Goal: Task Accomplishment & Management: Complete application form

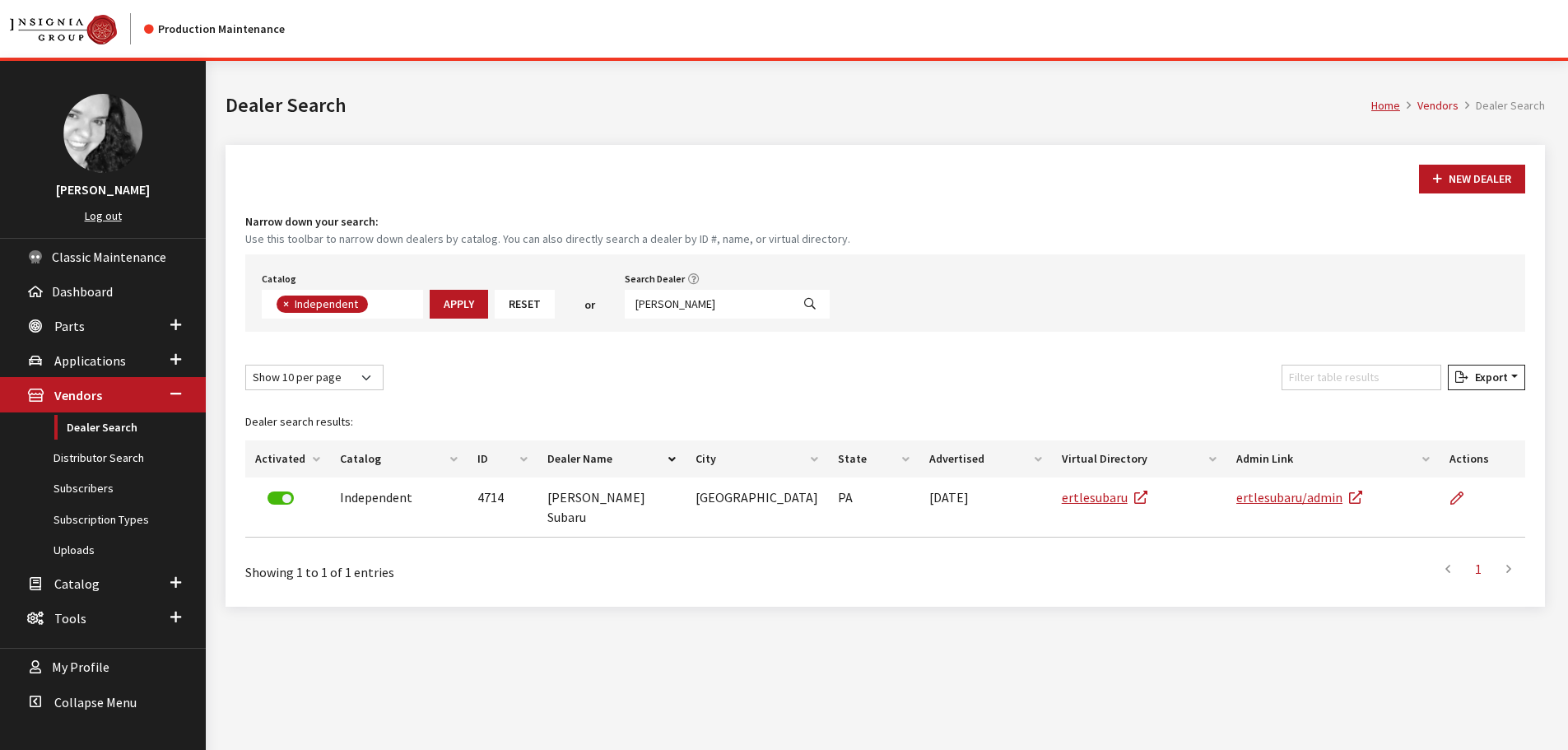
scroll to position [120, 0]
click at [691, 303] on input "ertle su" at bounding box center [707, 303] width 166 height 28
type input "elco"
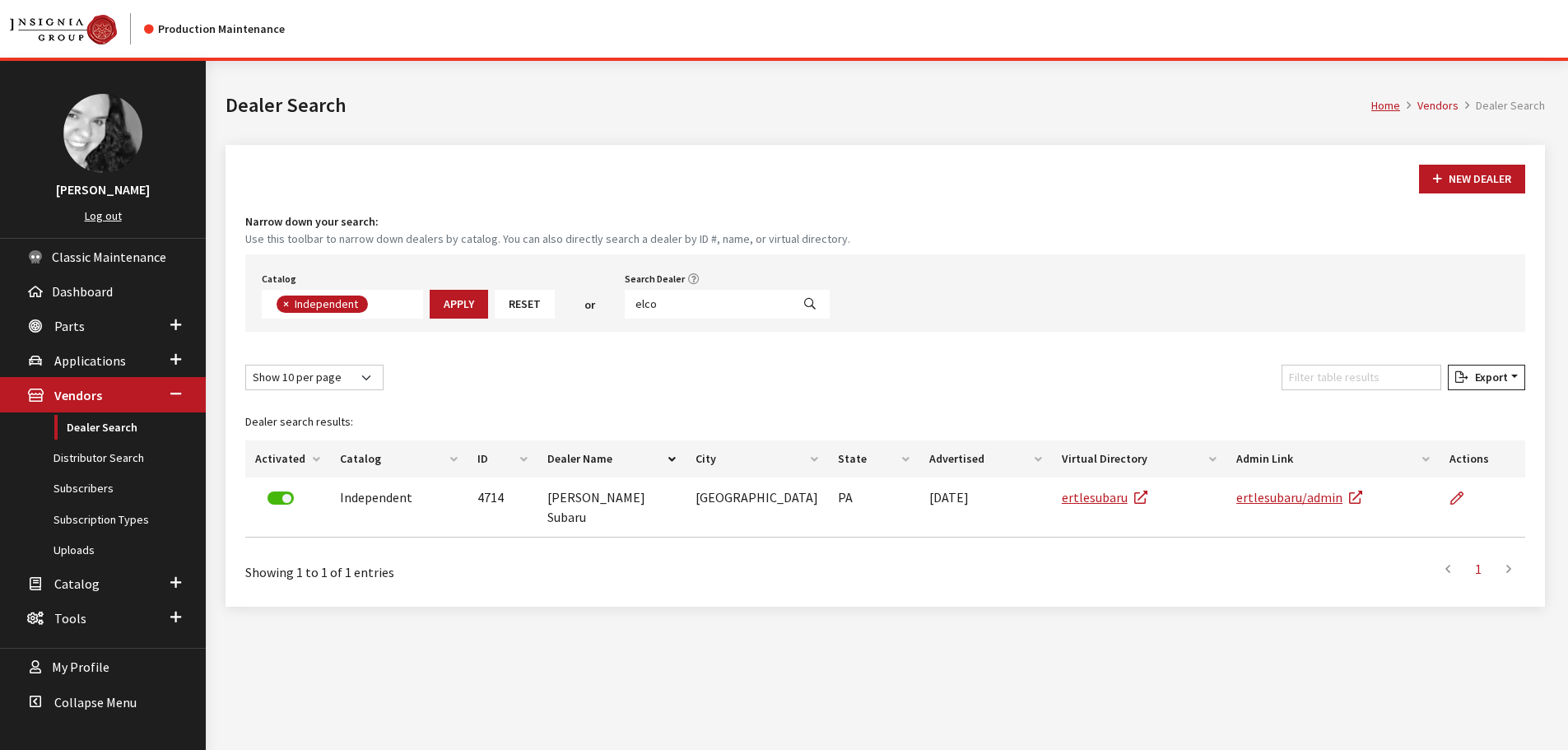
select select
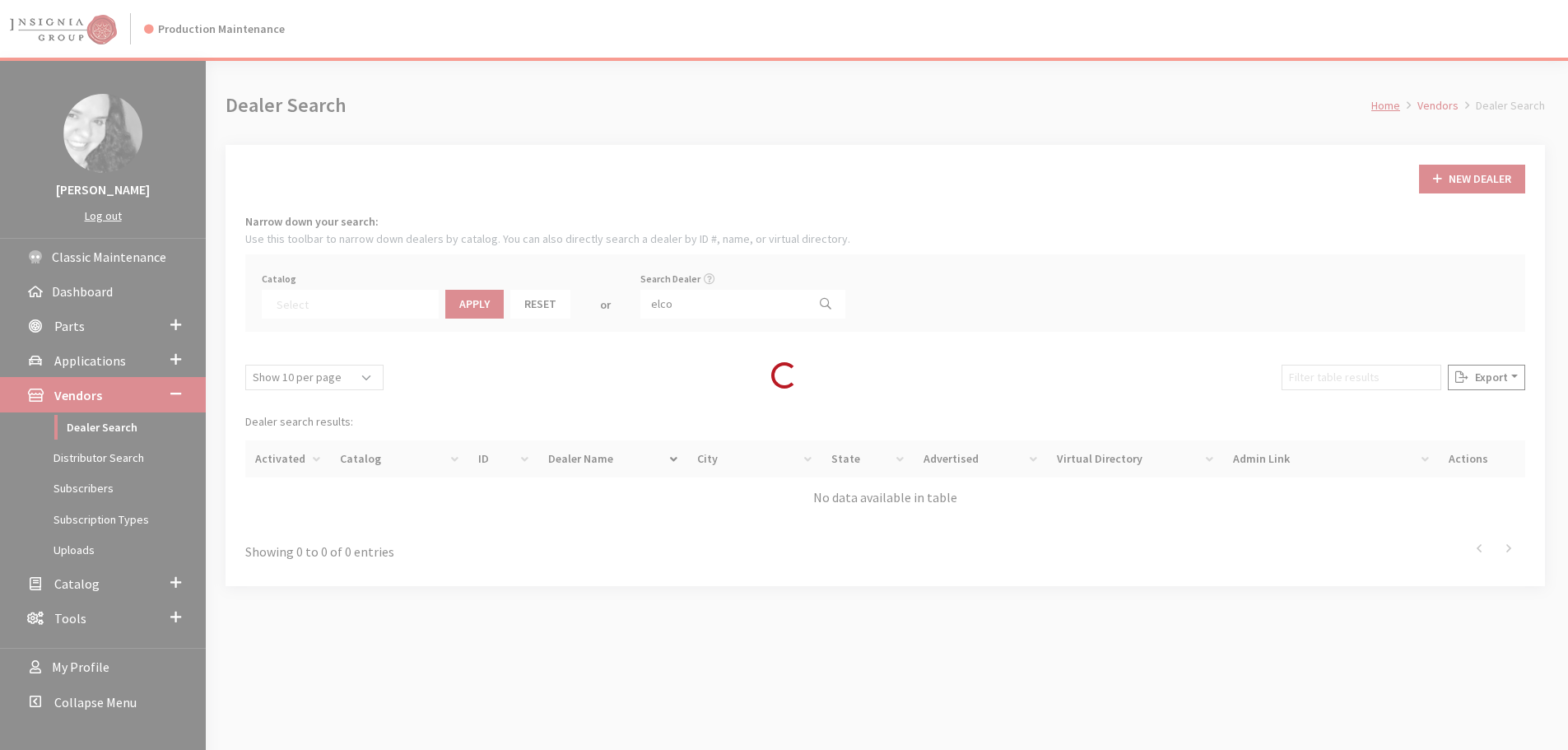
scroll to position [172, 0]
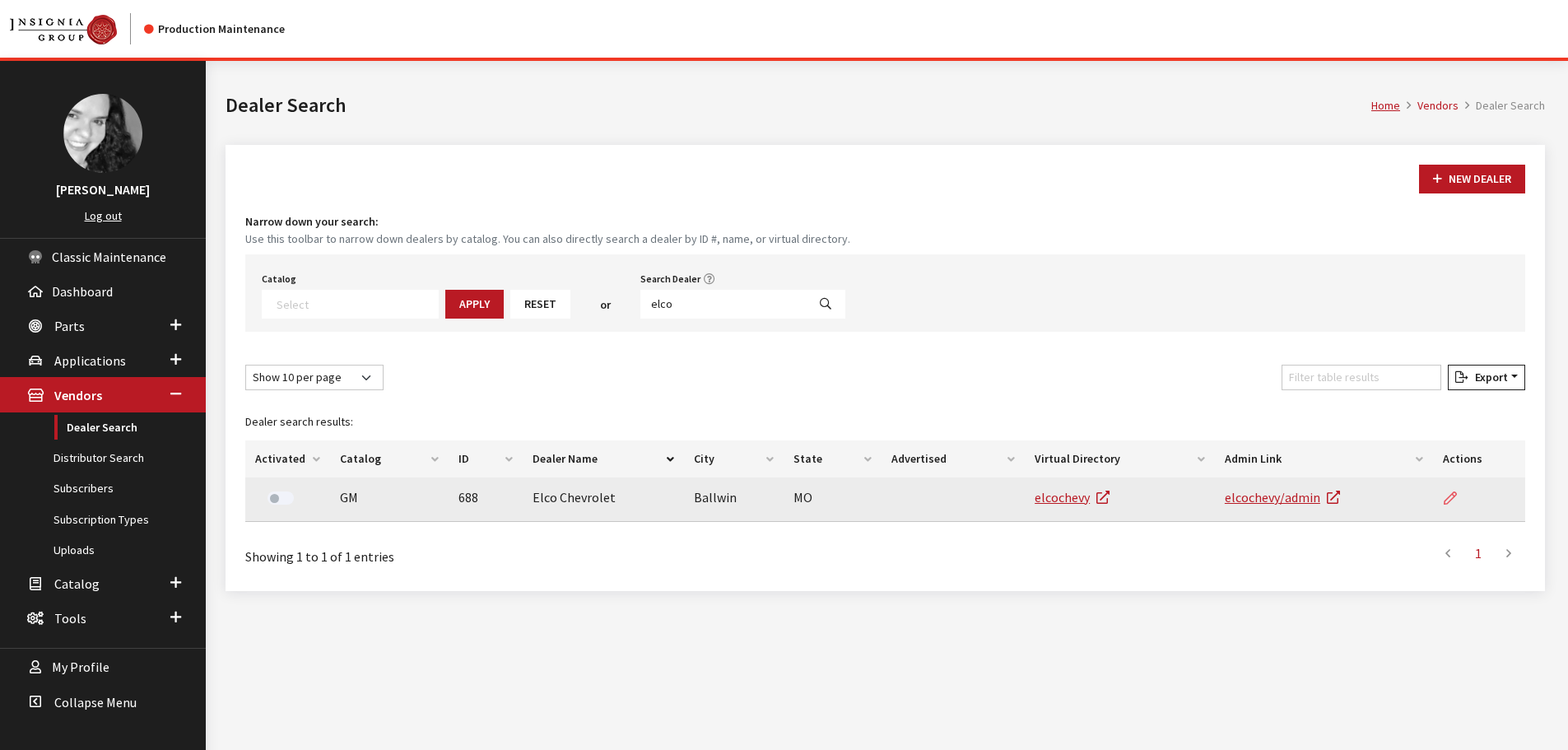
click at [1446, 500] on icon at bounding box center [1449, 498] width 13 height 13
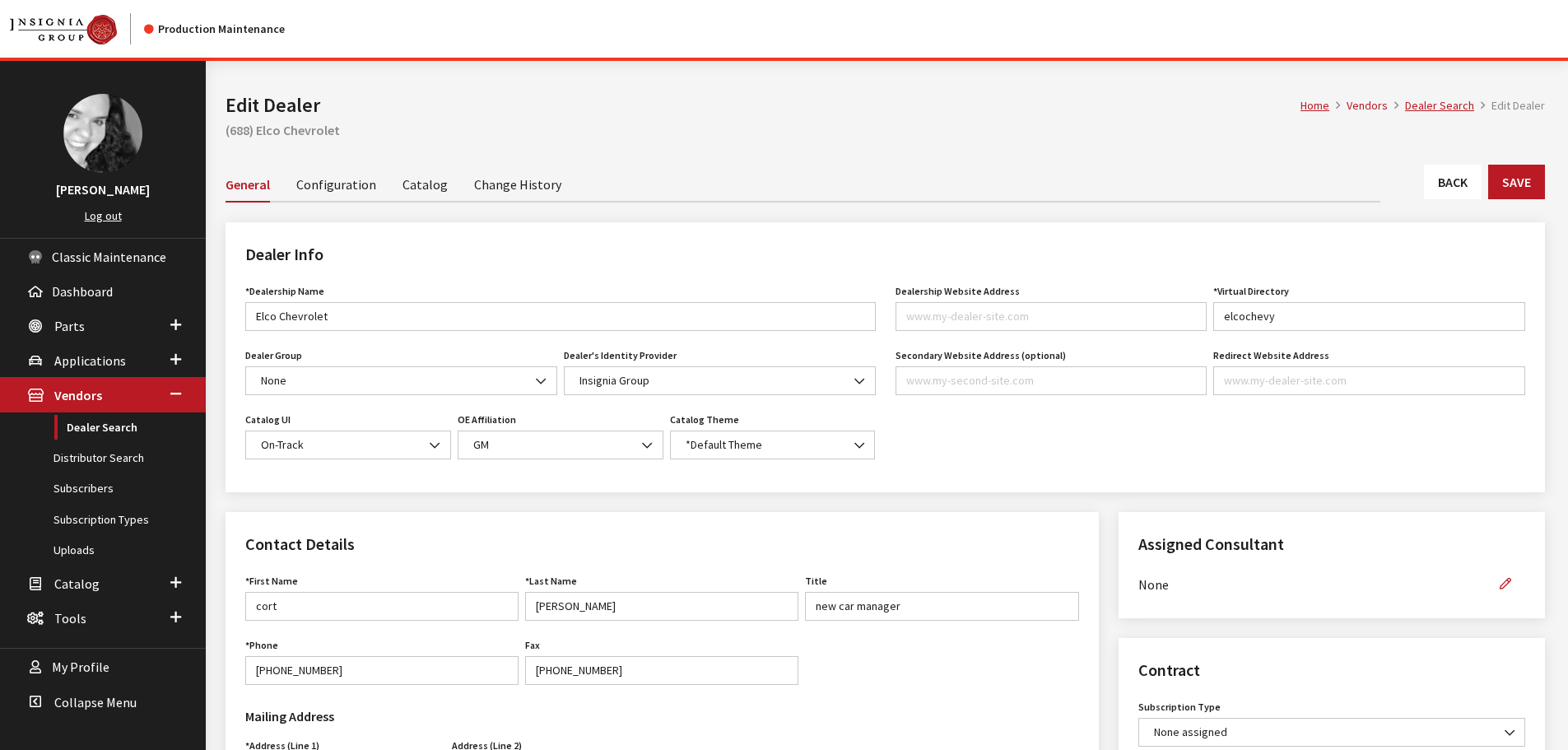
click at [496, 190] on link "Change History" at bounding box center [517, 183] width 87 height 34
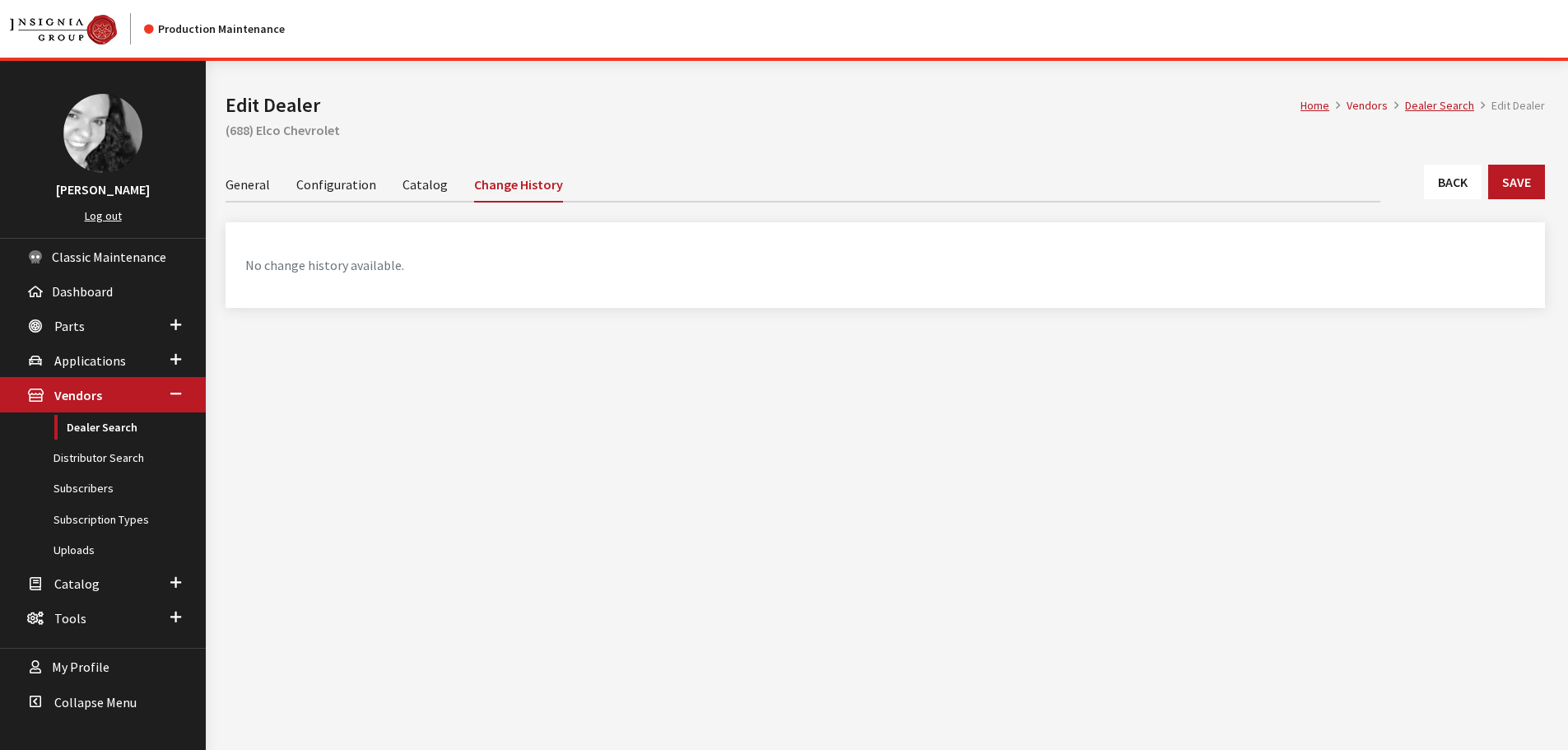
click at [251, 186] on link "General" at bounding box center [247, 183] width 44 height 34
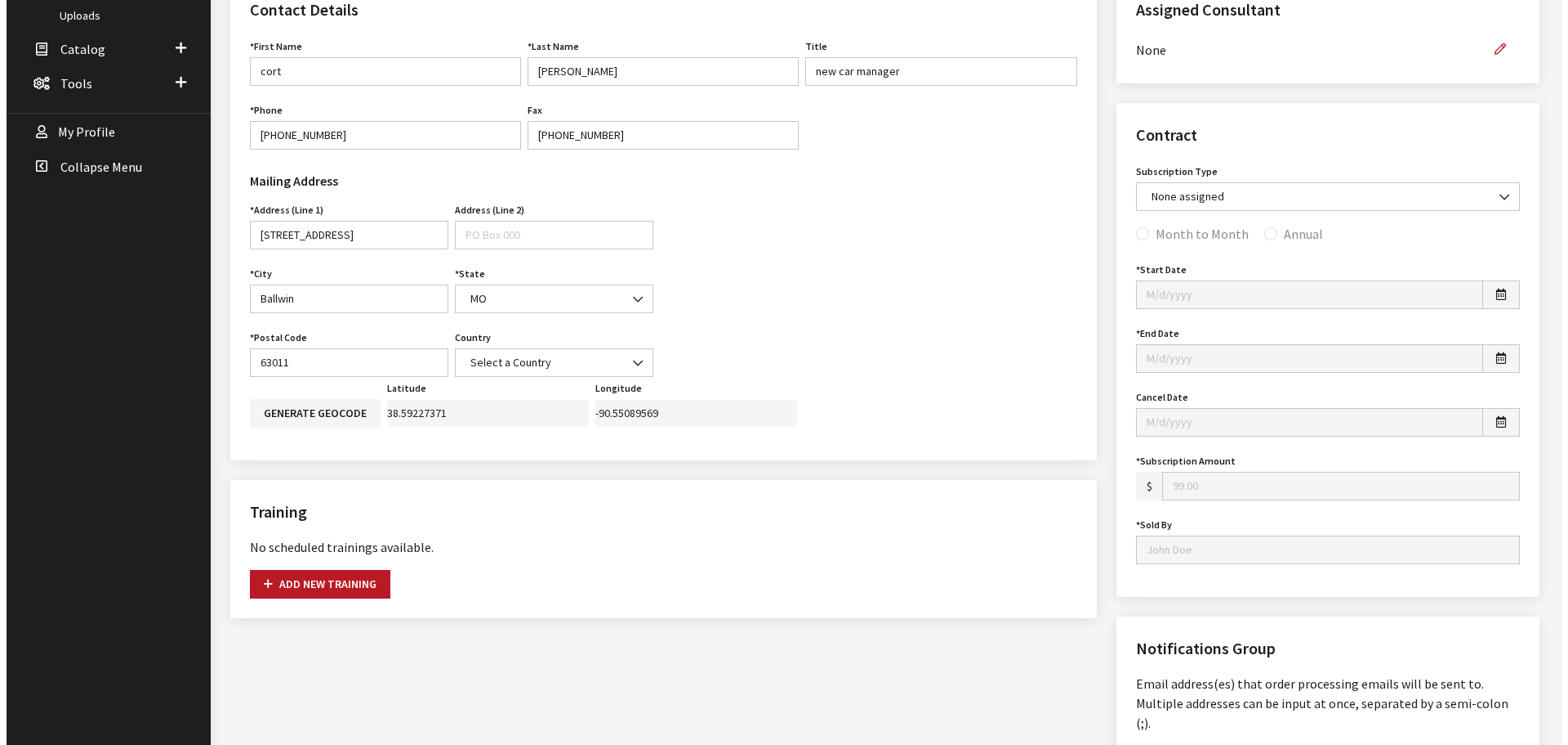
scroll to position [977, 0]
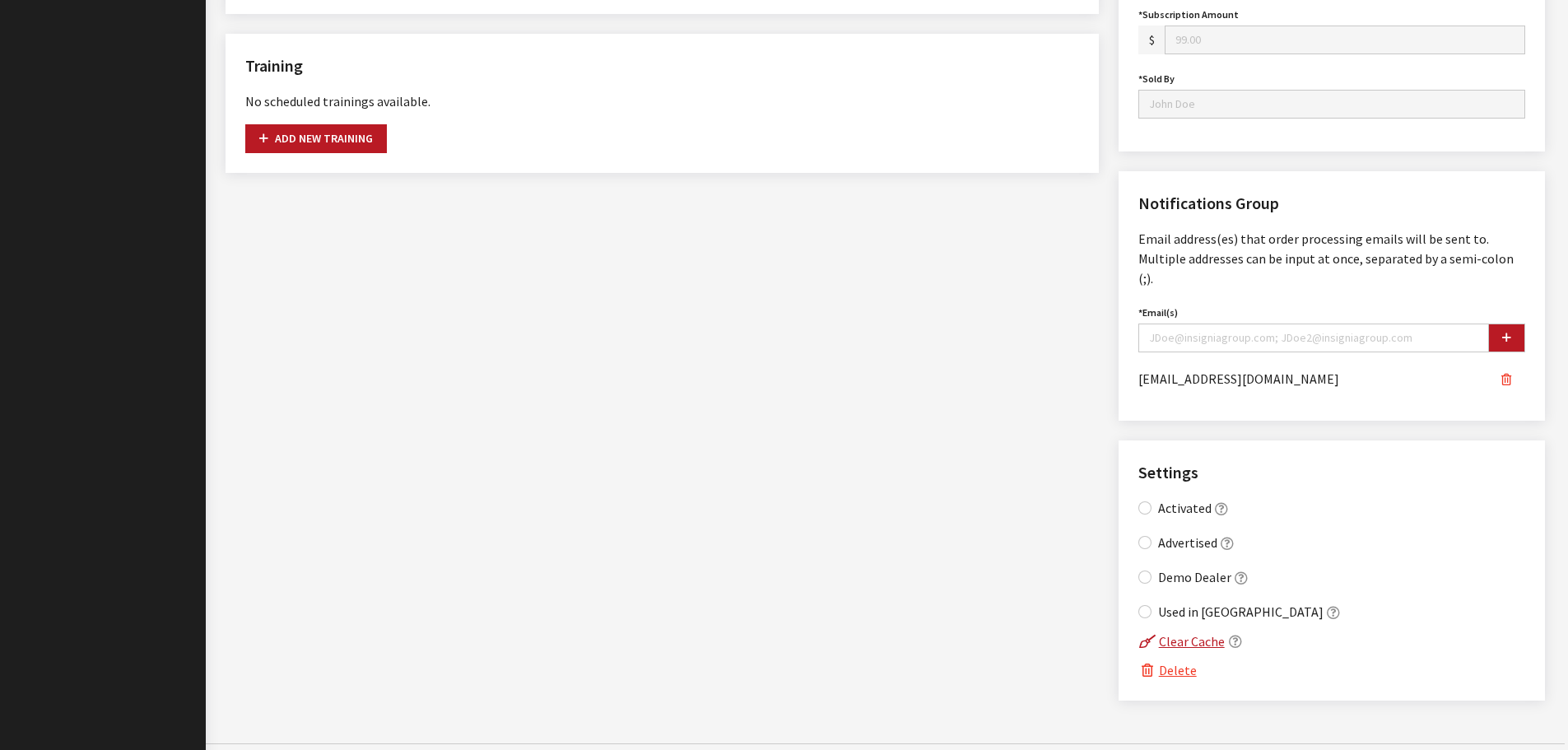
click at [1177, 659] on button "Delete" at bounding box center [1167, 670] width 59 height 22
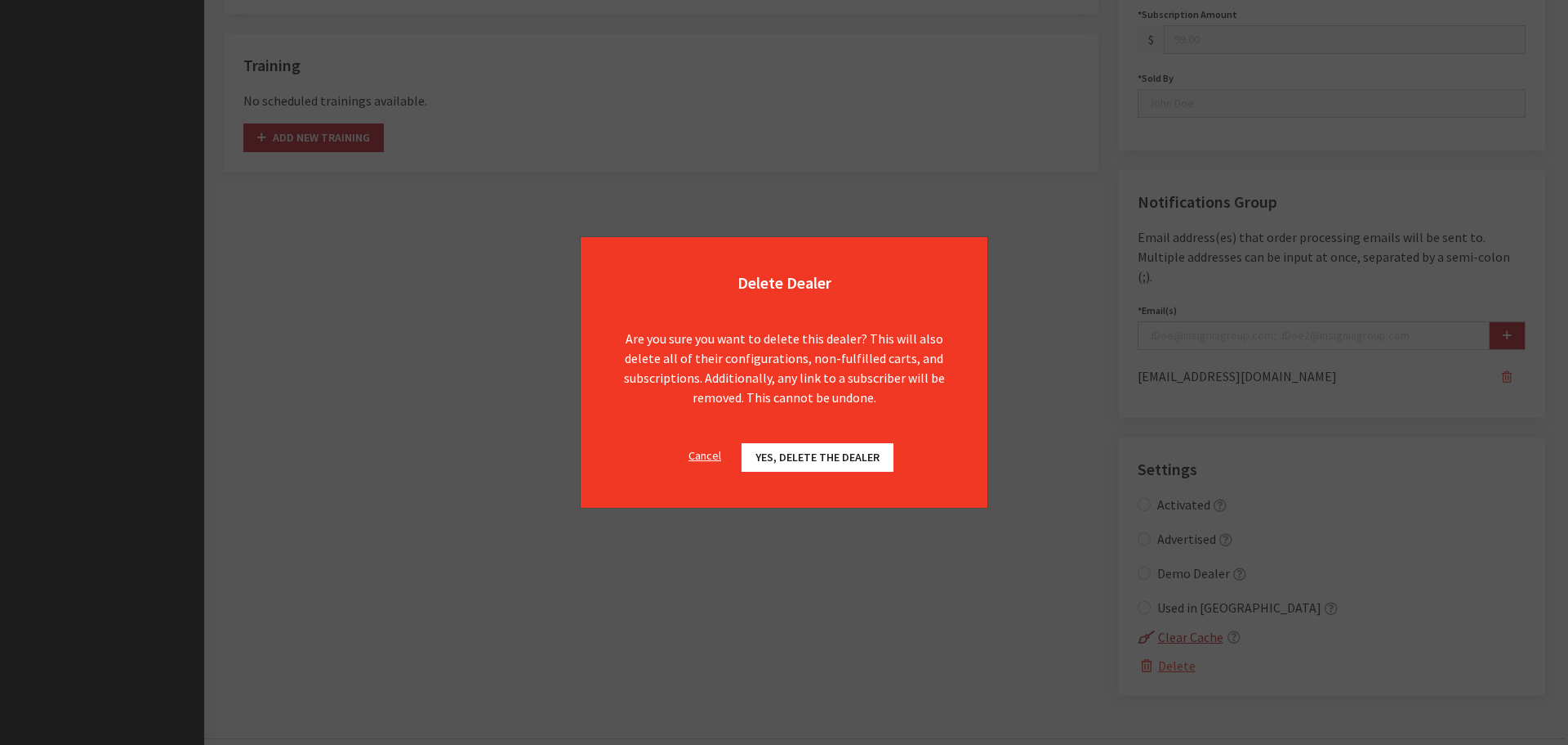
click at [779, 455] on span "Yes, delete the dealer" at bounding box center [817, 456] width 124 height 15
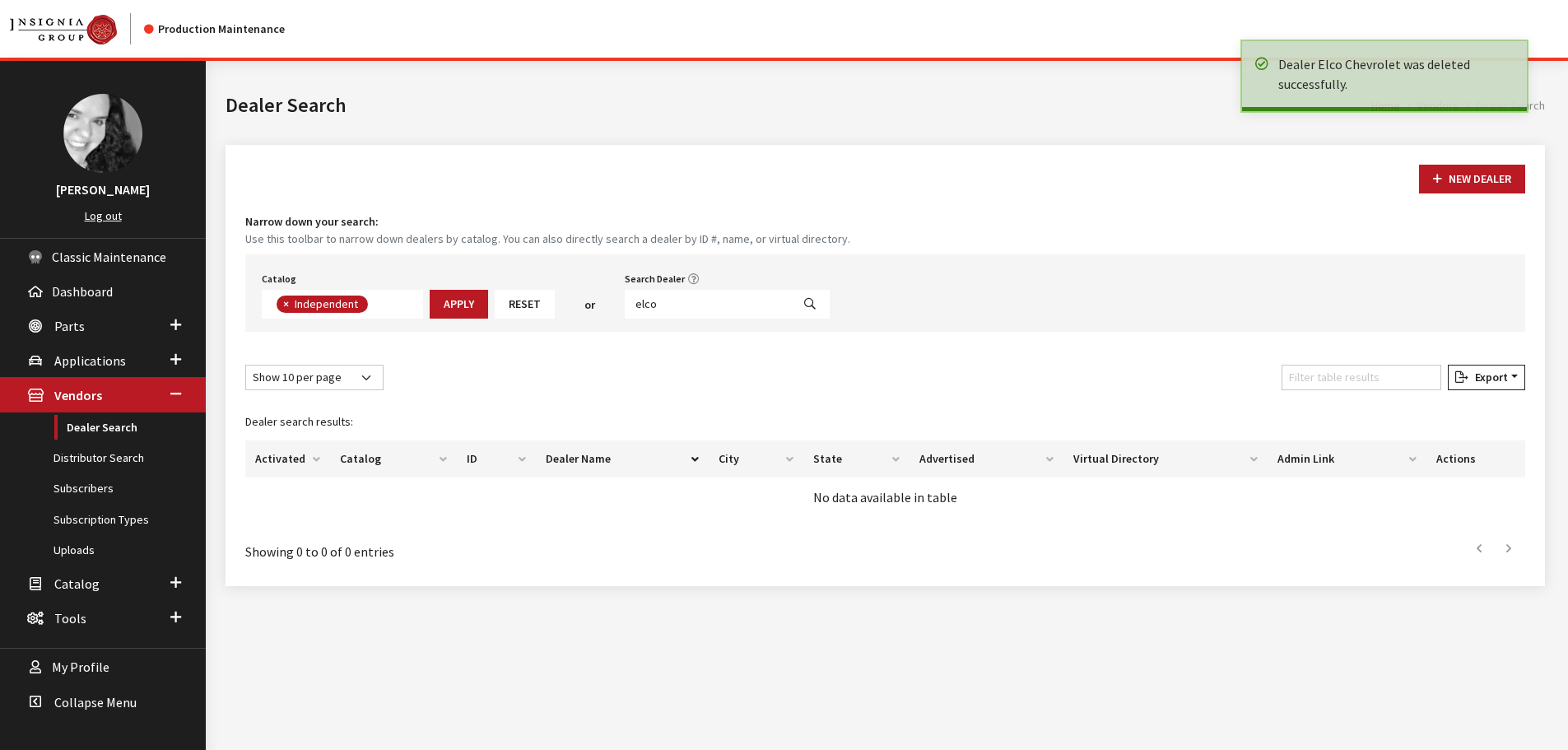
scroll to position [120, 0]
click at [1441, 176] on button "New Dealer" at bounding box center [1472, 179] width 106 height 28
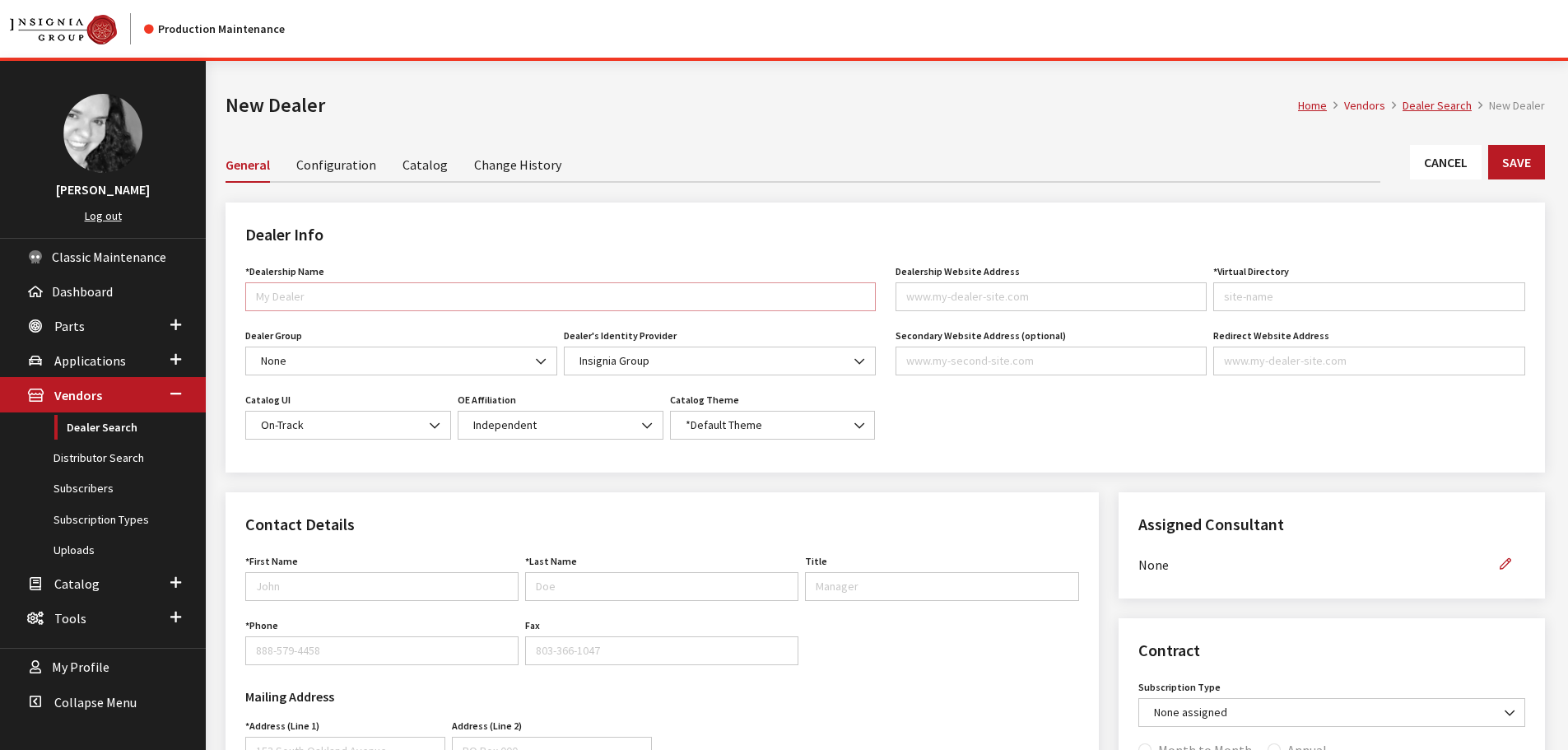
paste input "ELCO Chevrolet Cadillac"
type input "ELCO Chevrolet Cadillac"
click at [1085, 303] on input "Dealership Website Address" at bounding box center [1052, 295] width 312 height 28
paste input "elcochevroletcadillac.com"
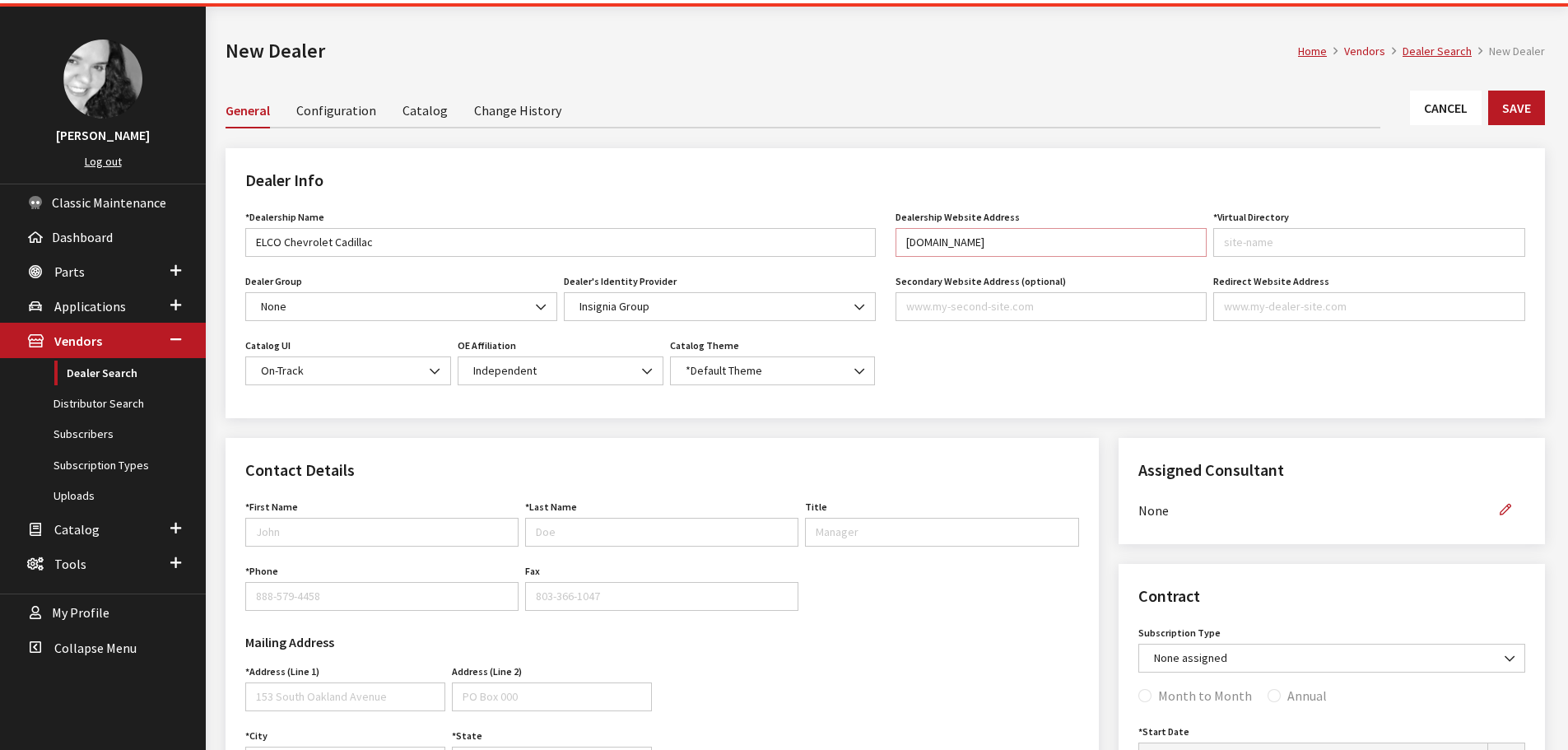
scroll to position [82, 0]
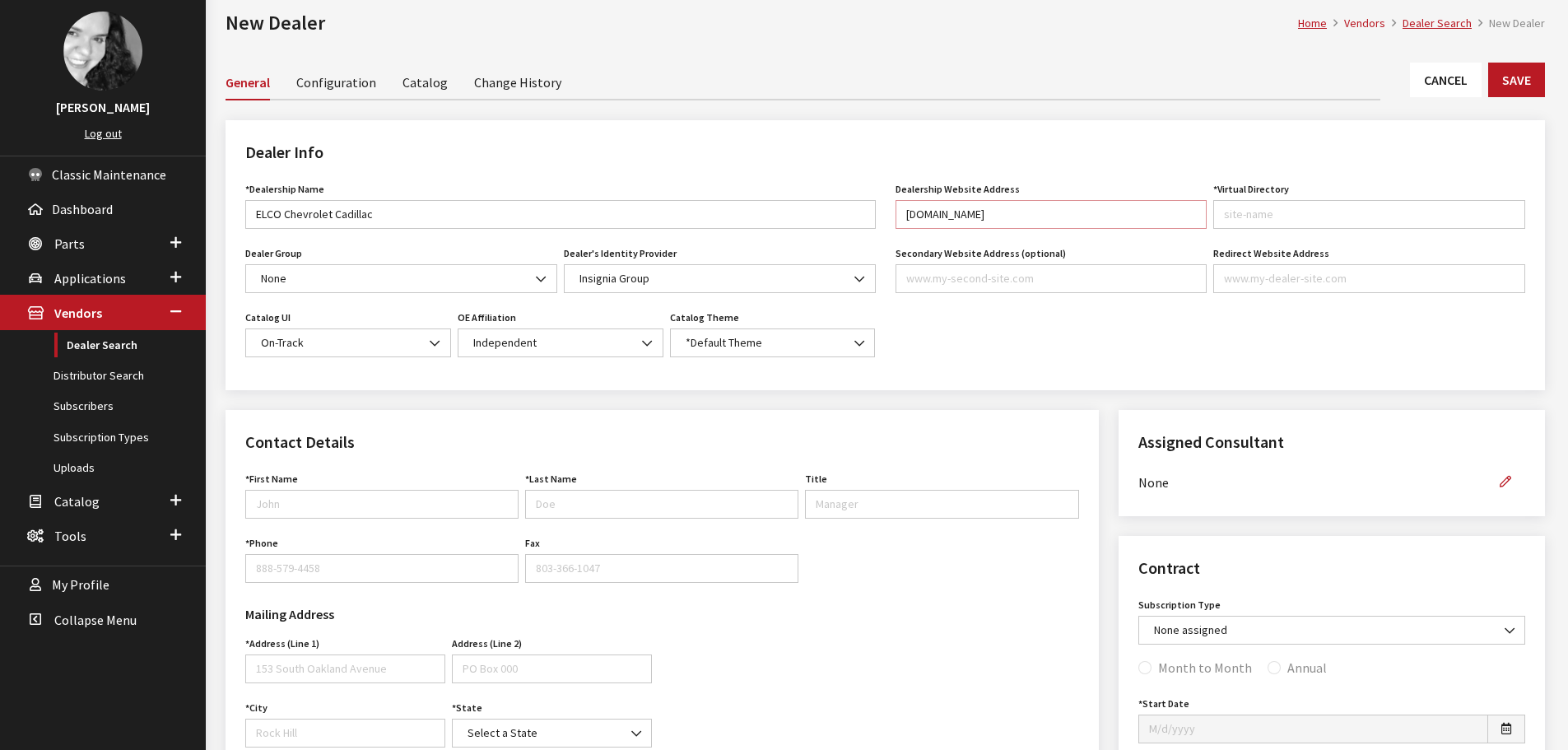
type input "elcochevroletcadillac.com"
type input "elcochevroletcadillac"
click at [786, 340] on span "*Default Theme" at bounding box center [773, 343] width 185 height 18
click at [989, 337] on div "Dealership Website Address elcochevroletcadillac.com Website URL must be format…" at bounding box center [1211, 274] width 650 height 192
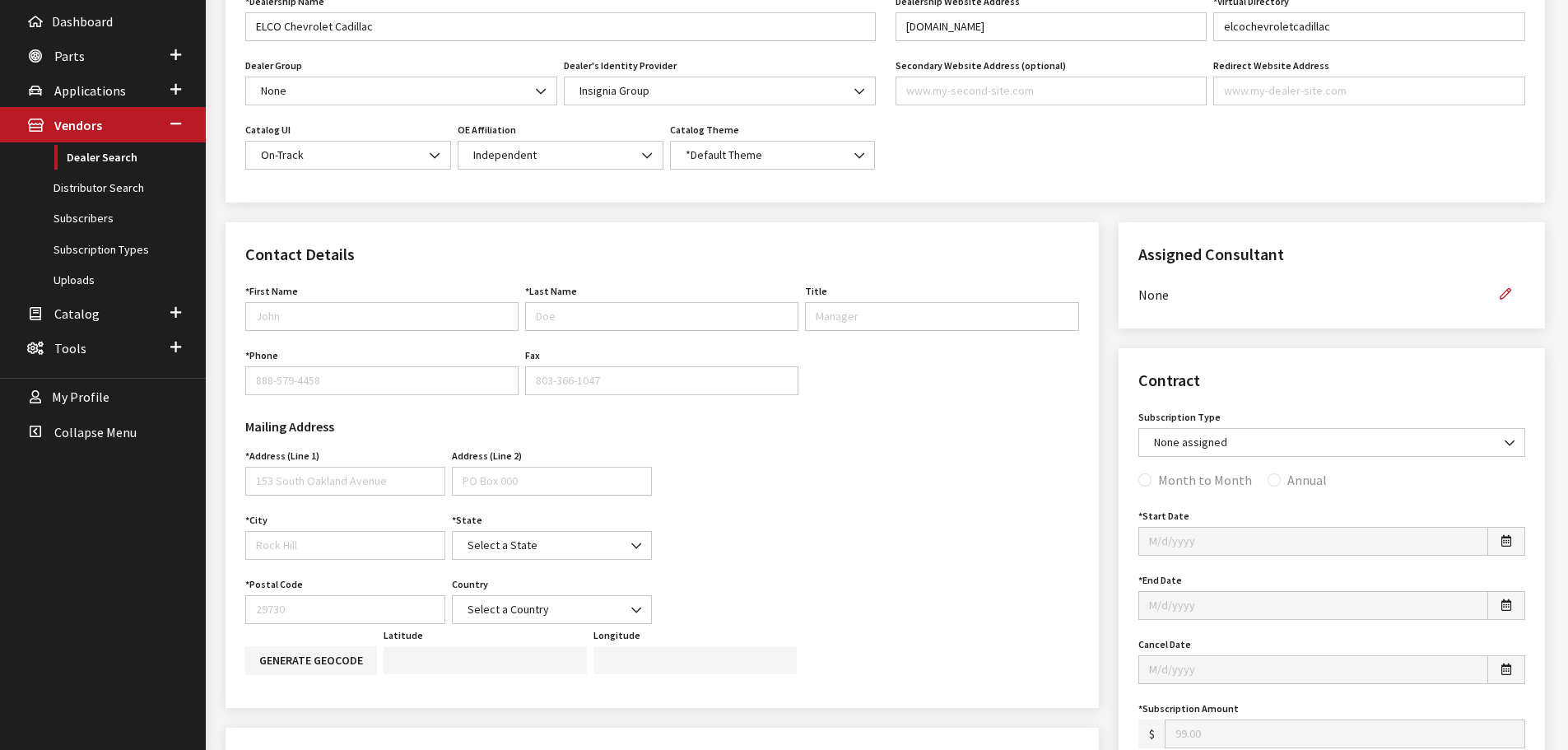
scroll to position [329, 0]
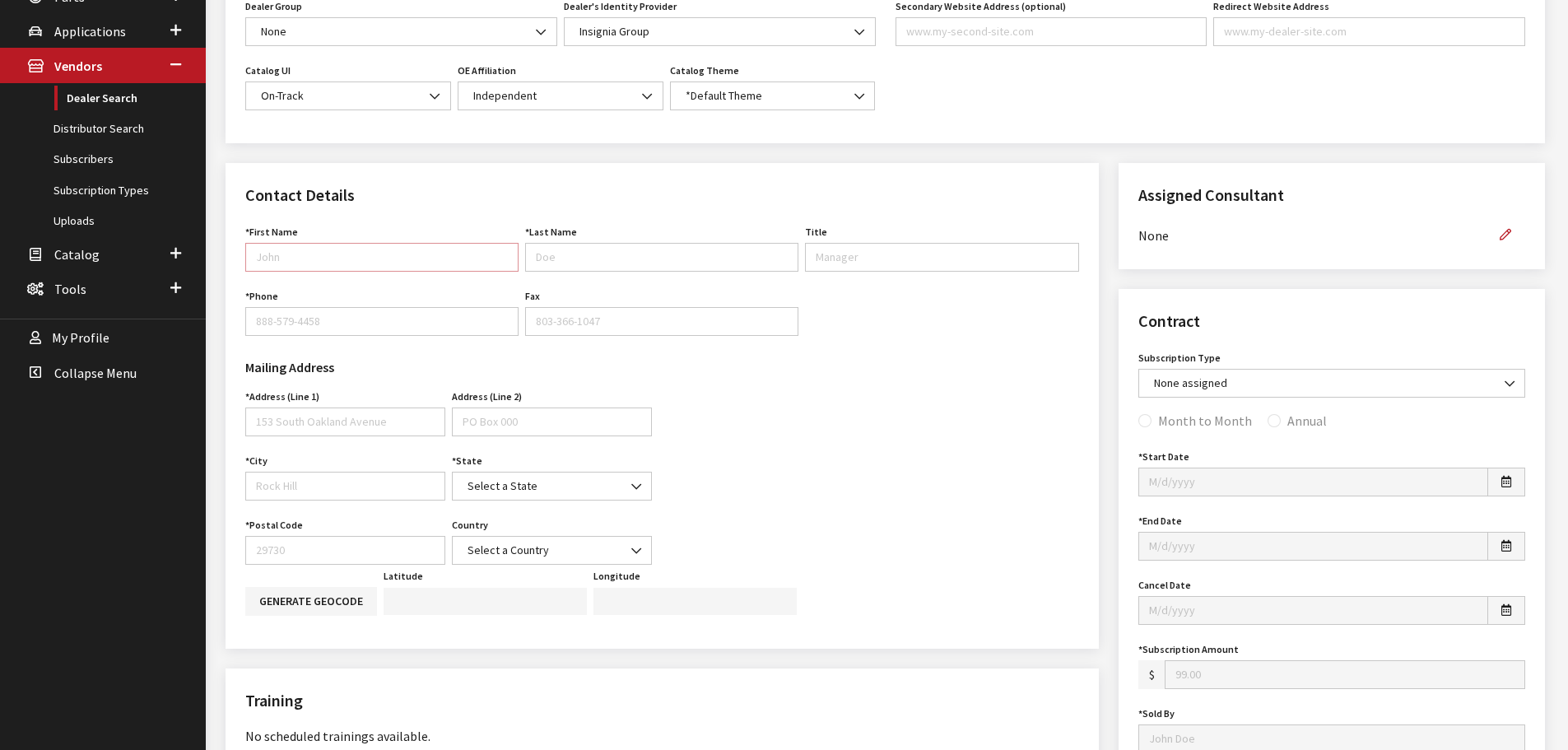
click at [267, 257] on input "First Name" at bounding box center [382, 256] width 273 height 28
type input "Robert"
type input "Retterer"
type input "Marketing Manager"
type input "636-227-5333"
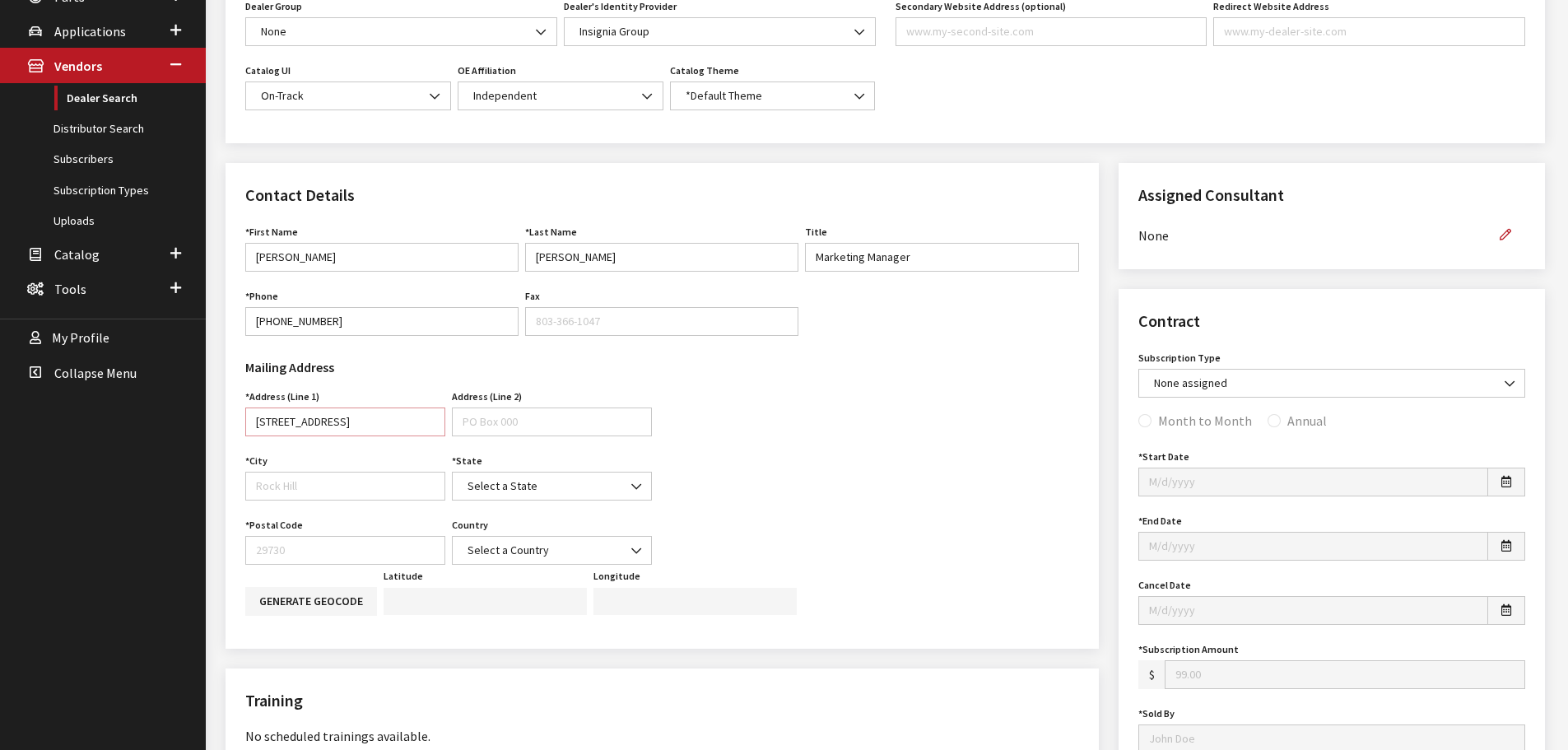
type input "15110 Manchester Rd"
type input "Ballwin"
click at [631, 478] on b at bounding box center [631, 478] width 0 height 0
click at [602, 521] on input "Search" at bounding box center [551, 522] width 182 height 27
type input "mo"
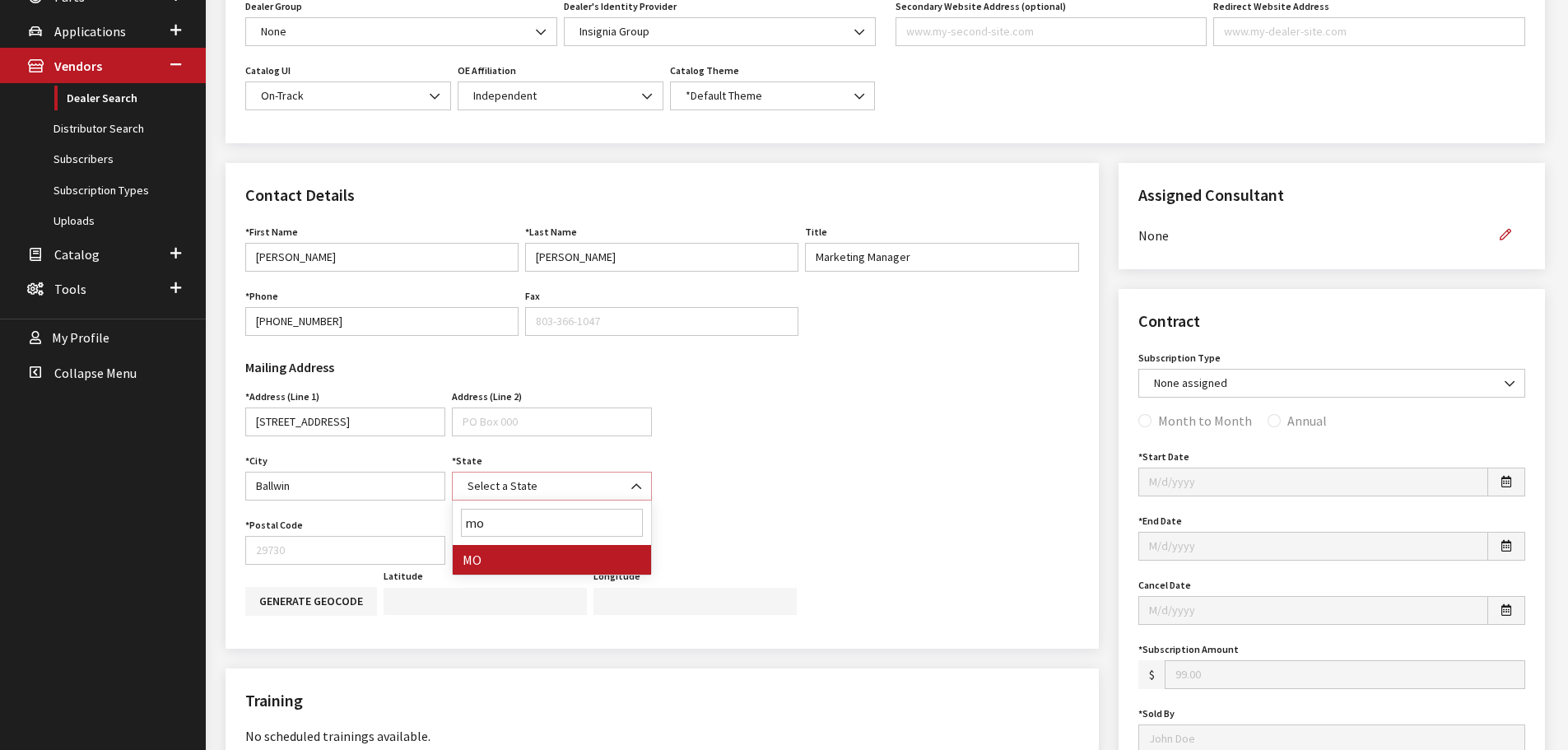
select select "MO"
click at [251, 554] on input "Postal Code" at bounding box center [346, 550] width 200 height 28
type input "63011"
click at [614, 553] on span "Select a Country" at bounding box center [552, 550] width 179 height 18
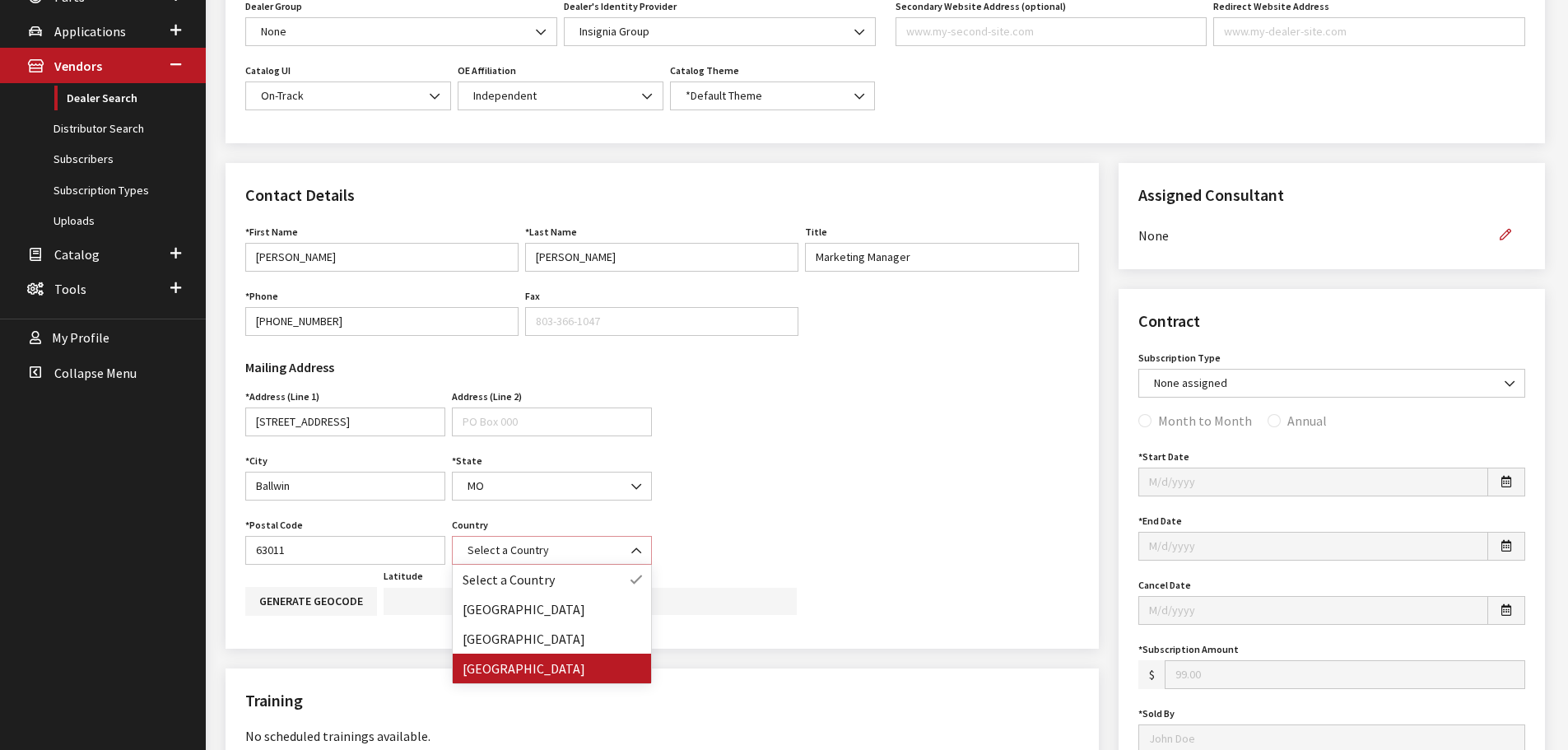
select select "United States of America"
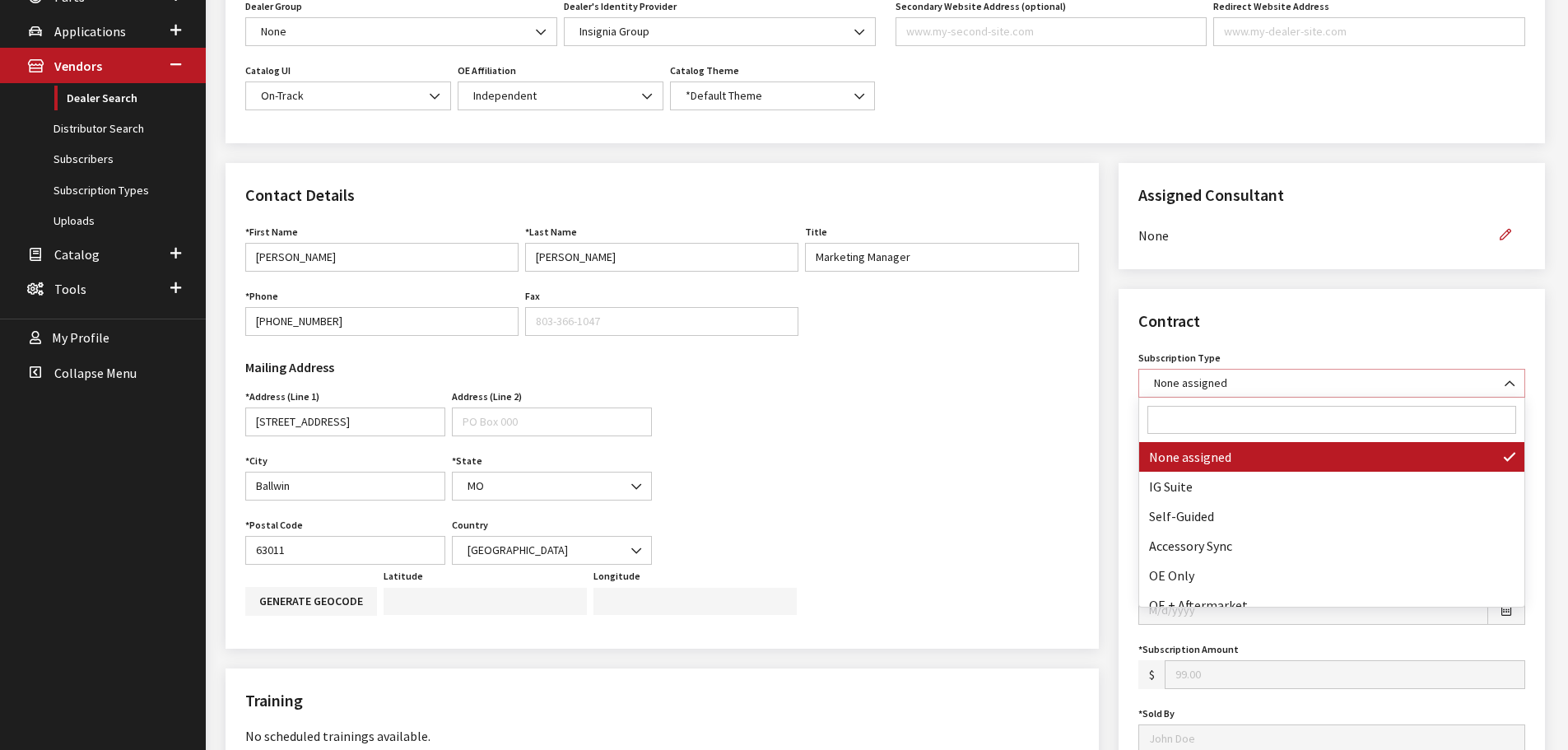
click at [1504, 375] on b at bounding box center [1504, 375] width 0 height 0
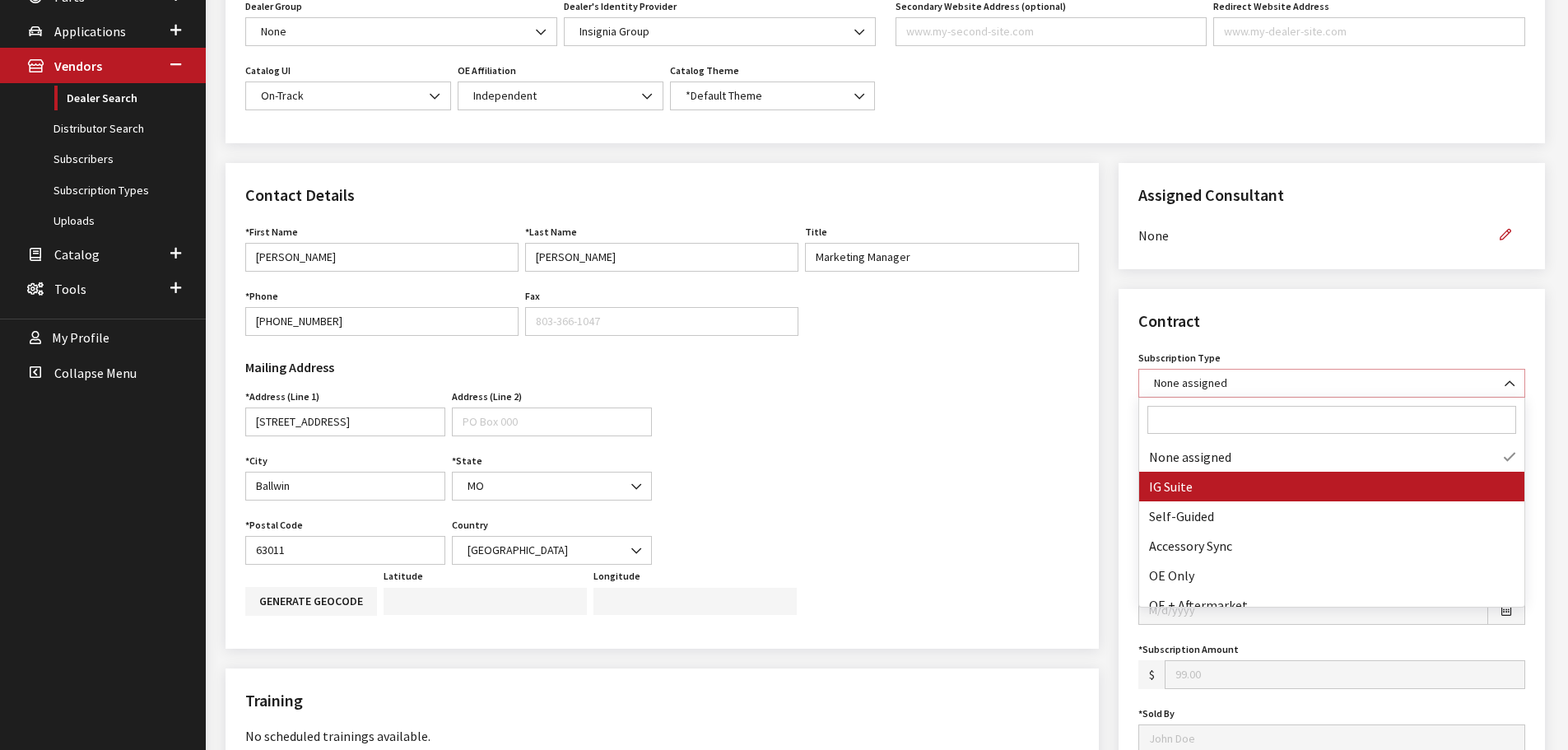
select select "7"
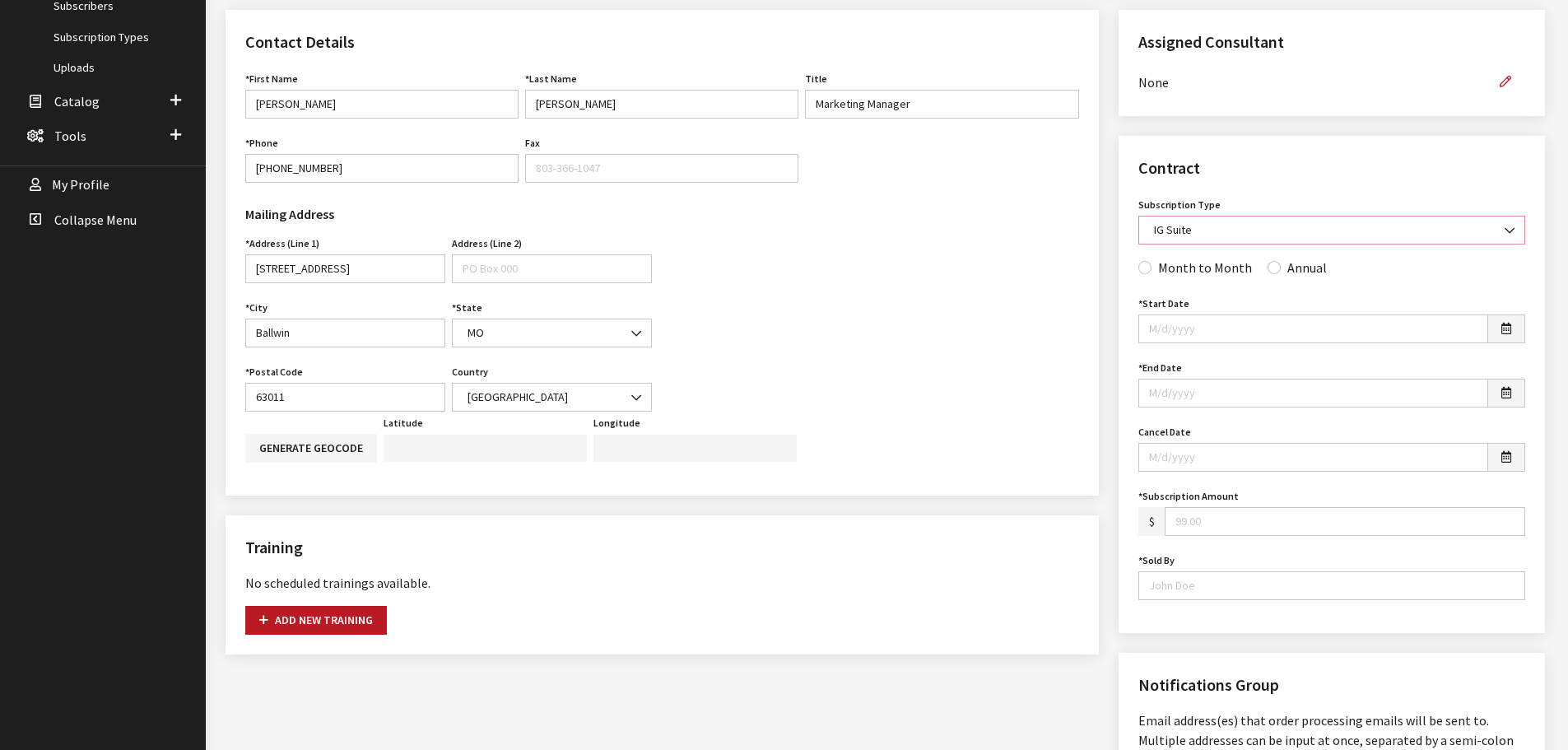
scroll to position [576, 0]
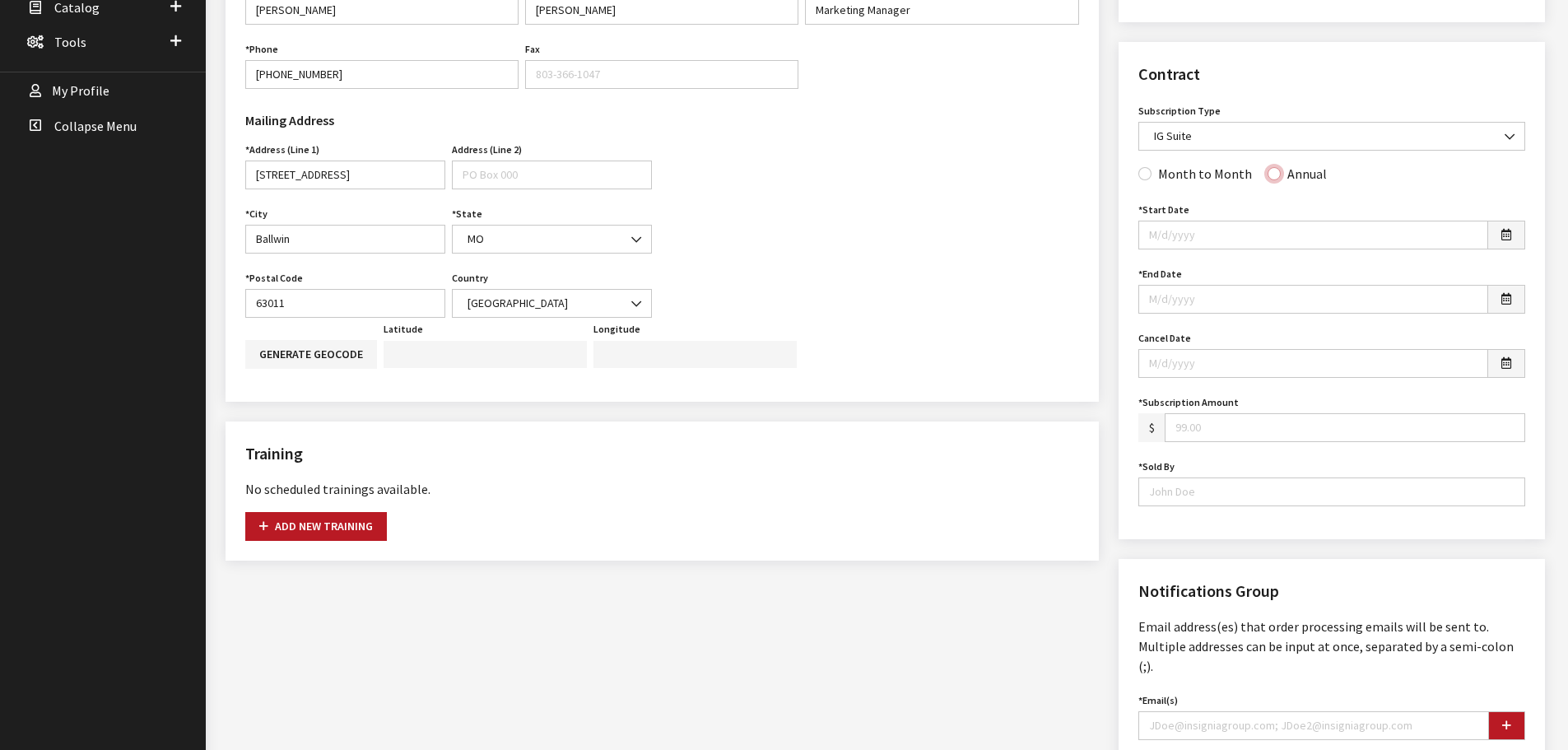
click at [1269, 177] on input "Annual" at bounding box center [1273, 173] width 13 height 13
radio input "true"
click at [1501, 237] on icon "button" at bounding box center [1506, 236] width 10 height 12
click at [1184, 444] on td "6" at bounding box center [1183, 442] width 25 height 25
type input "10/06/2025"
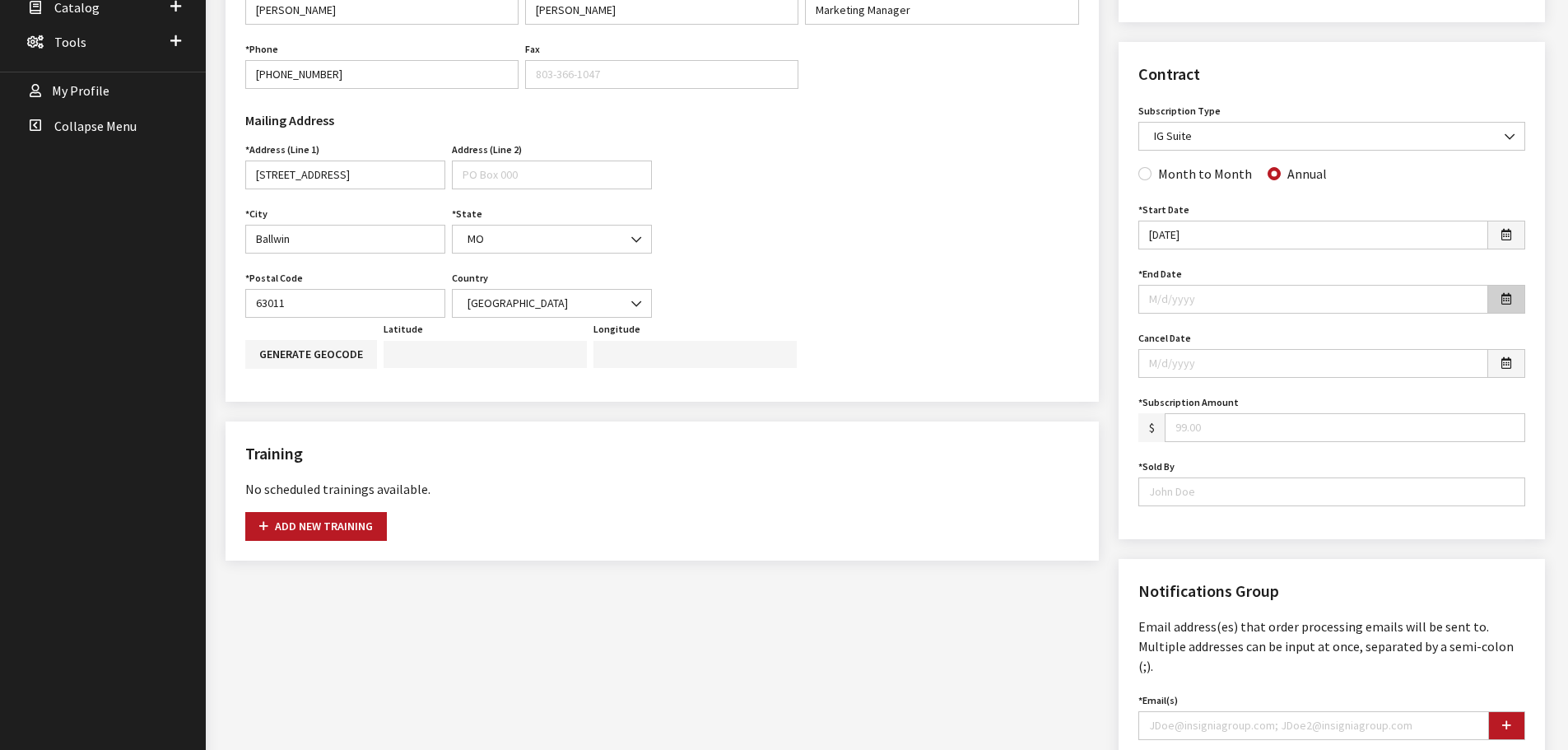
click at [1505, 305] on button "button" at bounding box center [1505, 298] width 38 height 28
click at [1184, 230] on td "6" at bounding box center [1183, 231] width 25 height 25
click at [1210, 299] on input "10/06/2025" at bounding box center [1313, 298] width 350 height 28
type input "10/06/2026"
click at [1234, 429] on input "Subscription Amount" at bounding box center [1344, 427] width 360 height 28
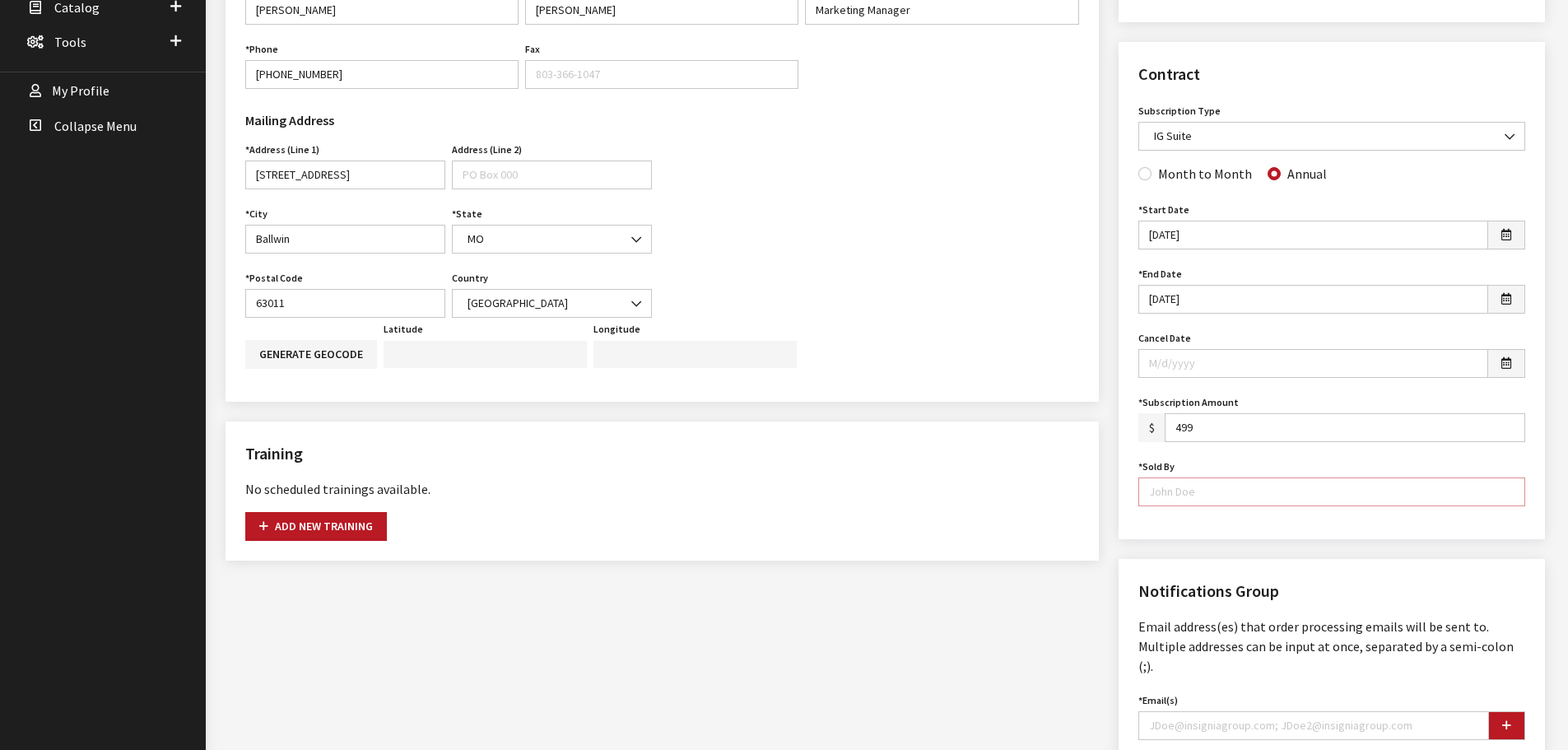
type input "499.00"
click at [1175, 496] on input "Sold By" at bounding box center [1331, 491] width 387 height 28
type input "Vincent Catena"
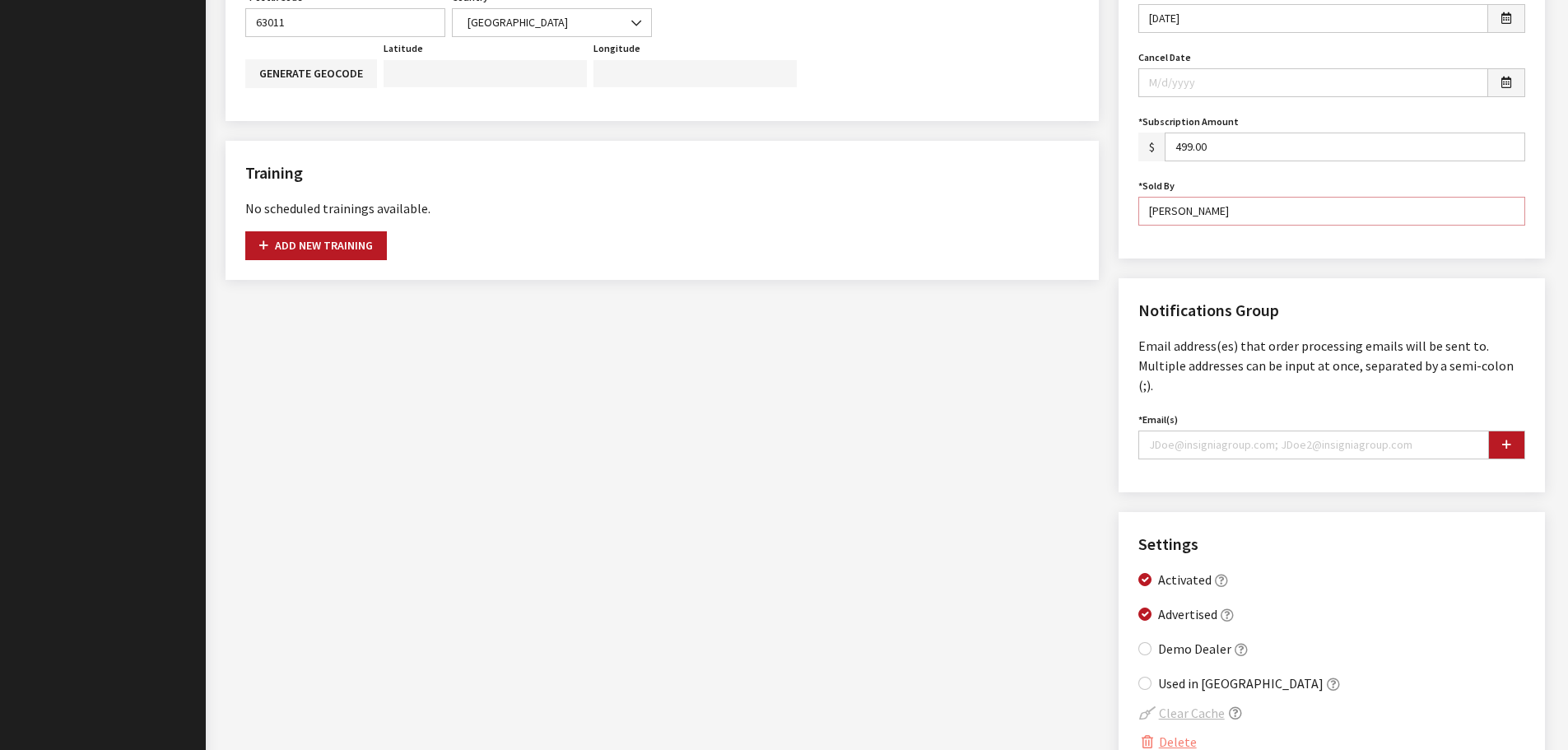
scroll to position [905, 0]
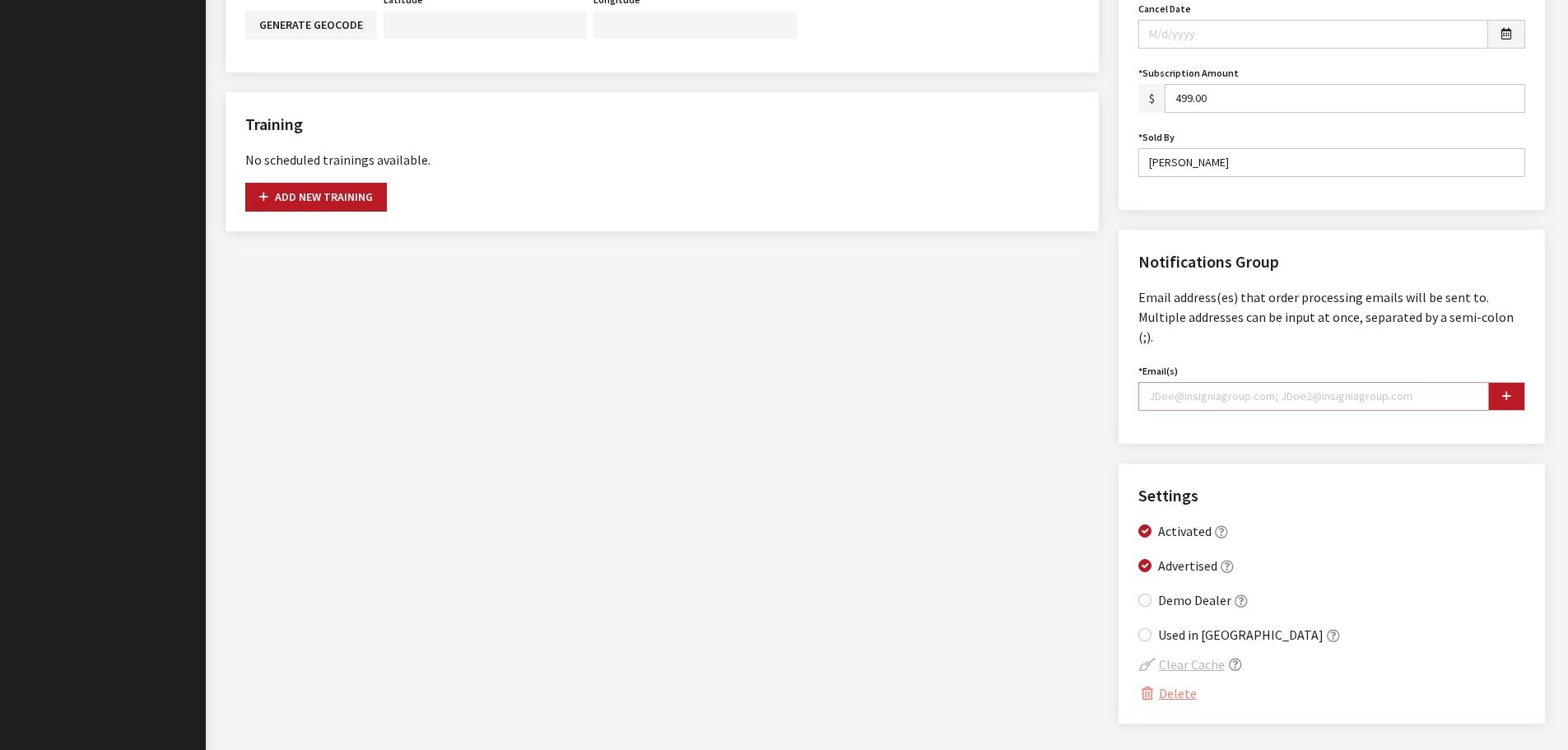
click at [1208, 382] on input "Email(s)" at bounding box center [1313, 396] width 351 height 28
type input "rretterer@elcochevroletcadillac.com"
click at [1504, 391] on icon "button" at bounding box center [1506, 397] width 9 height 12
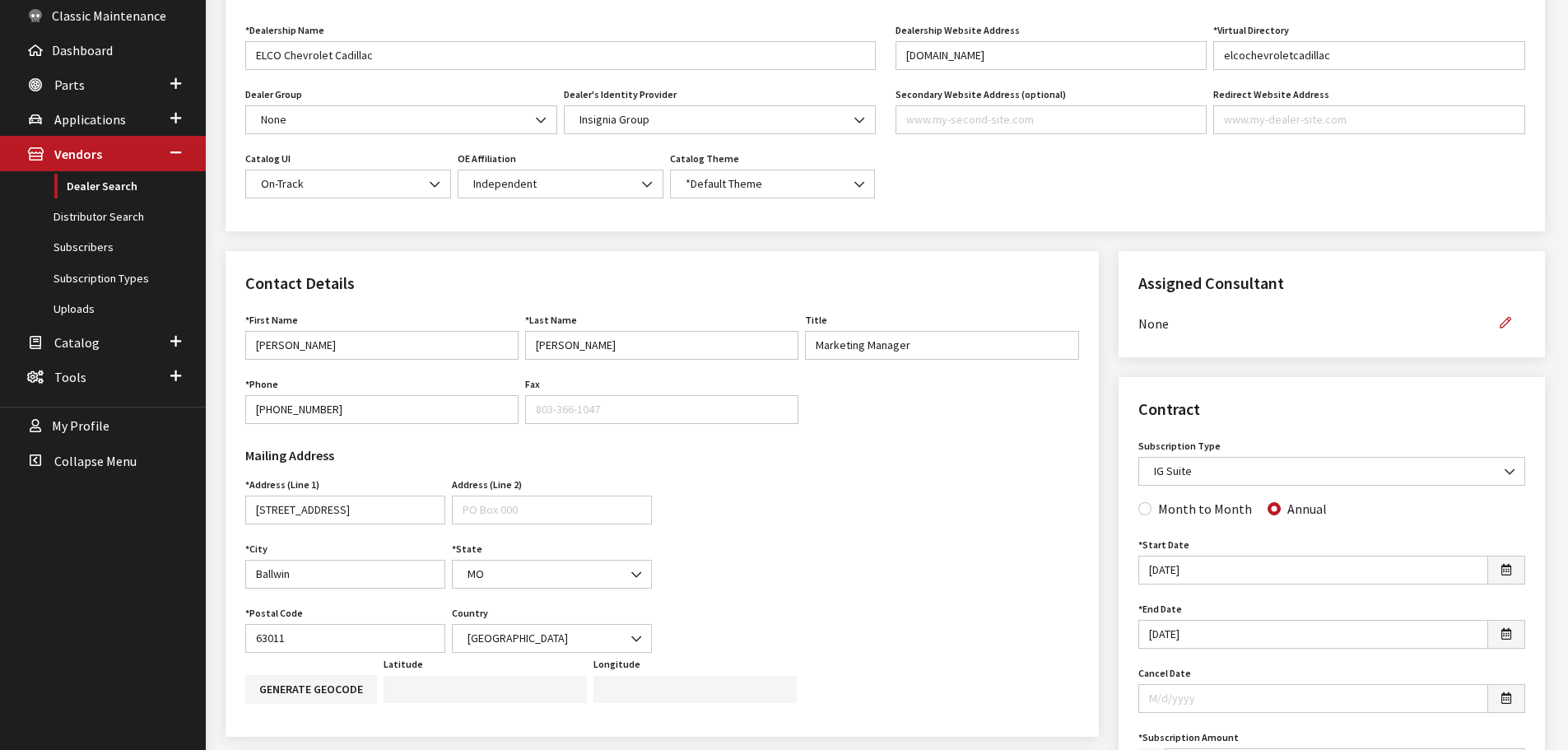
scroll to position [0, 0]
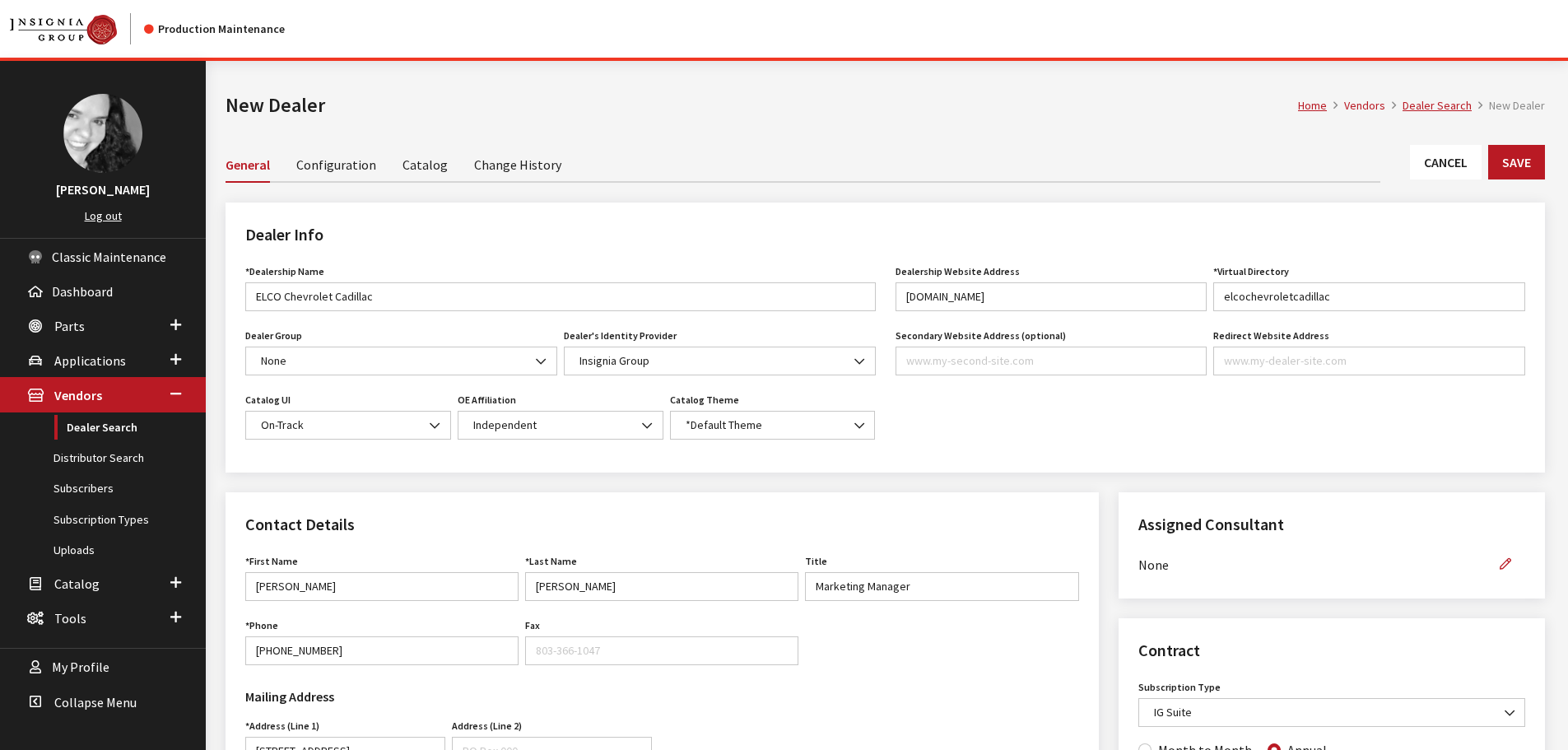
click at [414, 165] on link "Catalog" at bounding box center [425, 163] width 45 height 34
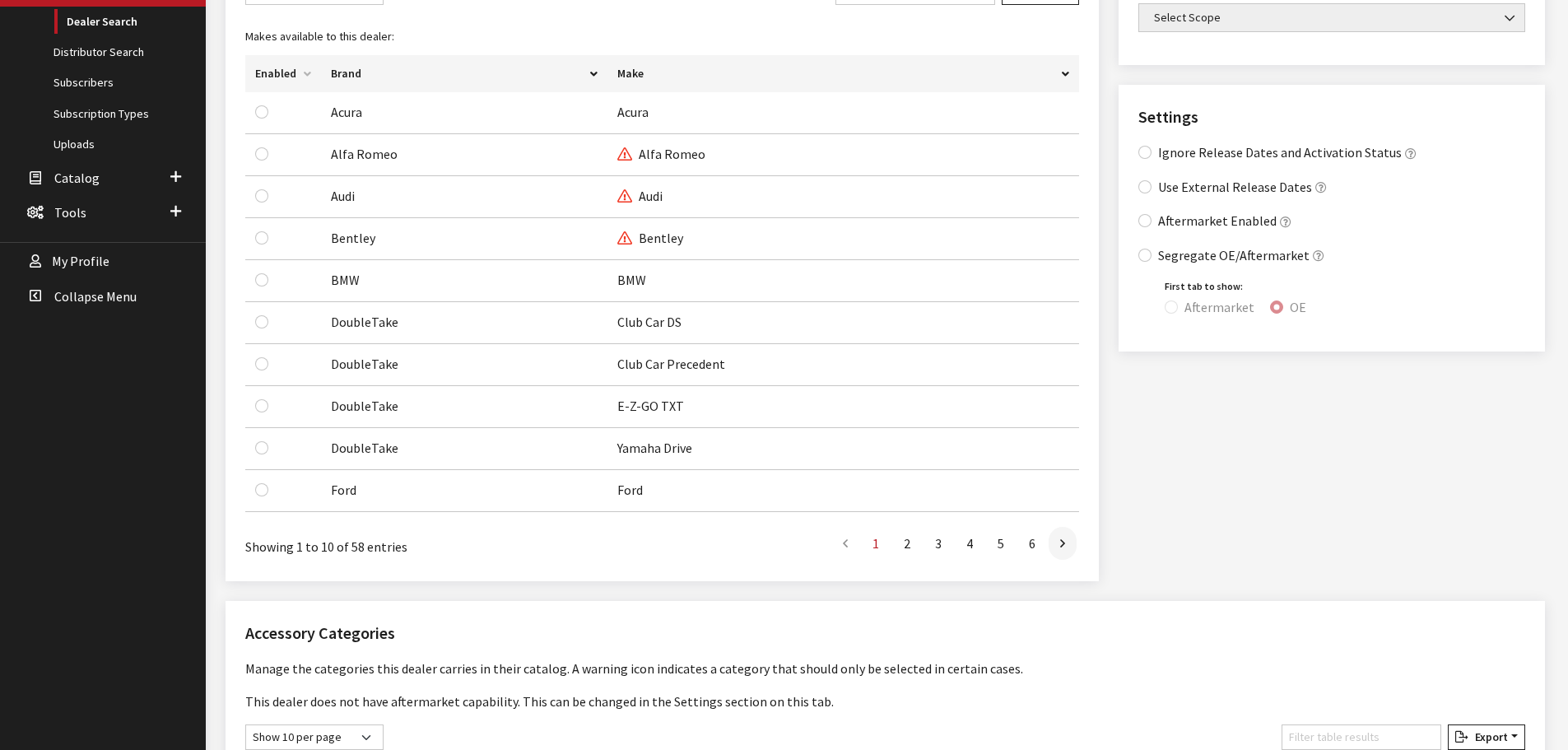
scroll to position [411, 0]
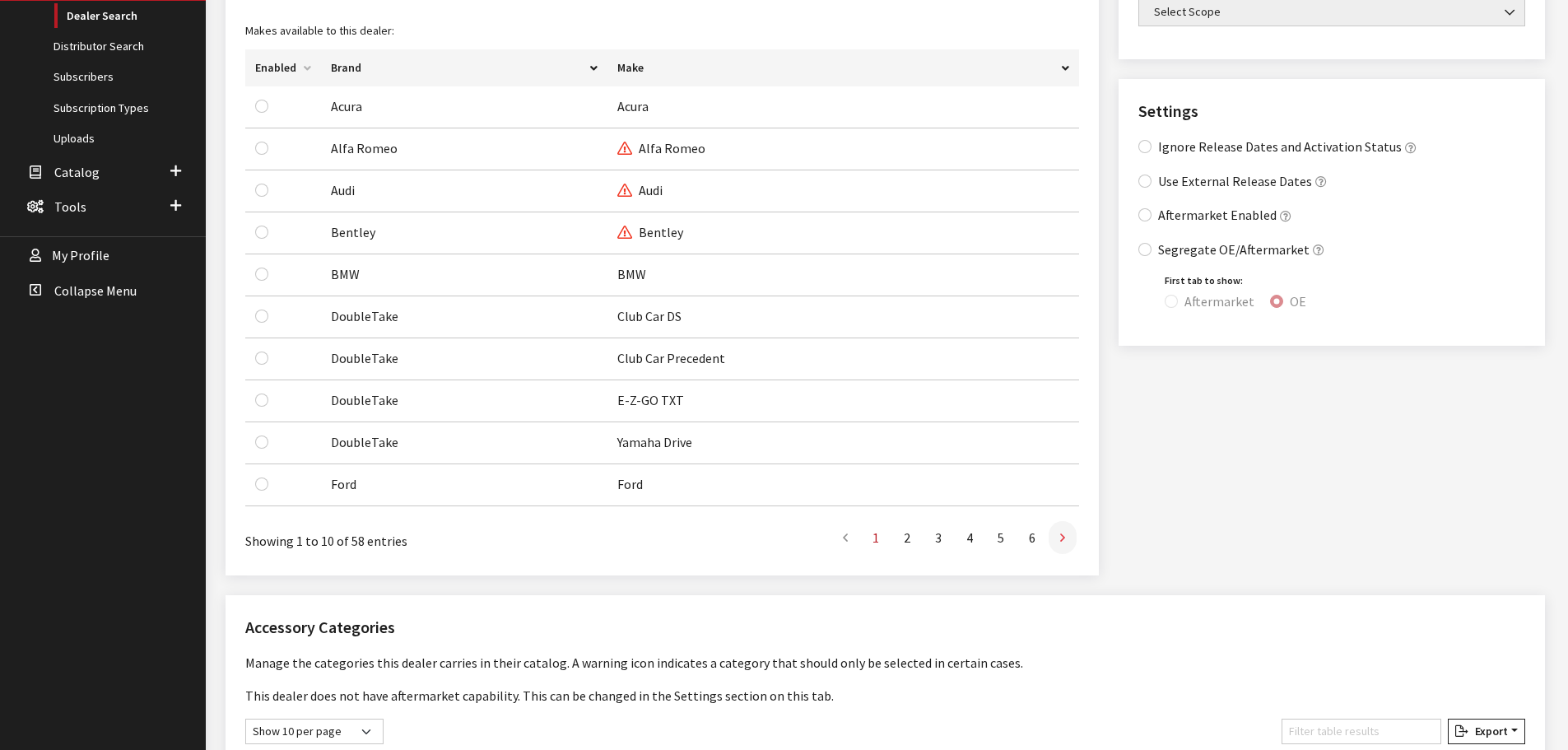
click at [1064, 534] on icon at bounding box center [1061, 537] width 5 height 13
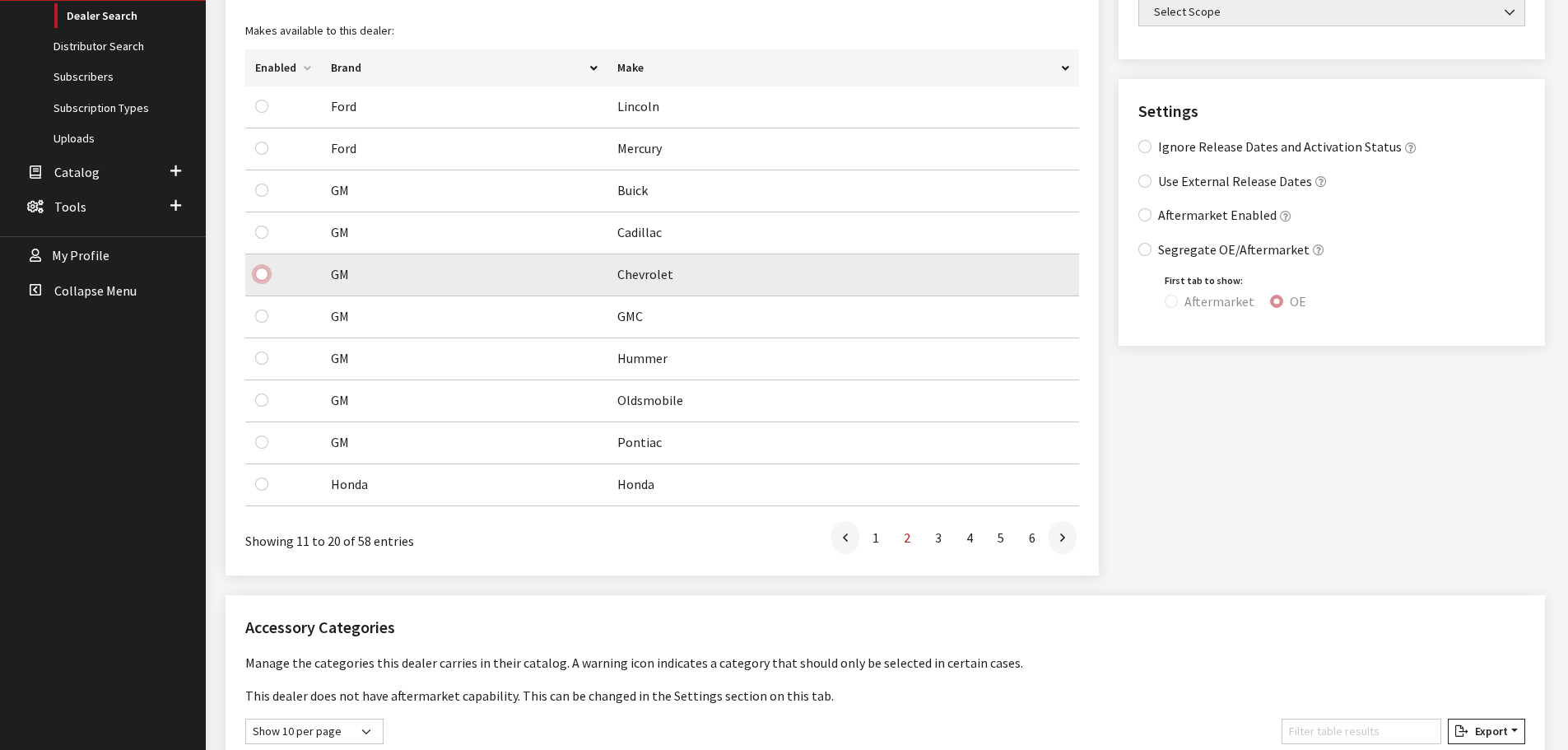
click at [262, 275] on input "checkbox" at bounding box center [261, 273] width 13 height 13
checkbox input "true"
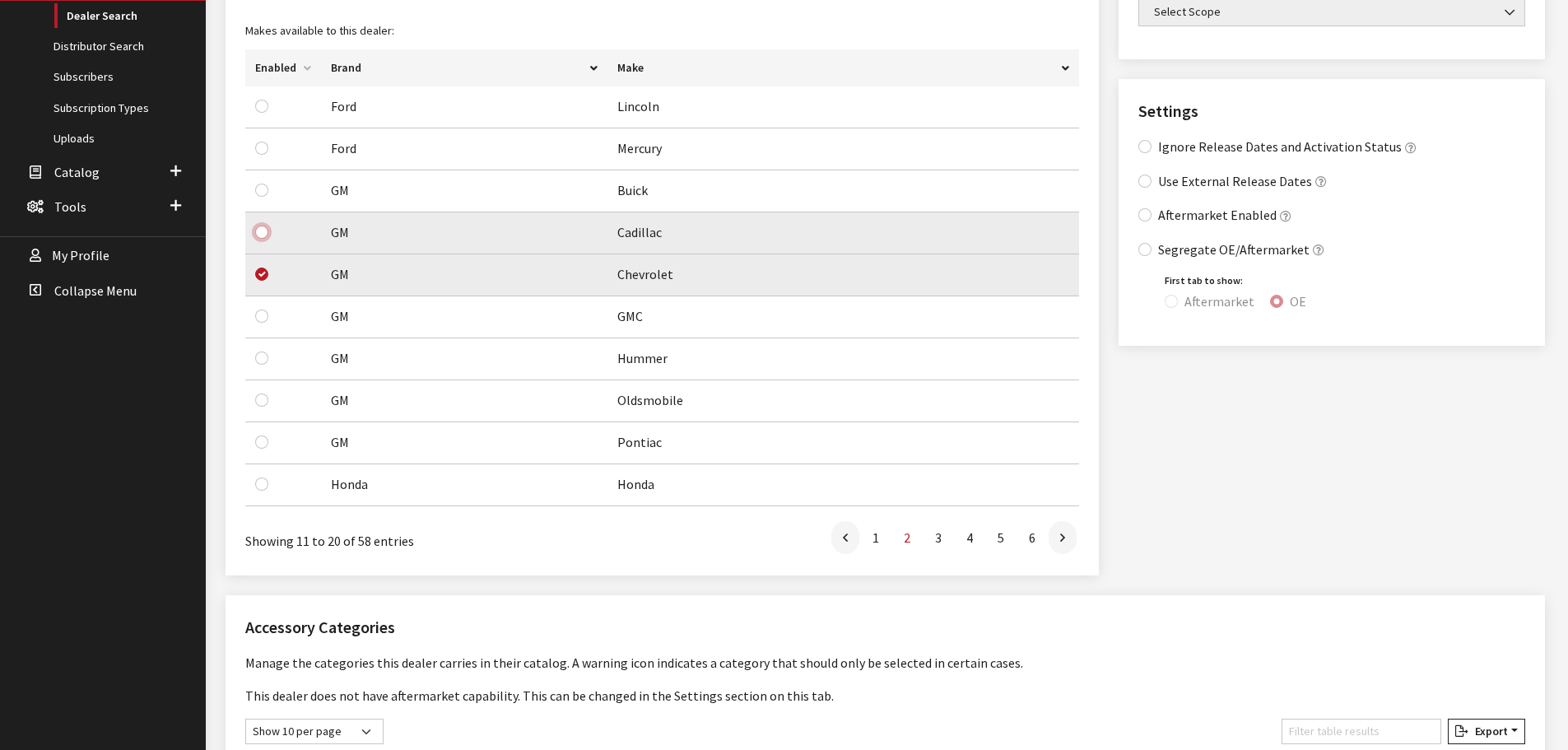
click at [264, 234] on input "checkbox" at bounding box center [261, 232] width 13 height 13
checkbox input "true"
click at [1149, 216] on input "Aftermarket Enabled" at bounding box center [1144, 214] width 13 height 13
checkbox input "true"
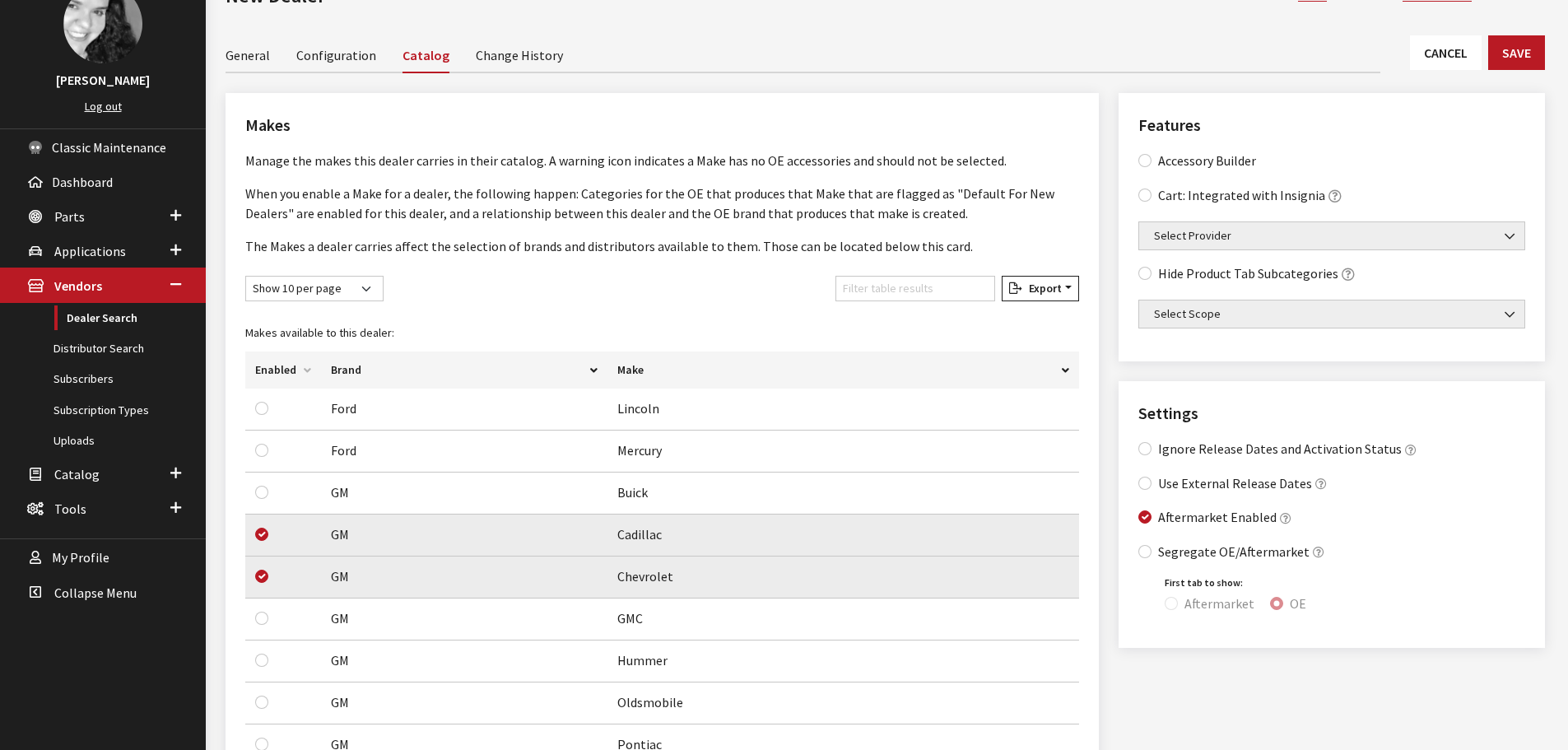
scroll to position [82, 0]
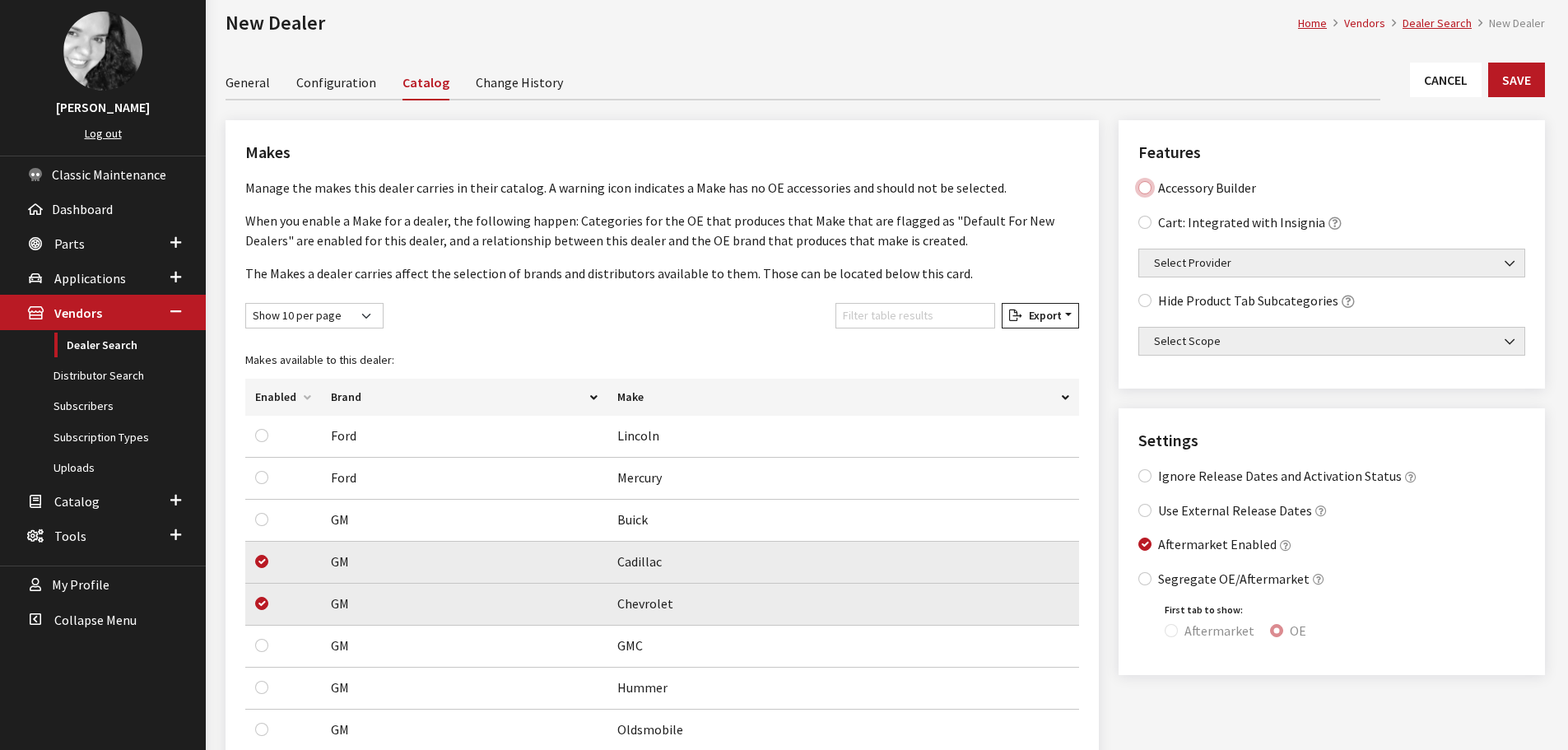
click at [1149, 190] on Builder "Accessory Builder" at bounding box center [1144, 187] width 13 height 13
checkbox Builder "true"
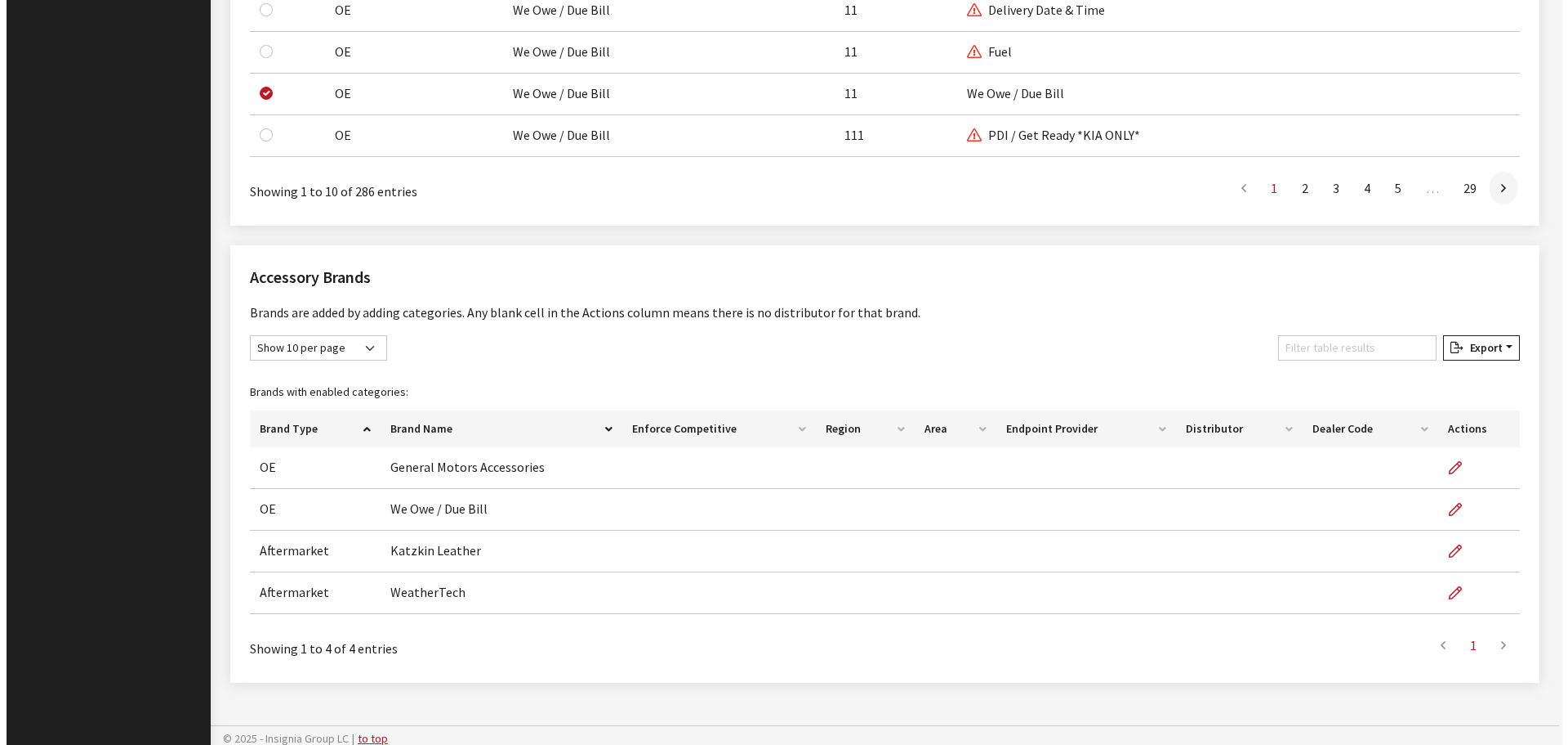
scroll to position [1501, 0]
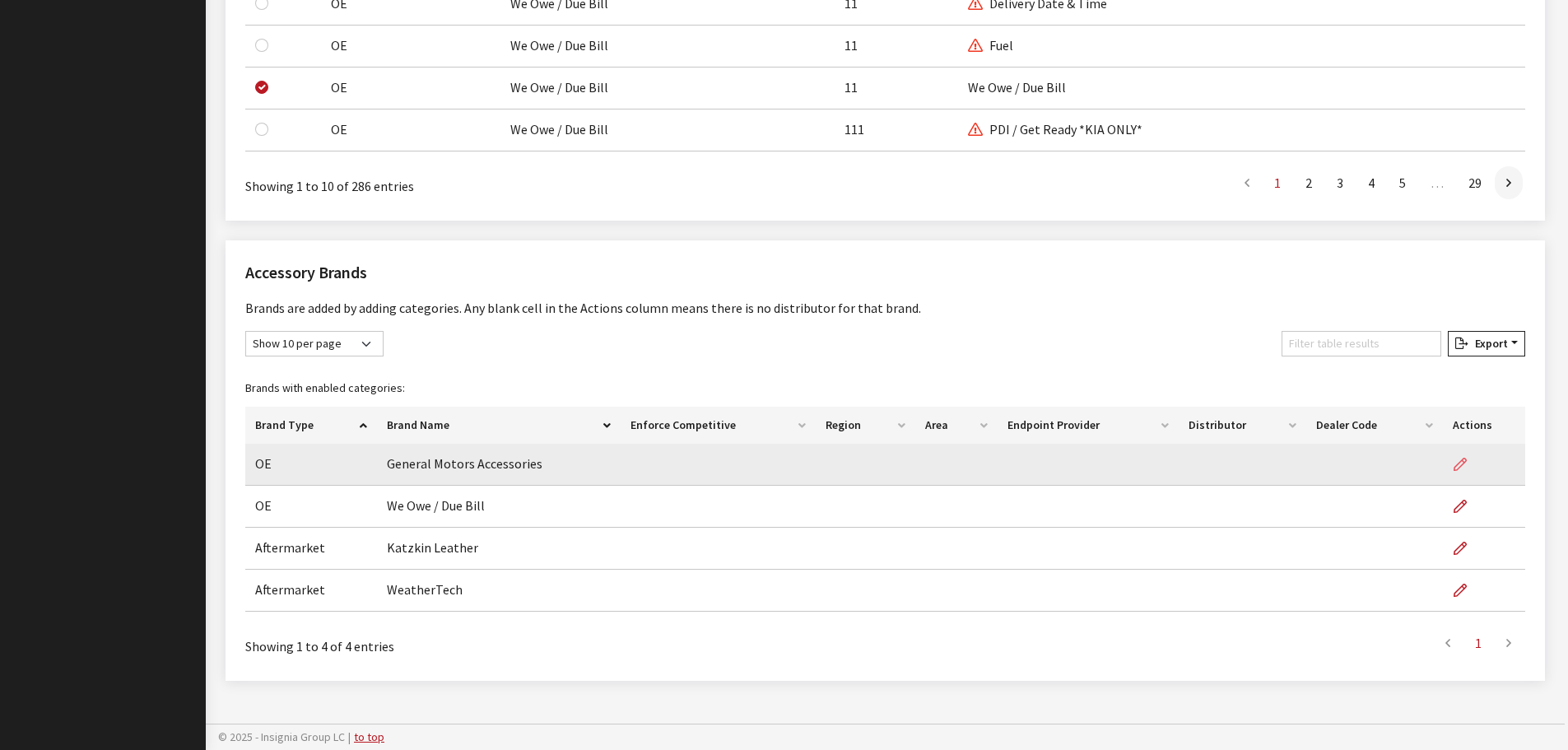
click at [1462, 461] on icon "button" at bounding box center [1459, 464] width 13 height 13
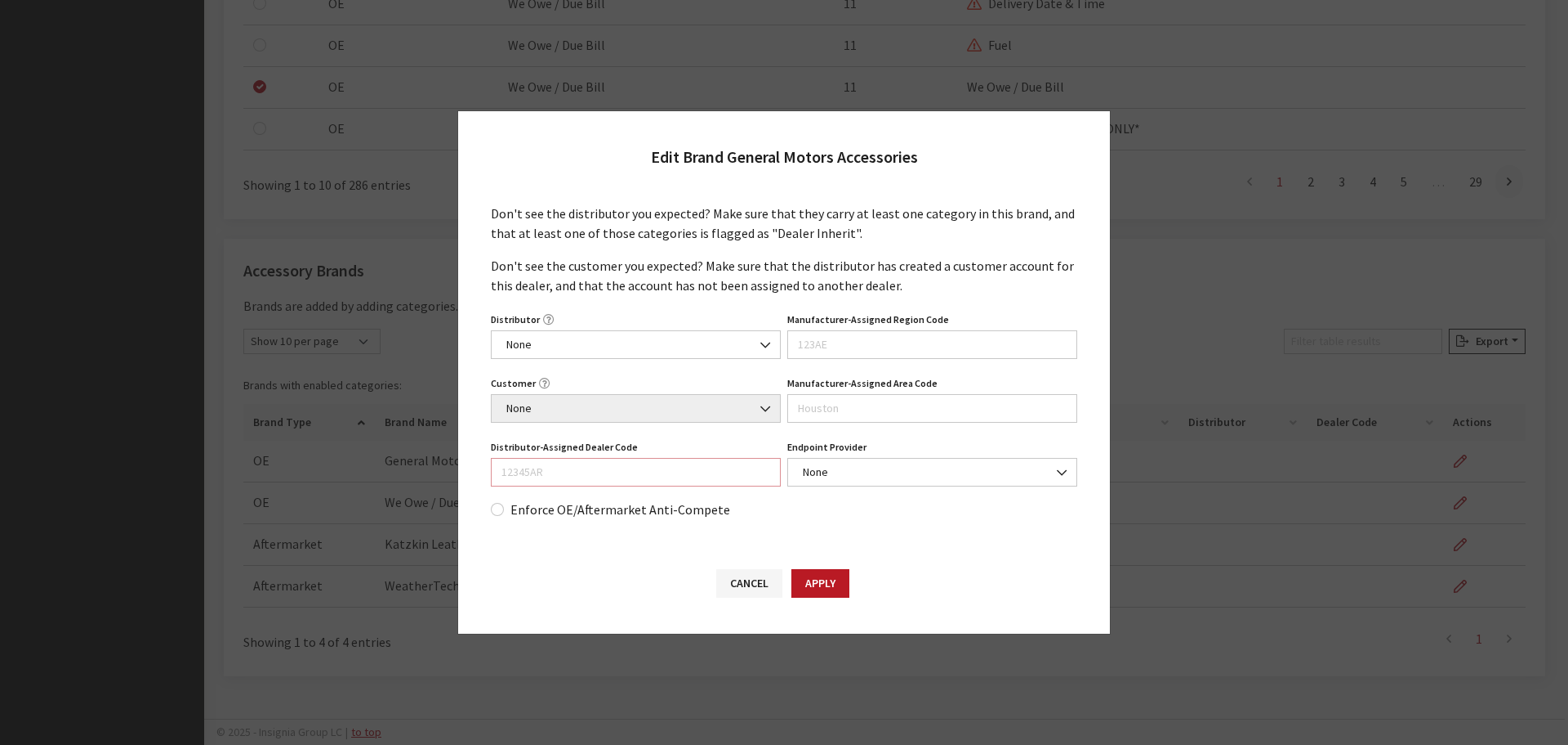
click at [645, 476] on input "Distributor-Assigned Dealer Code" at bounding box center [636, 471] width 290 height 28
type input "111304"
click at [822, 588] on button "Apply" at bounding box center [821, 582] width 58 height 28
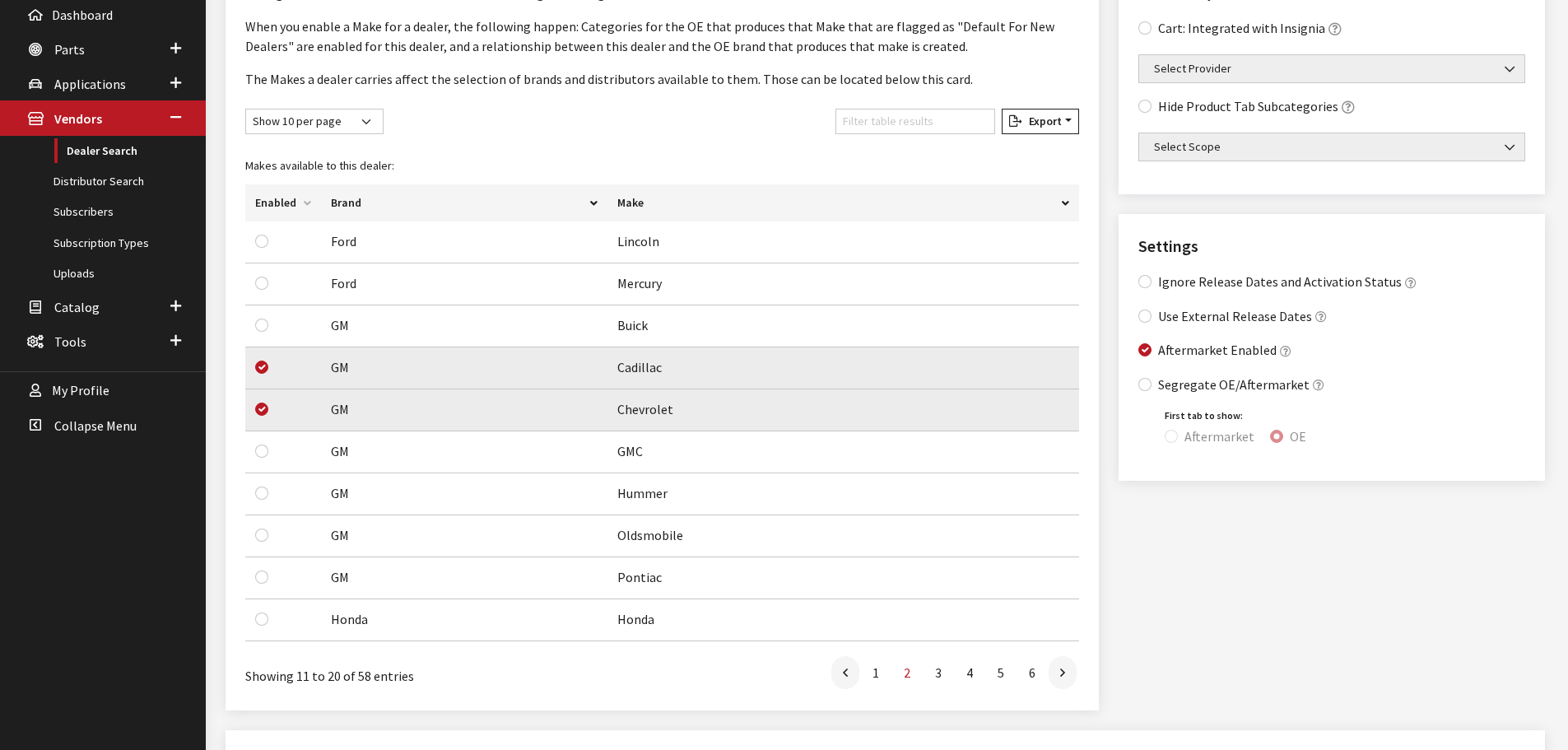
scroll to position [0, 0]
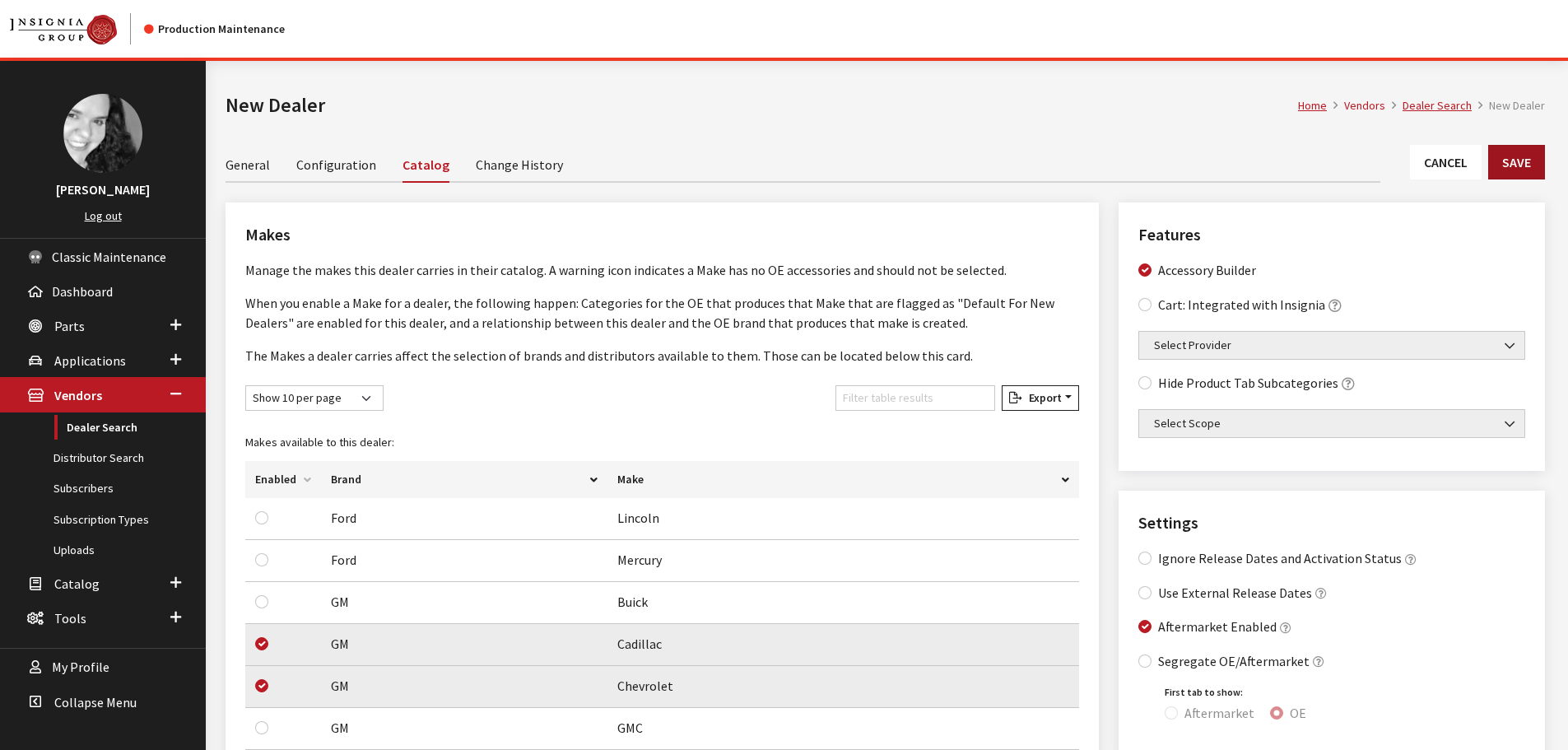
click at [1531, 155] on button "Save" at bounding box center [1516, 162] width 57 height 34
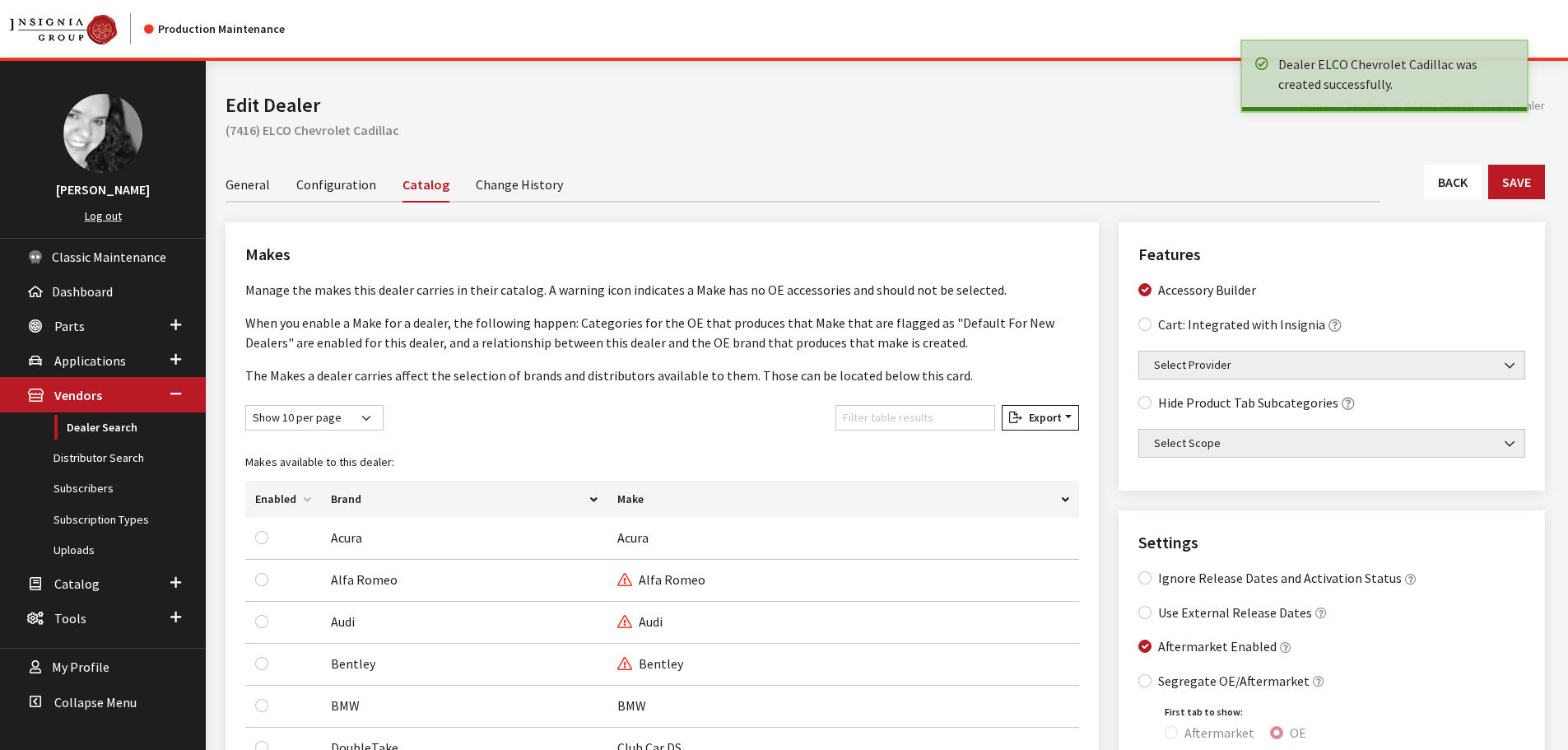
click at [1446, 183] on link "Back" at bounding box center [1452, 182] width 58 height 34
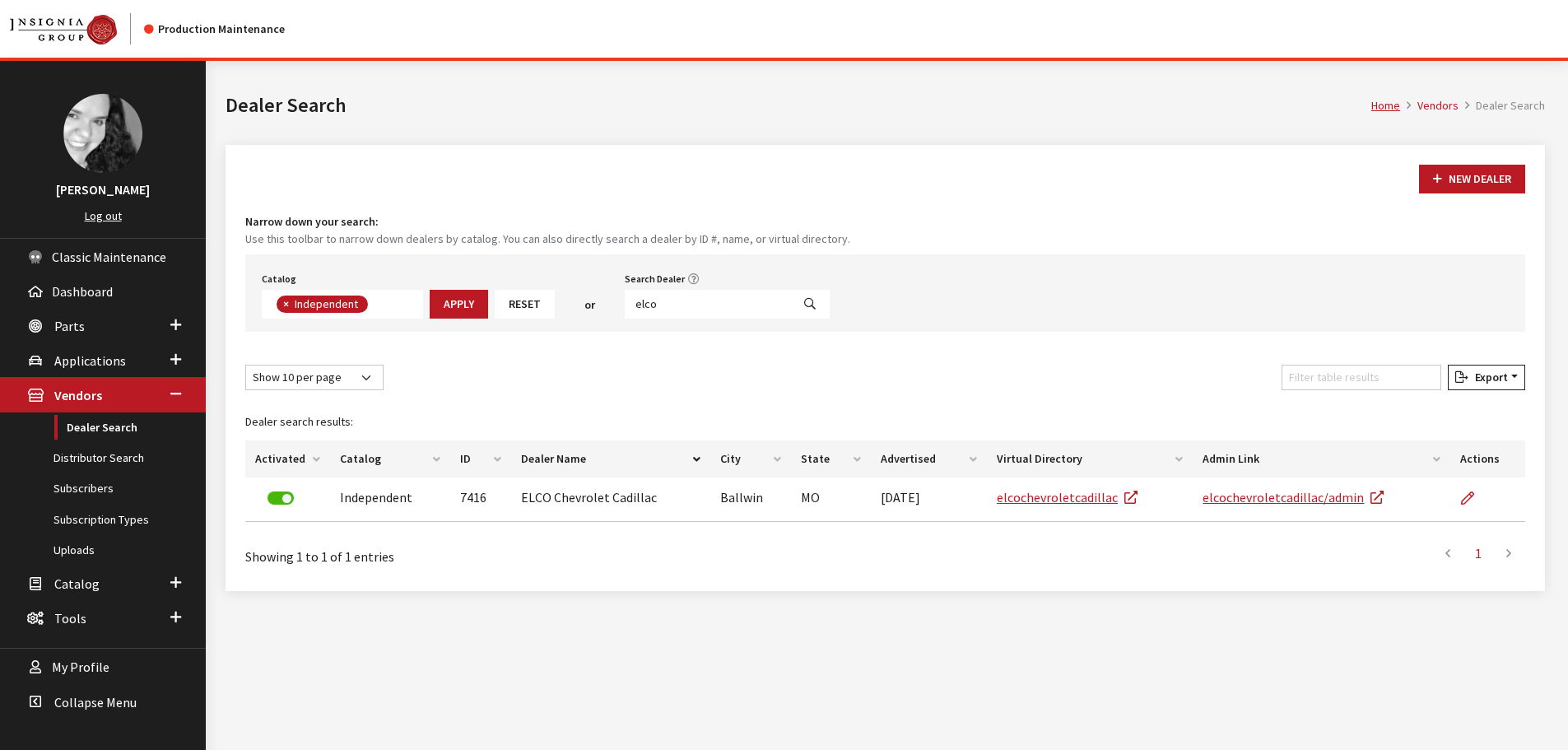
scroll to position [120, 0]
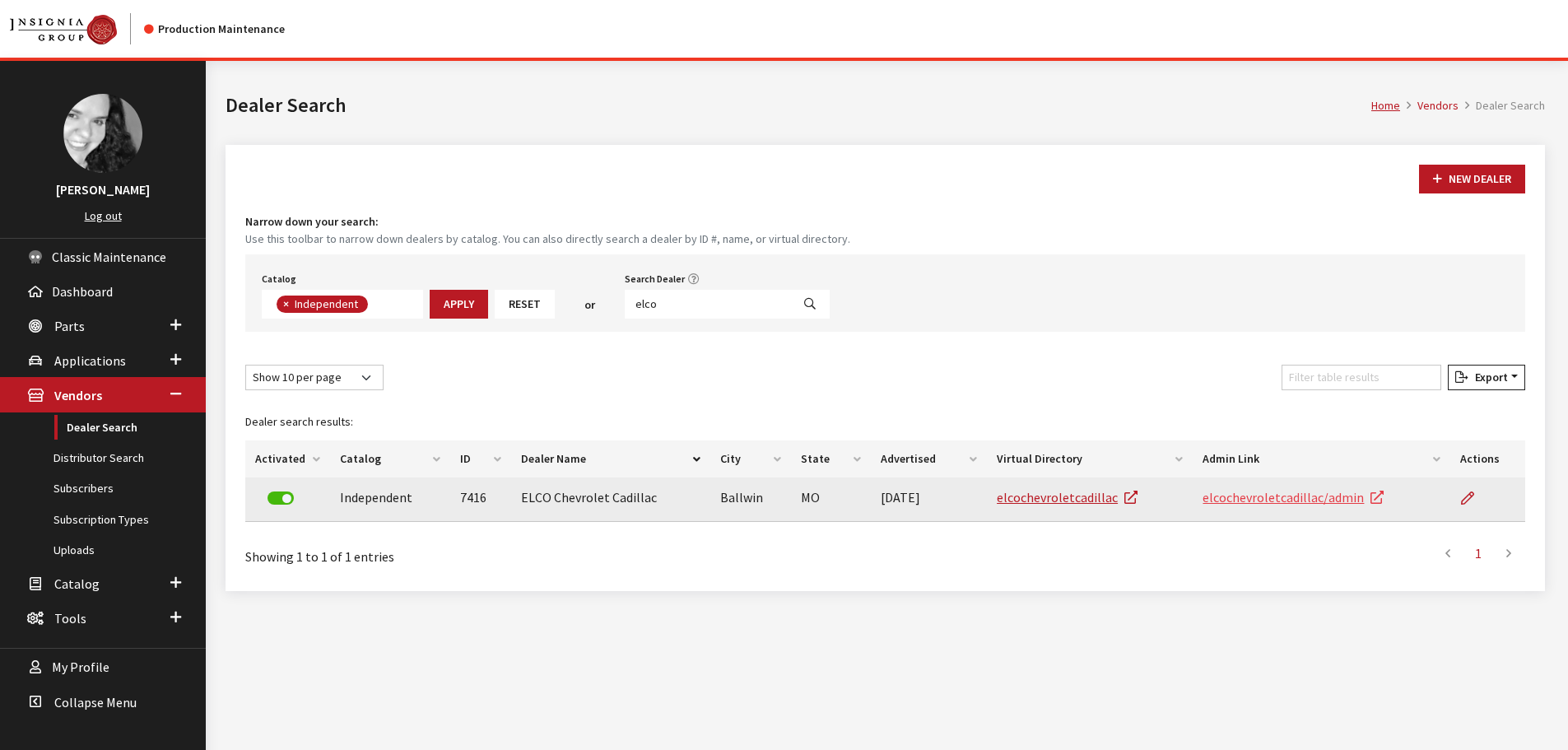
click at [1247, 497] on link "elcochevroletcadillac/admin" at bounding box center [1292, 497] width 181 height 17
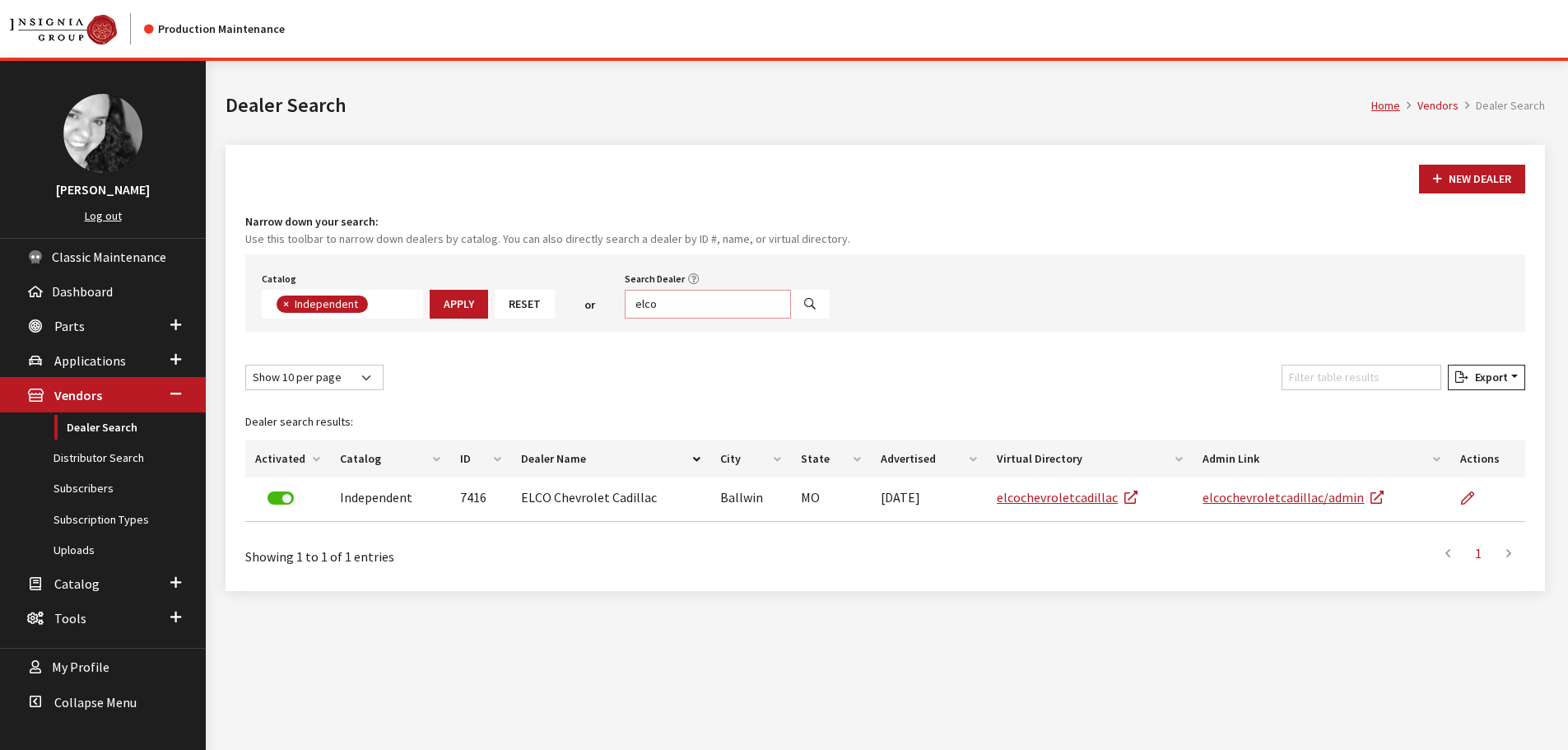
click at [675, 308] on input "elco" at bounding box center [707, 303] width 166 height 28
click at [673, 311] on input "elco" at bounding box center [707, 303] width 166 height 28
type input "[PERSON_NAME]"
select select
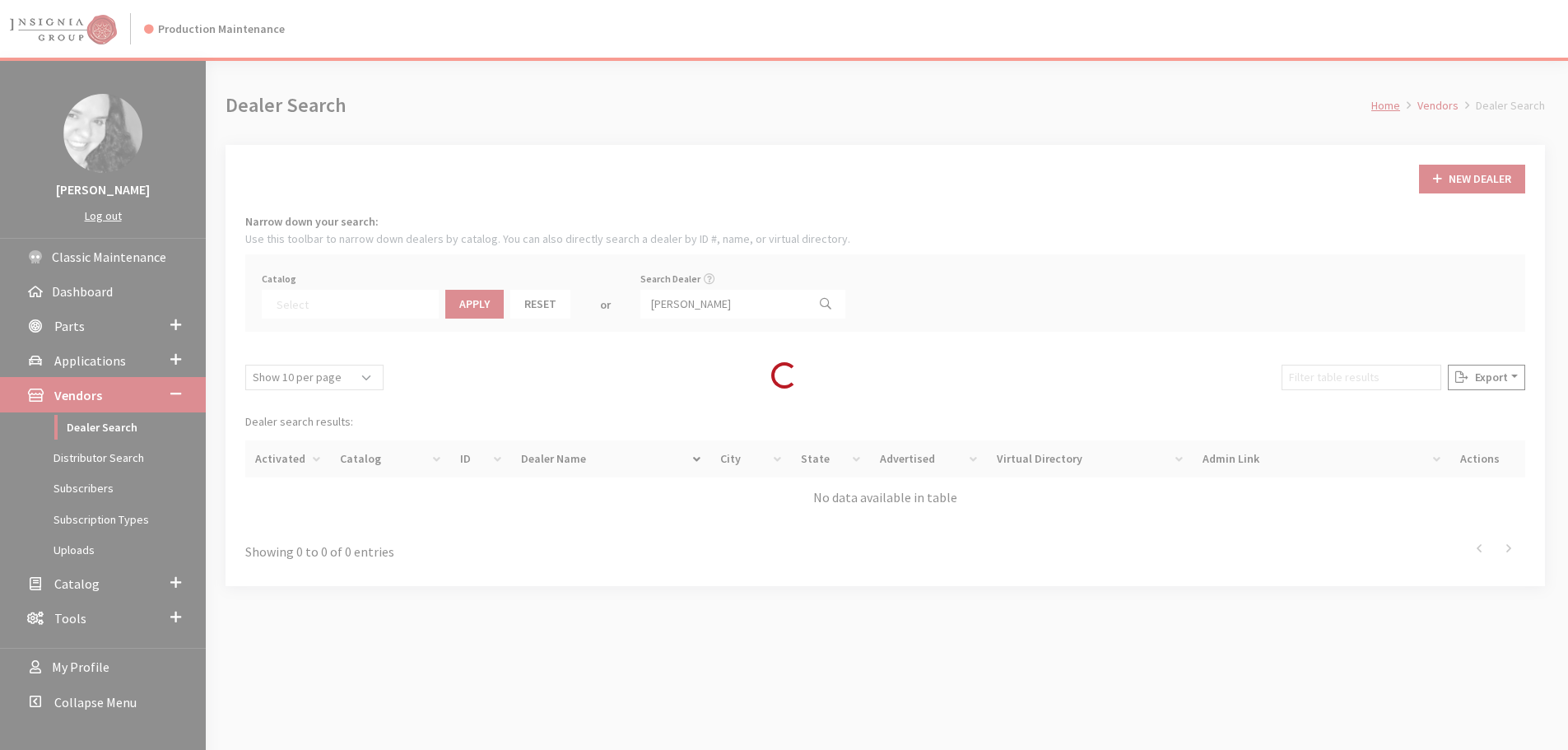
scroll to position [172, 0]
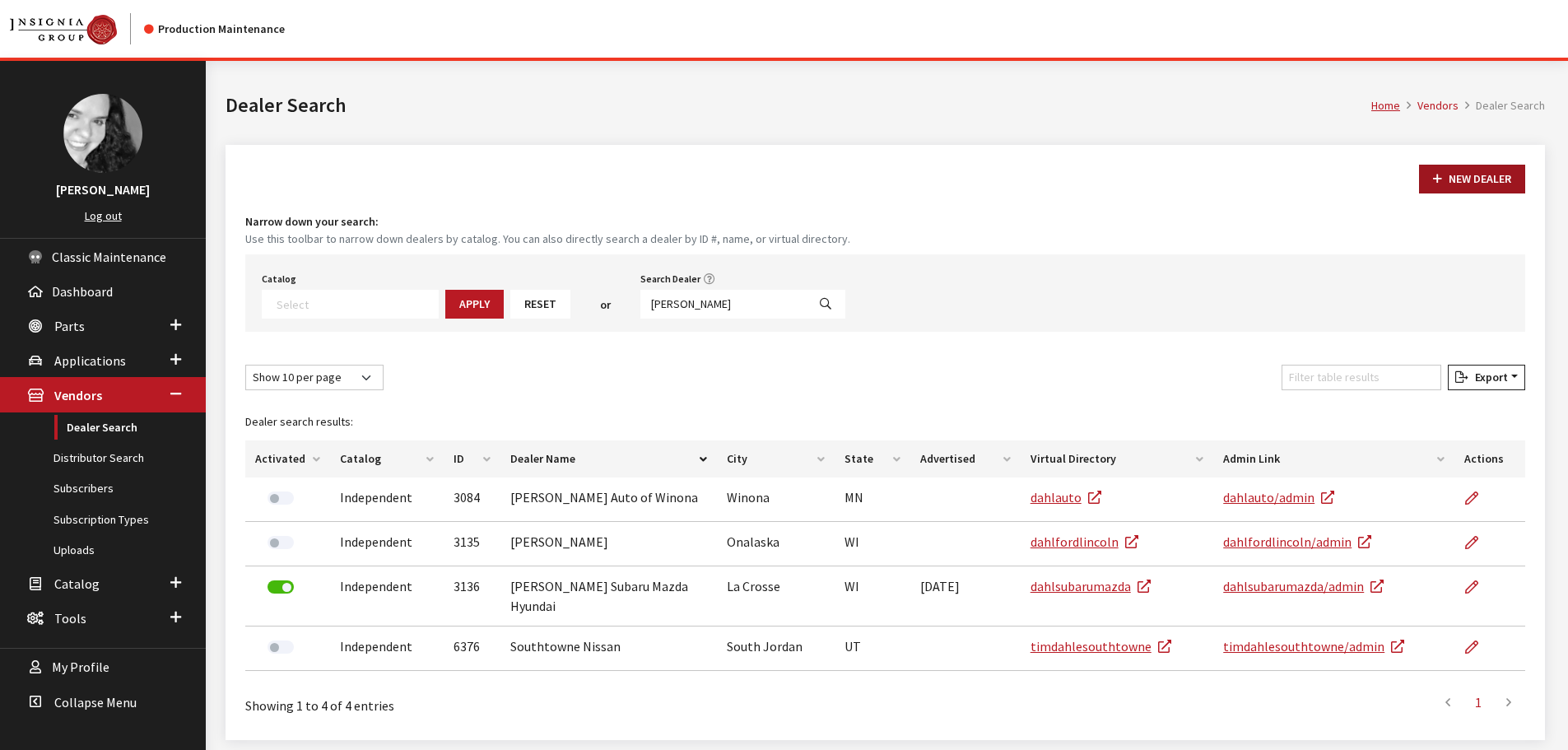
click at [1486, 176] on button "New Dealer" at bounding box center [1472, 179] width 106 height 28
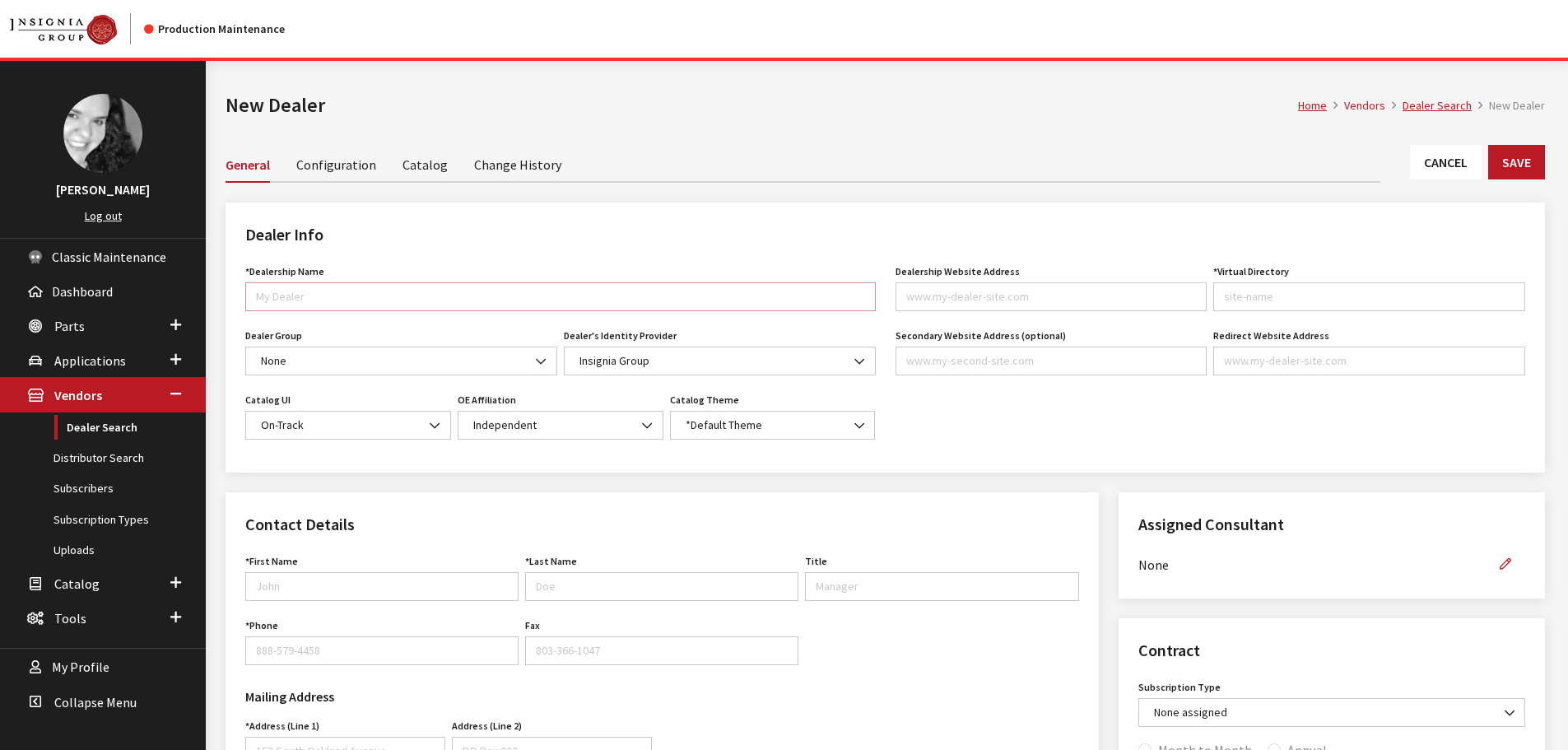
click at [290, 299] on input "*Dealership Name" at bounding box center [561, 295] width 630 height 28
type input "[PERSON_NAME]"
click at [1014, 295] on input "Dealership Website Address" at bounding box center [1052, 295] width 312 height 28
paste input "[DOMAIN_NAME]"
type input "[DOMAIN_NAME]"
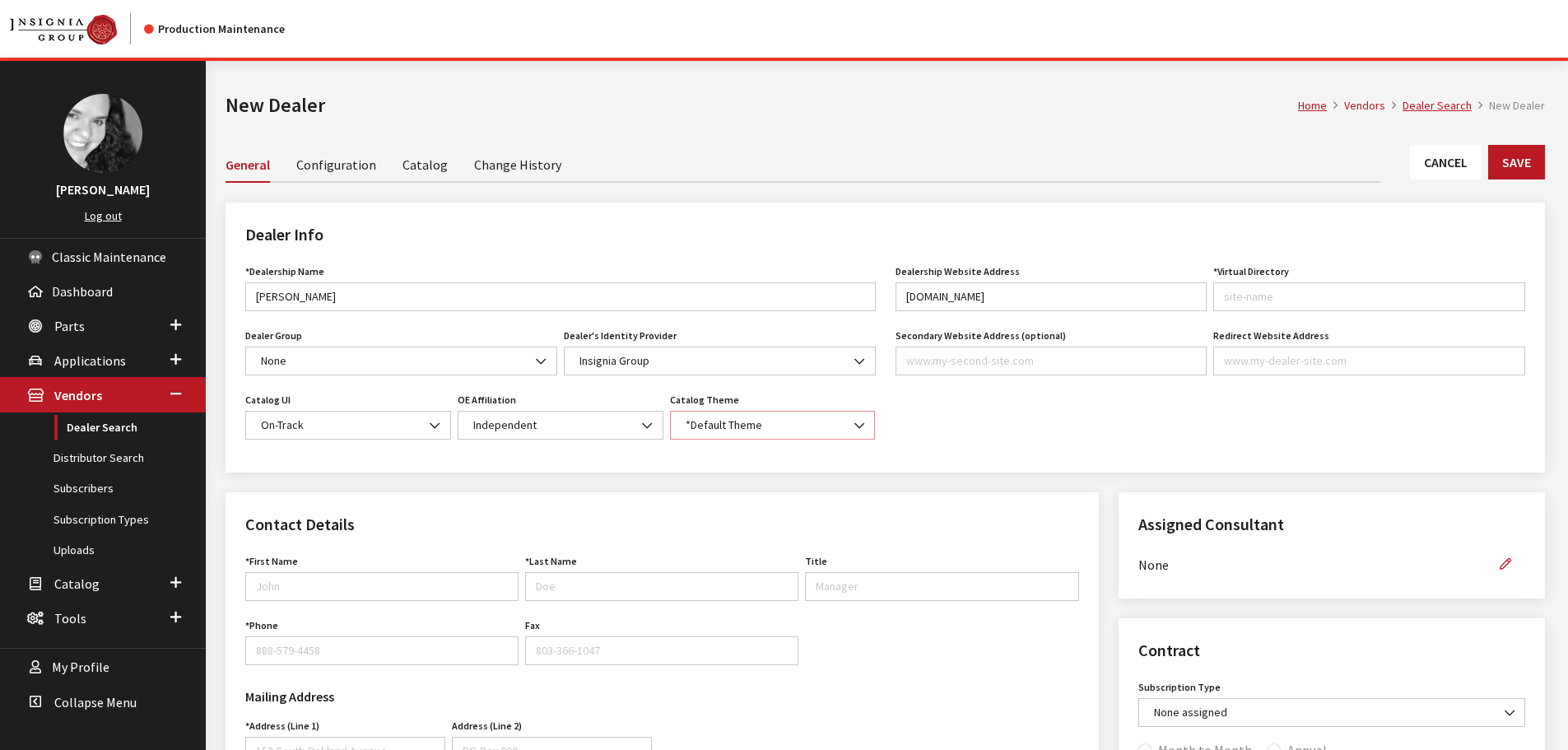
type input "dahlsubarusheboygan"
click at [807, 421] on span "*Default Theme" at bounding box center [773, 425] width 185 height 18
click at [854, 417] on b at bounding box center [854, 417] width 0 height 0
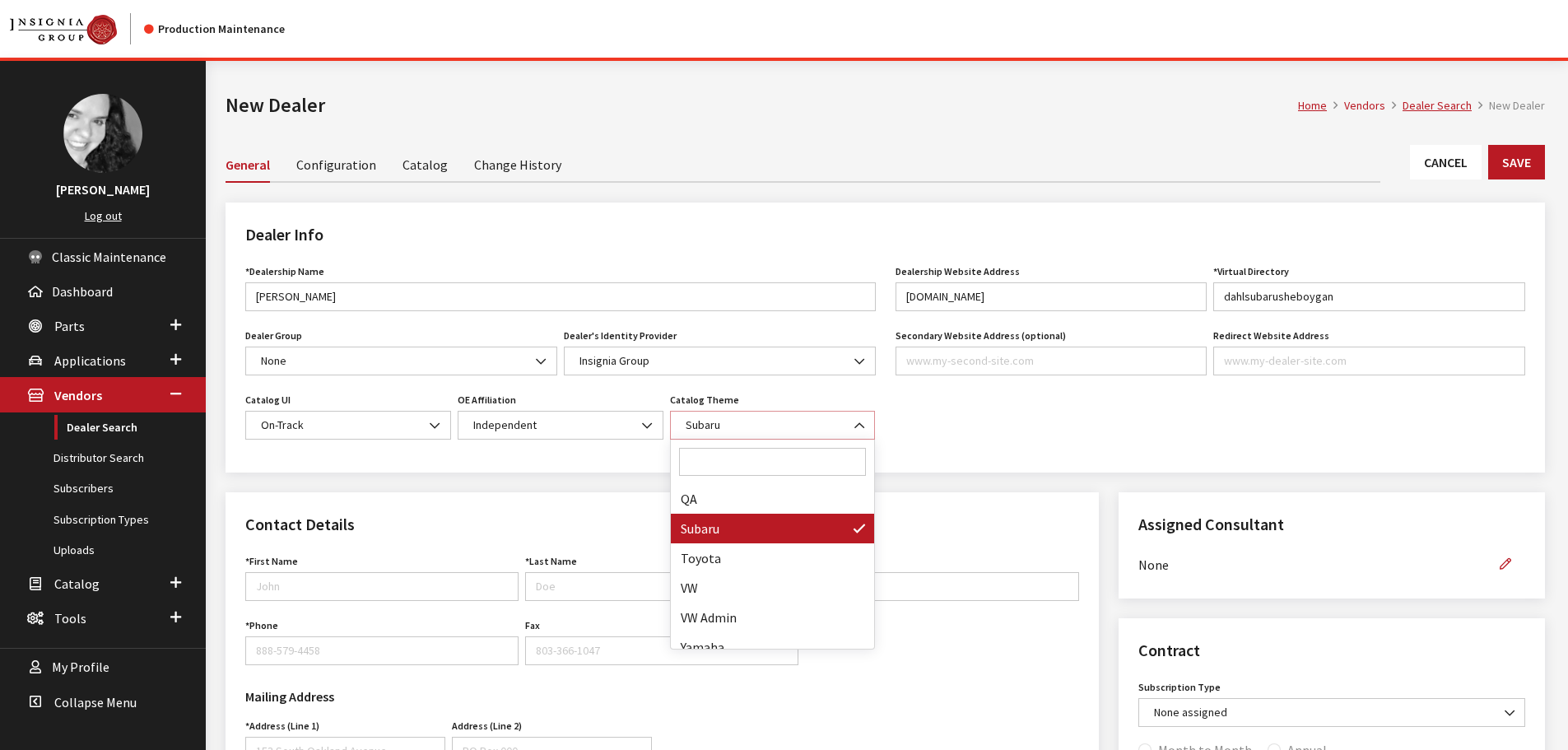
scroll to position [0, 0]
select select "17"
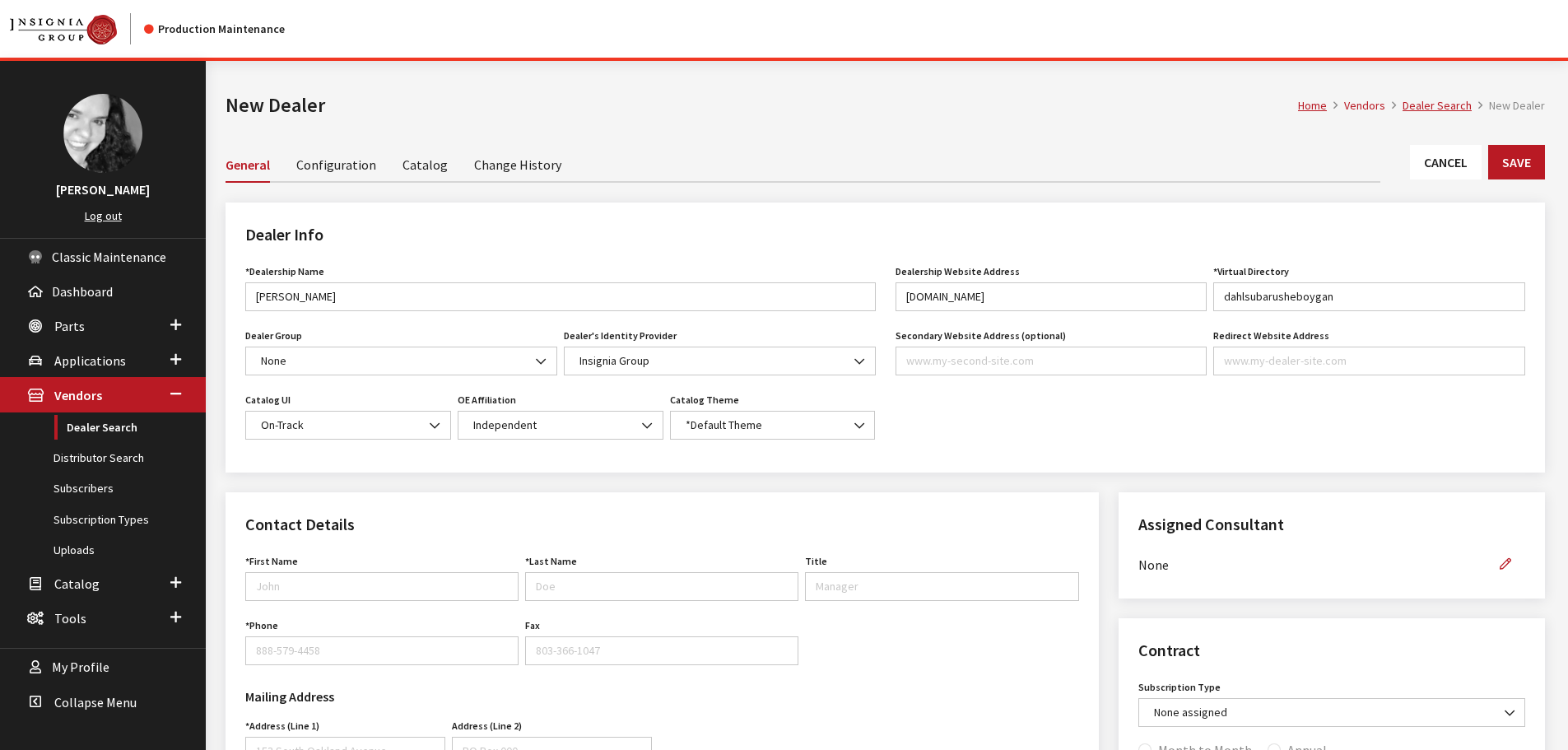
click at [900, 484] on div "Dealer Info *Dealership Name Dahl Subaru Sheboygan Name is required. Dealer Gro…" at bounding box center [886, 347] width 1339 height 290
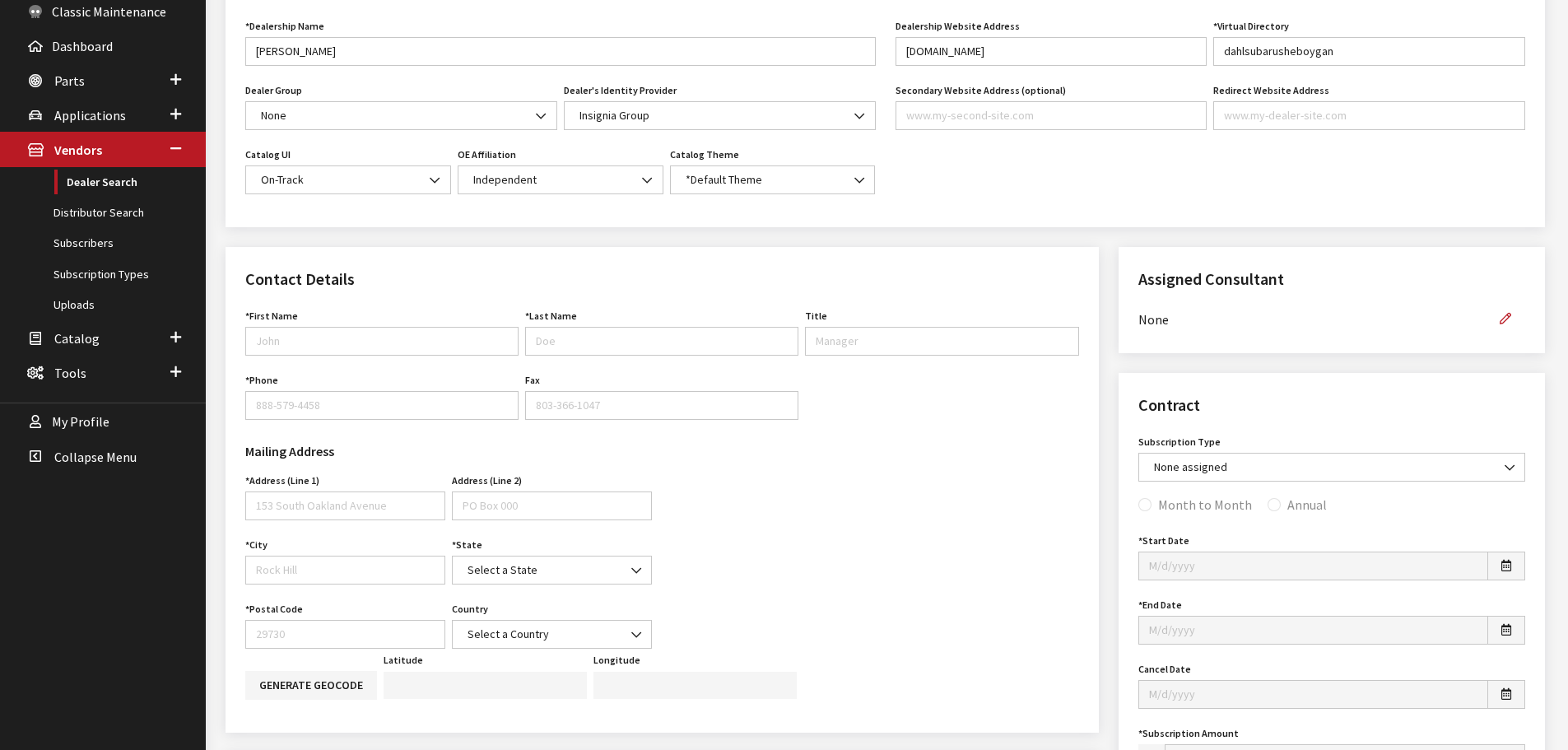
scroll to position [246, 0]
click at [309, 331] on input "First Name" at bounding box center [382, 339] width 273 height 28
click at [353, 333] on input "First Name" at bounding box center [382, 339] width 273 height 28
type input "Bill"
type input "Schroderus"
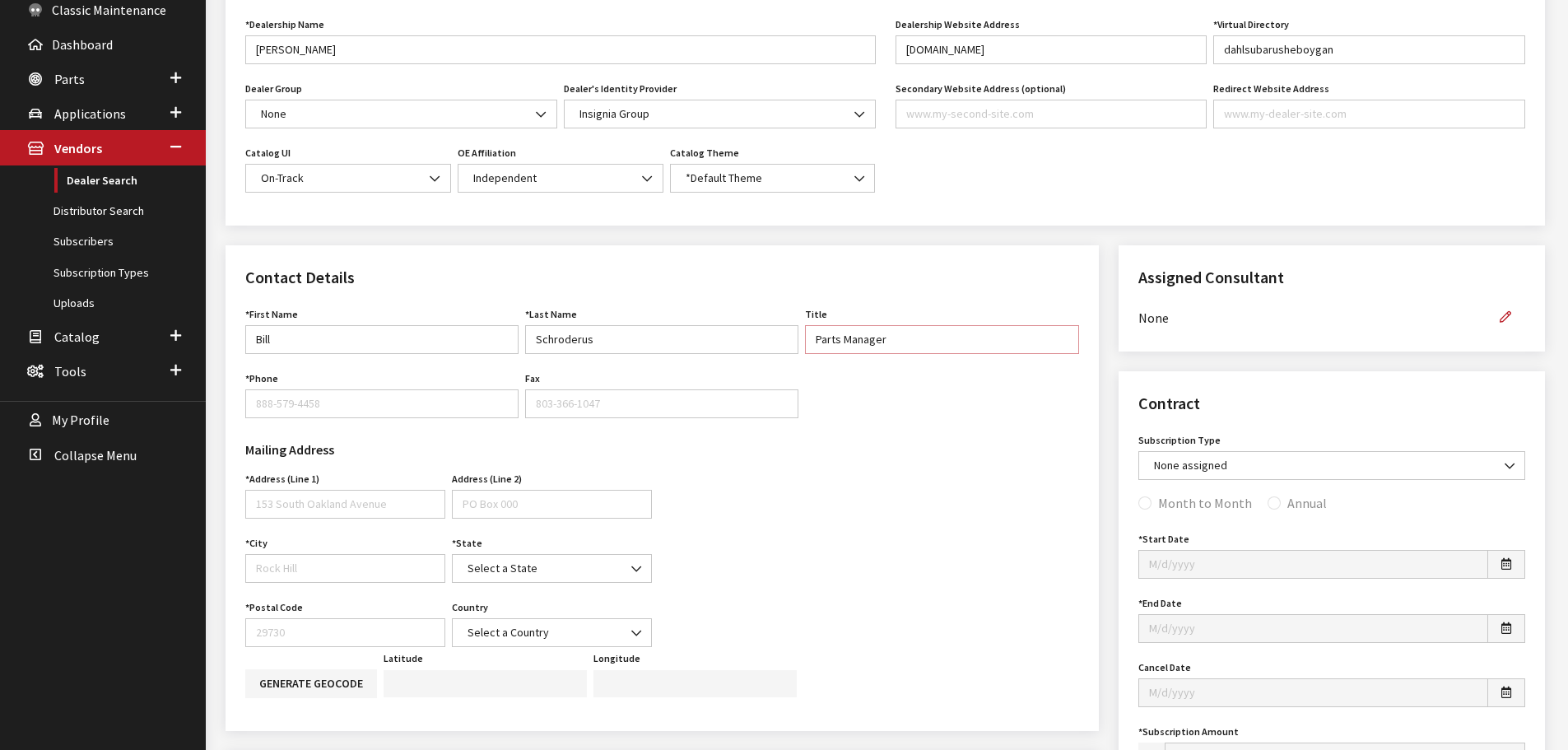
type input "Parts Manager"
type input "920-208-0200"
type input "4120 N Frontage Rd"
type input "Sheboygan"
click at [557, 571] on span "Select a State" at bounding box center [552, 568] width 179 height 18
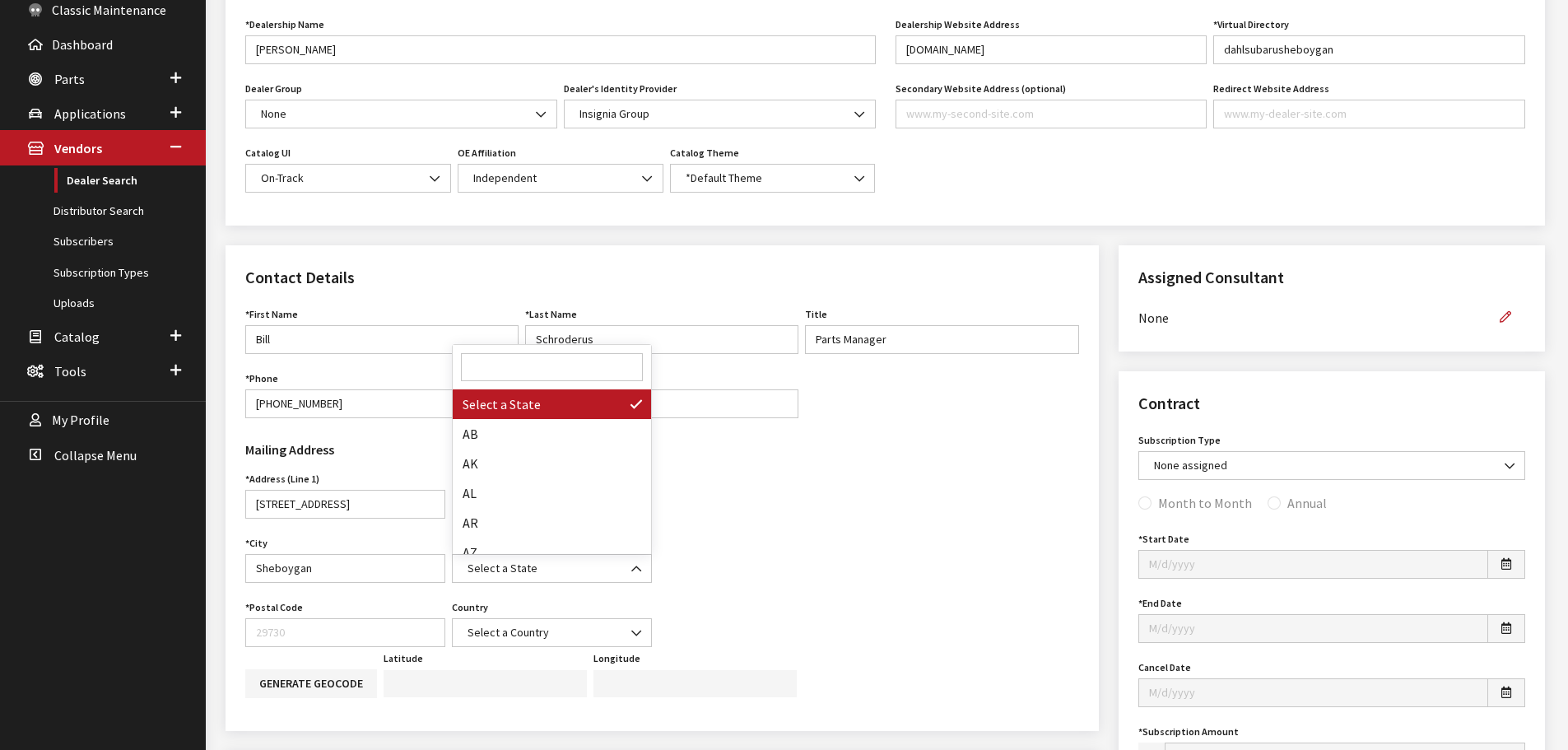
click at [551, 358] on input "Search" at bounding box center [551, 367] width 182 height 27
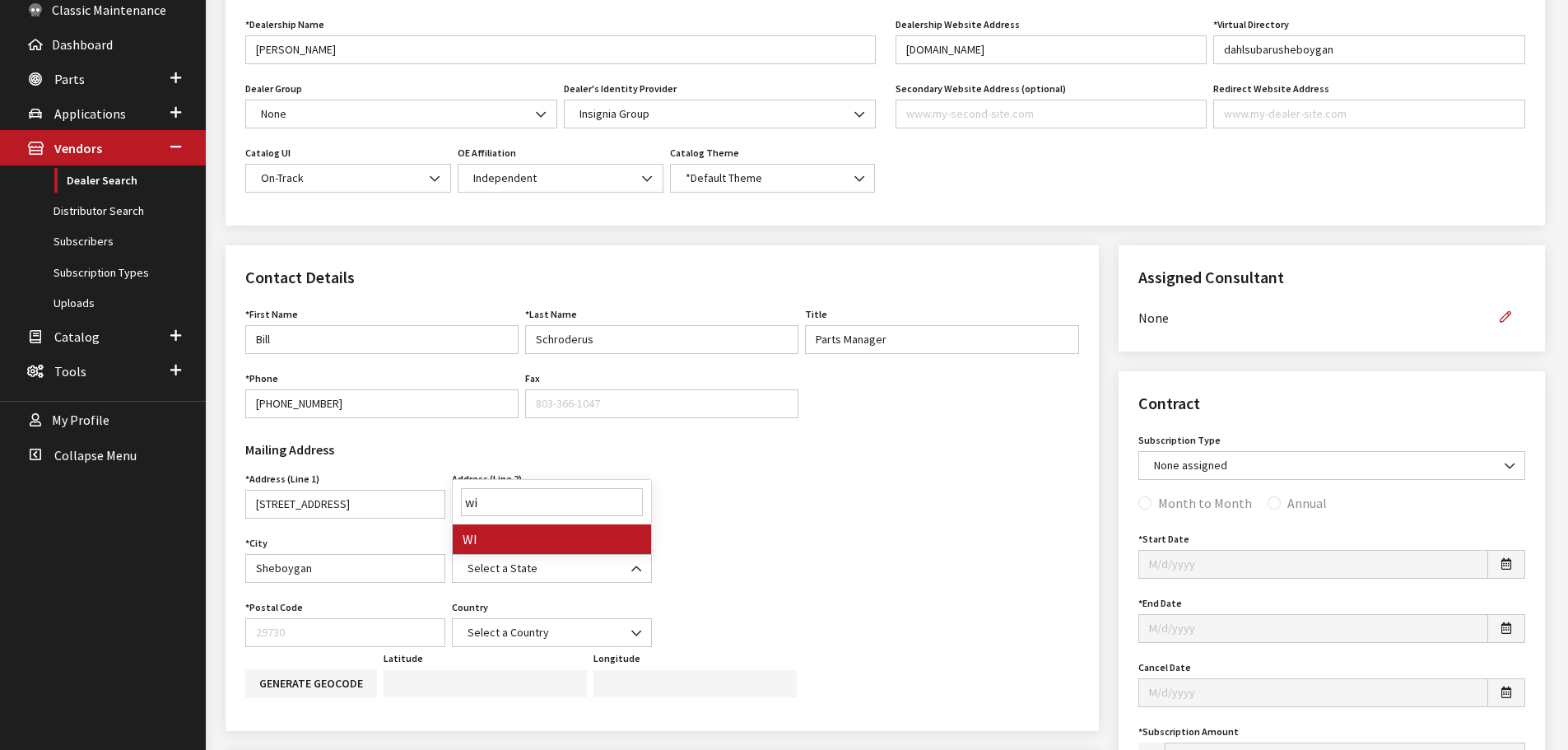
type input "wi"
select select "WI"
click at [331, 626] on input "Postal Code" at bounding box center [346, 631] width 200 height 28
type input "53081"
click at [591, 638] on span "Select a Country" at bounding box center [552, 632] width 179 height 18
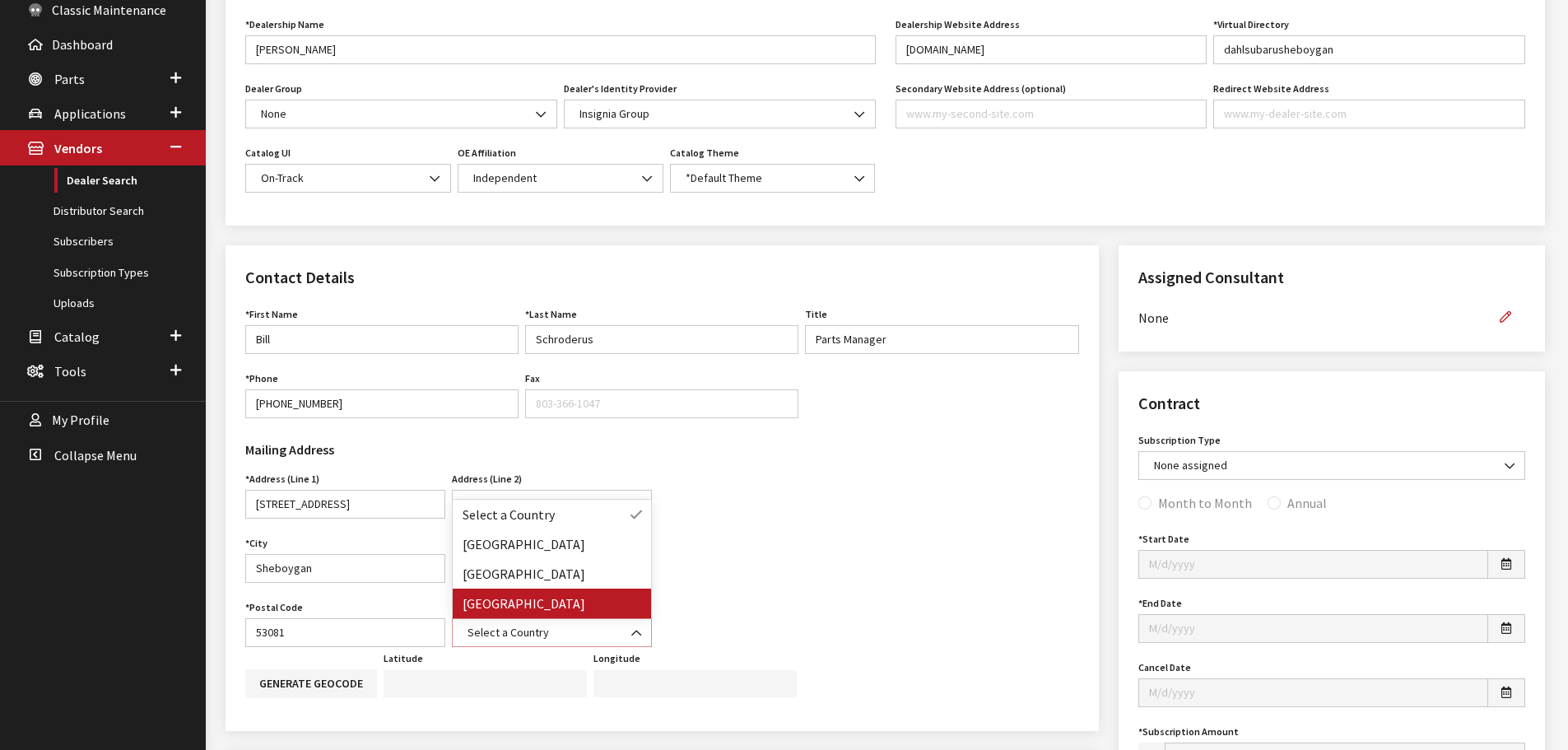
select select "United States of America"
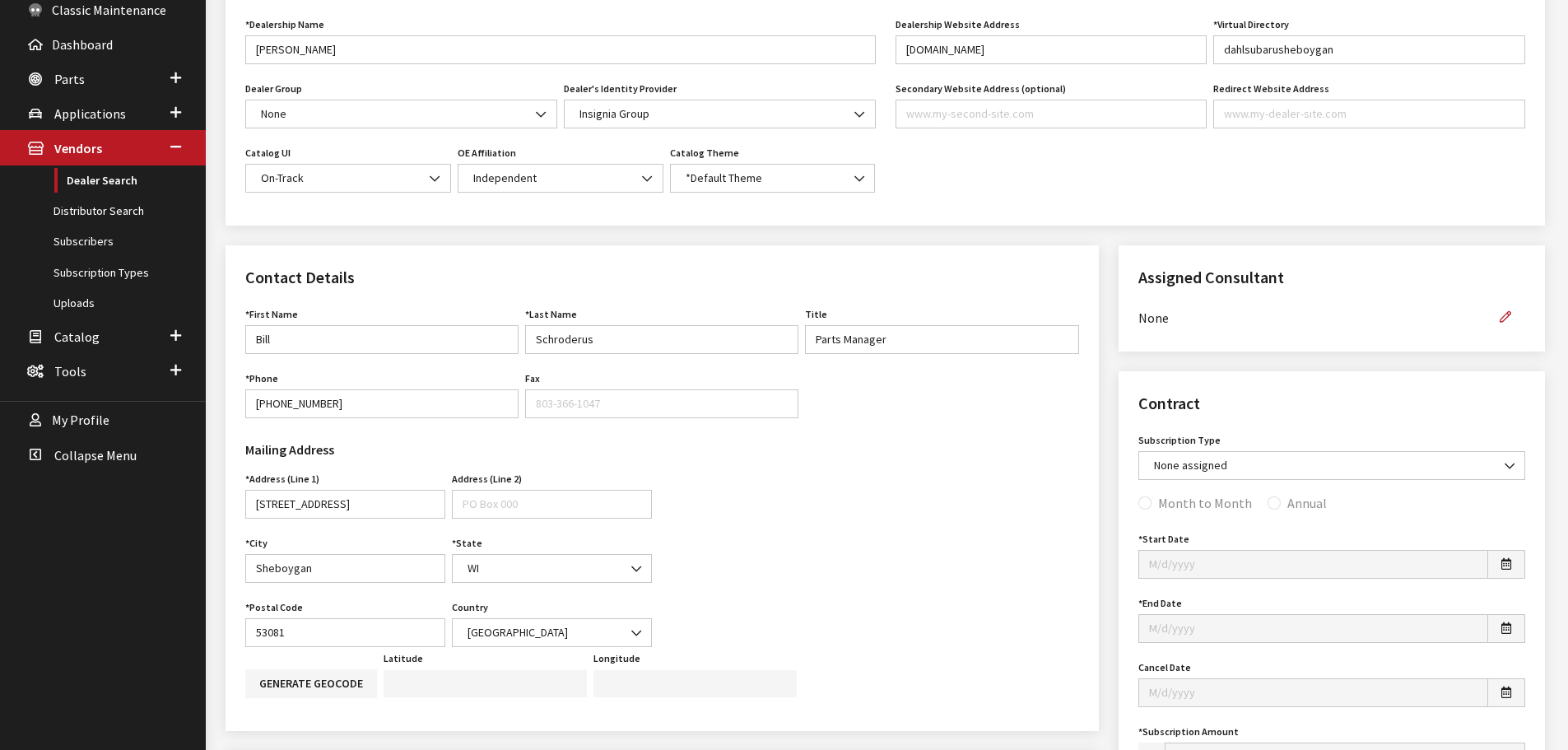
click at [912, 593] on div "Mailing Address Address (Line 1) 4120 N Frontage Rd Address is required. Addres…" at bounding box center [662, 539] width 853 height 216
click at [1514, 319] on button "button" at bounding box center [1505, 316] width 39 height 28
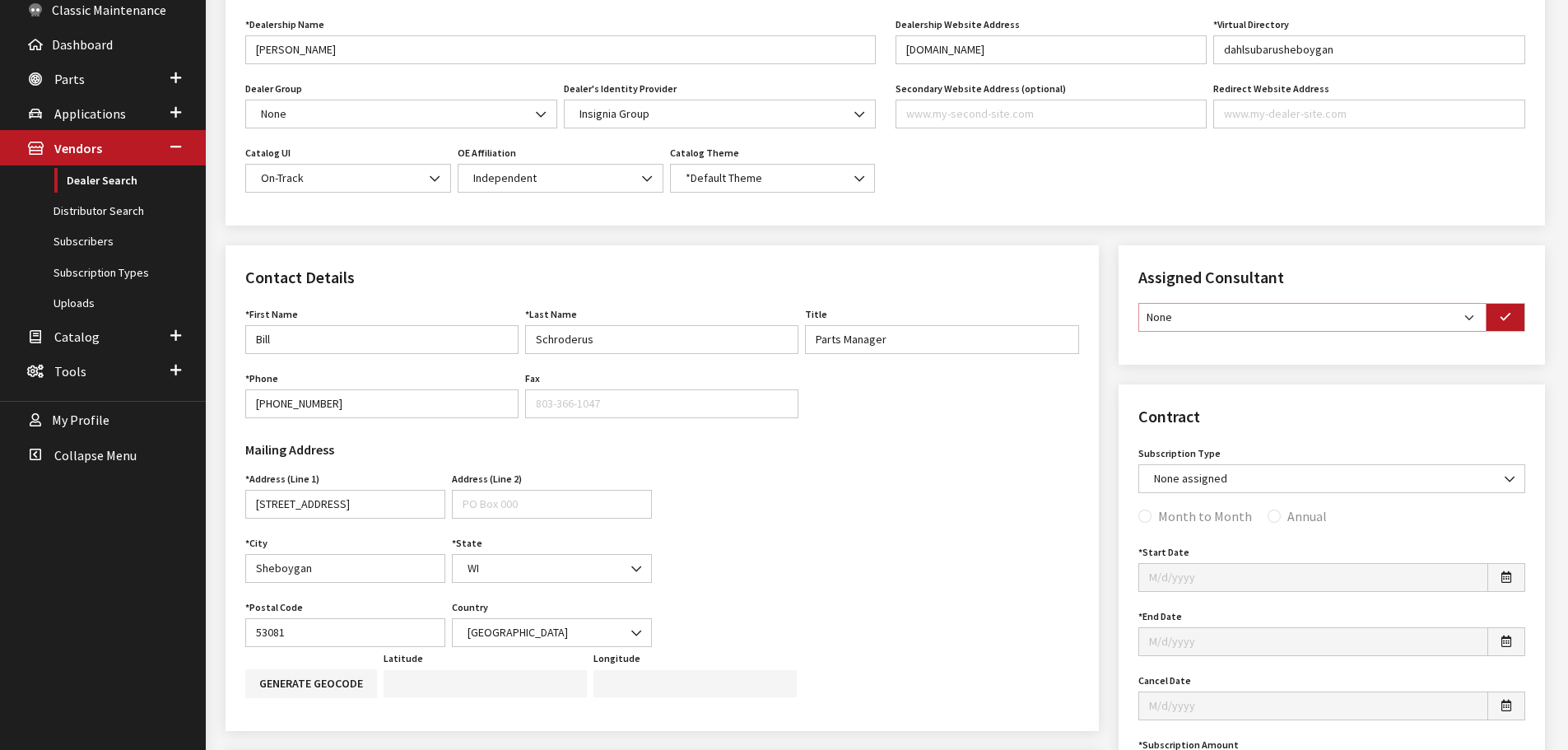
click at [1433, 319] on select "None Brian Gulbrandson Dave West Khrys Dorton Kurt Daugherty Roger Schmidt" at bounding box center [1312, 316] width 349 height 28
select select "33"
click at [1138, 302] on select "None Brian Gulbrandson Dave West Khrys Dorton Kurt Daugherty Roger Schmidt" at bounding box center [1312, 316] width 349 height 28
click at [1504, 312] on icon "button" at bounding box center [1505, 318] width 12 height 12
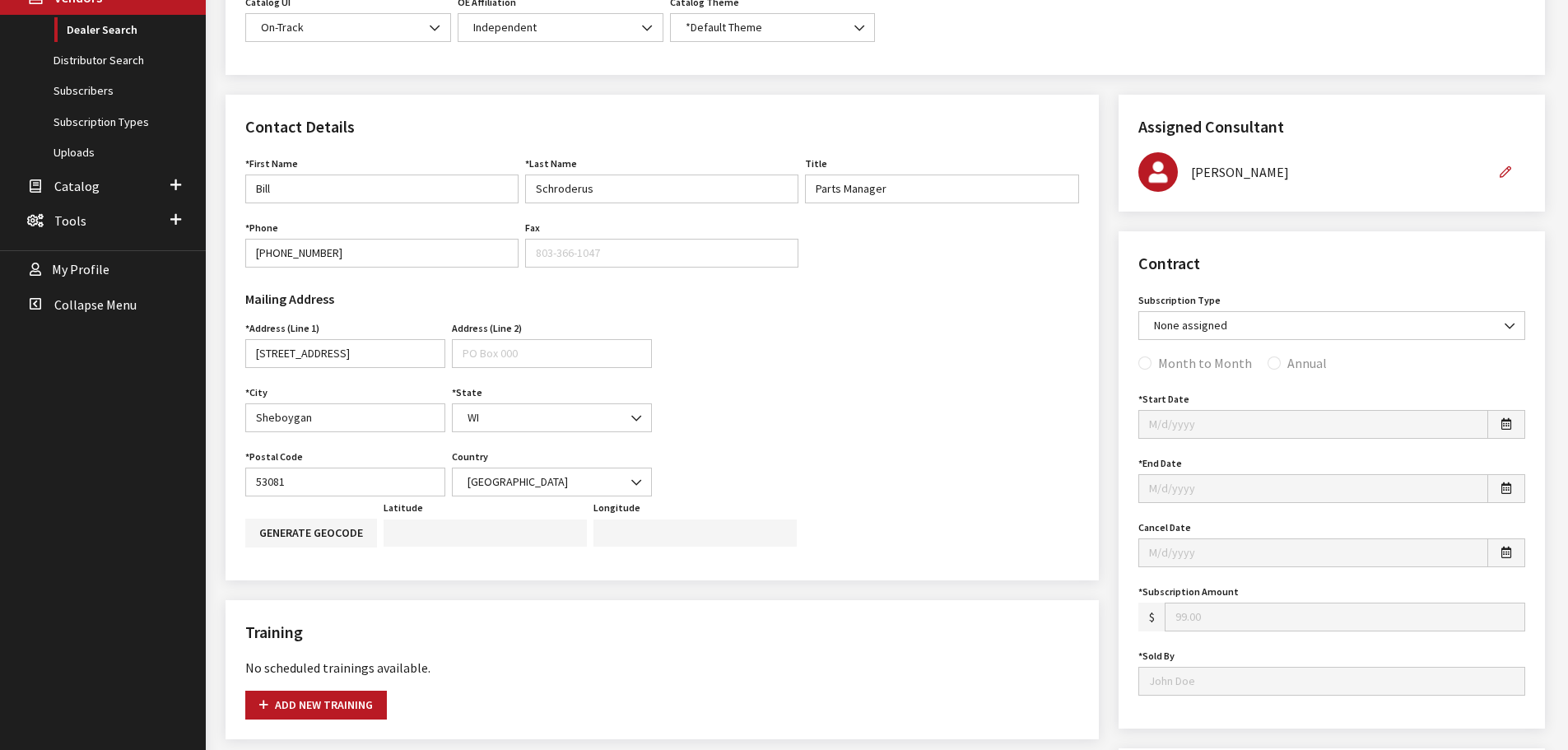
scroll to position [411, 0]
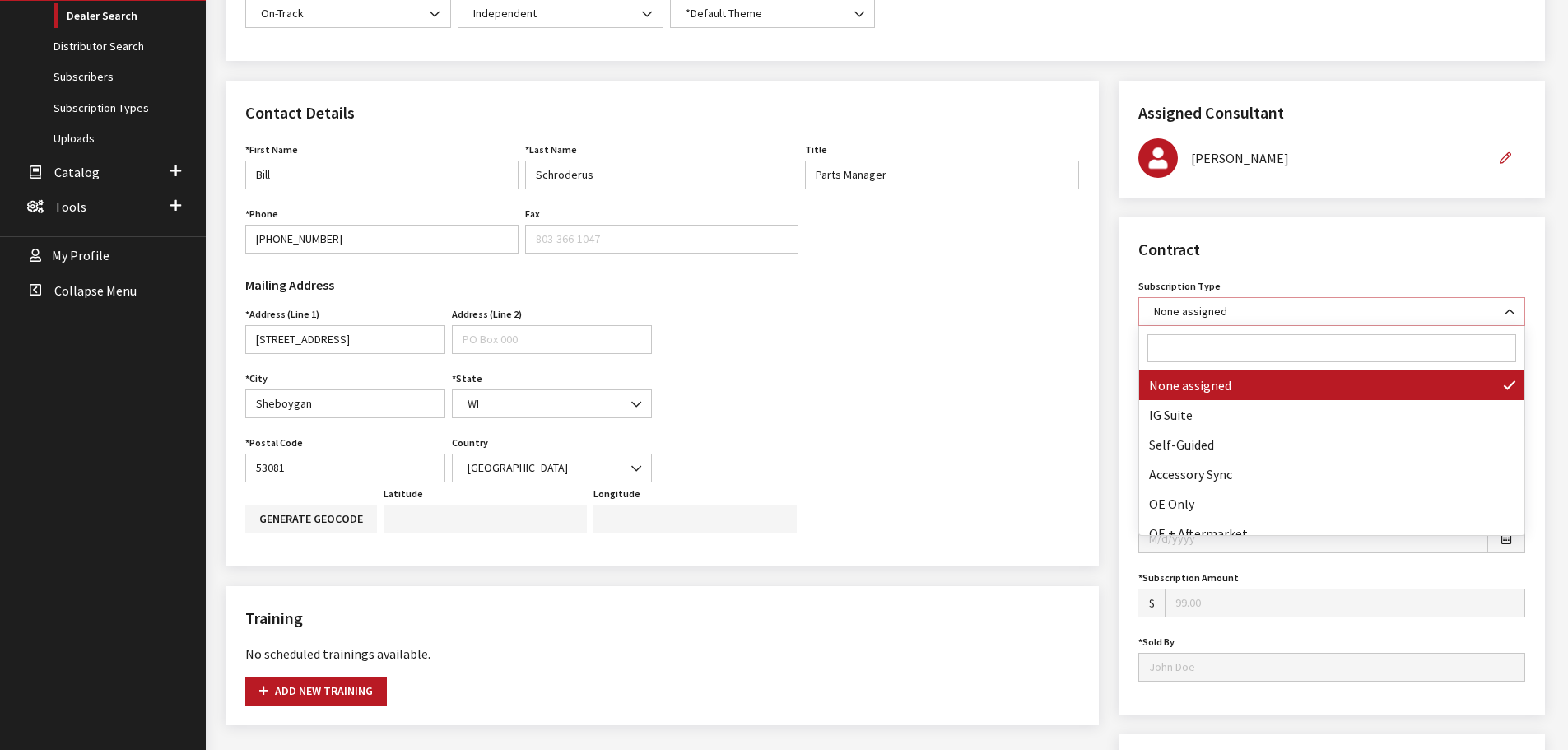
click at [1511, 297] on span at bounding box center [1510, 311] width 27 height 27
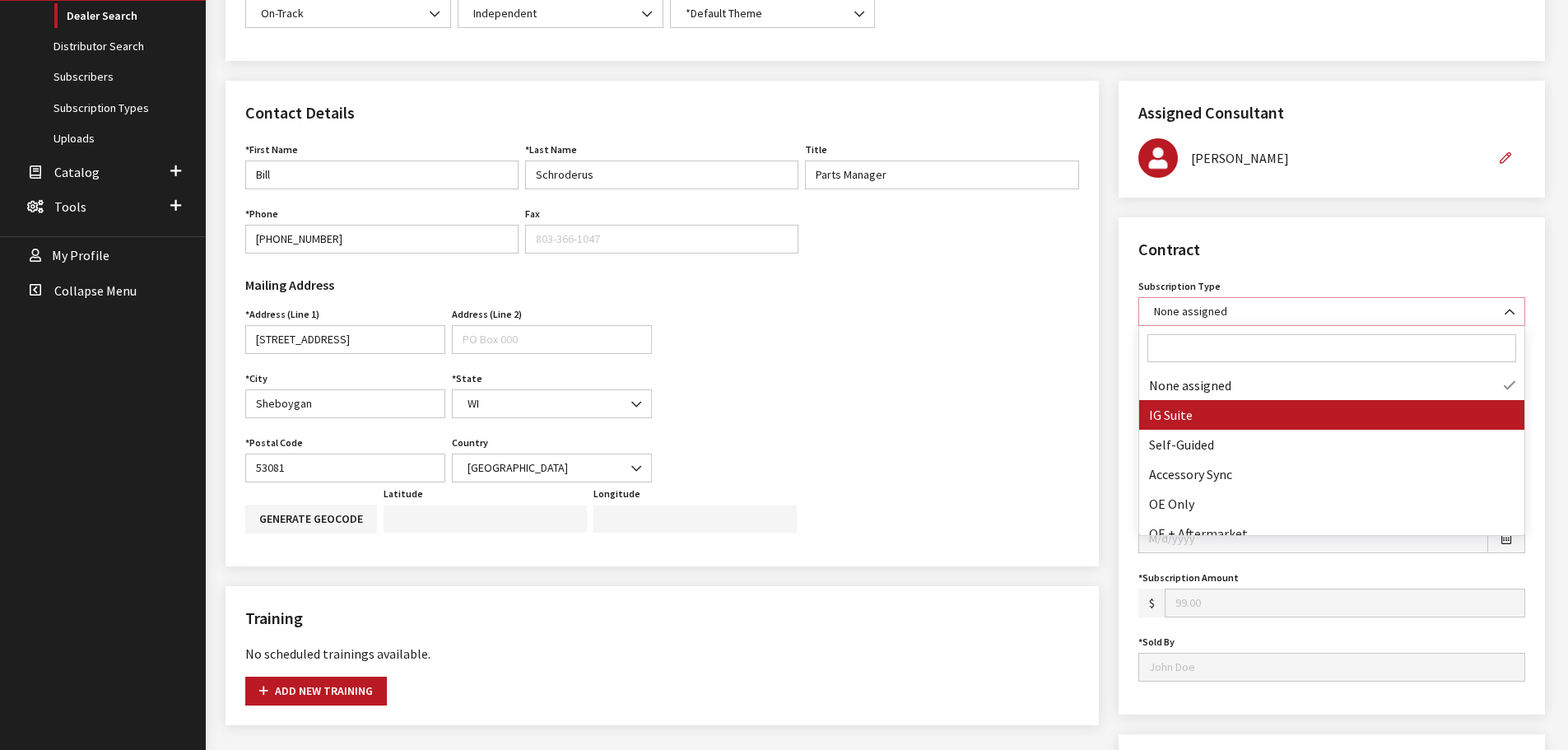
select select "7"
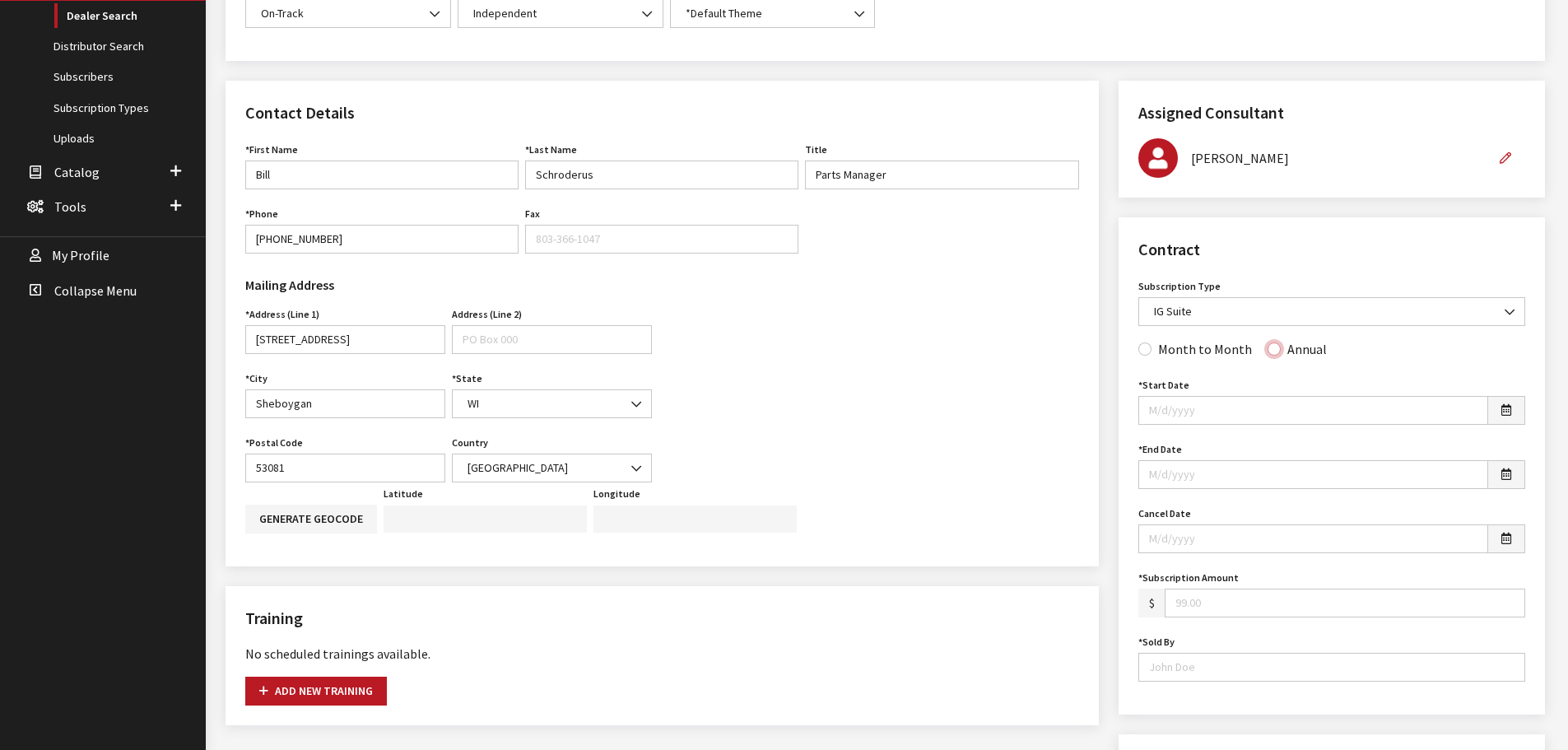
click at [1268, 347] on input "Annual" at bounding box center [1273, 348] width 13 height 13
radio input "true"
click at [1508, 414] on icon "button" at bounding box center [1506, 410] width 10 height 12
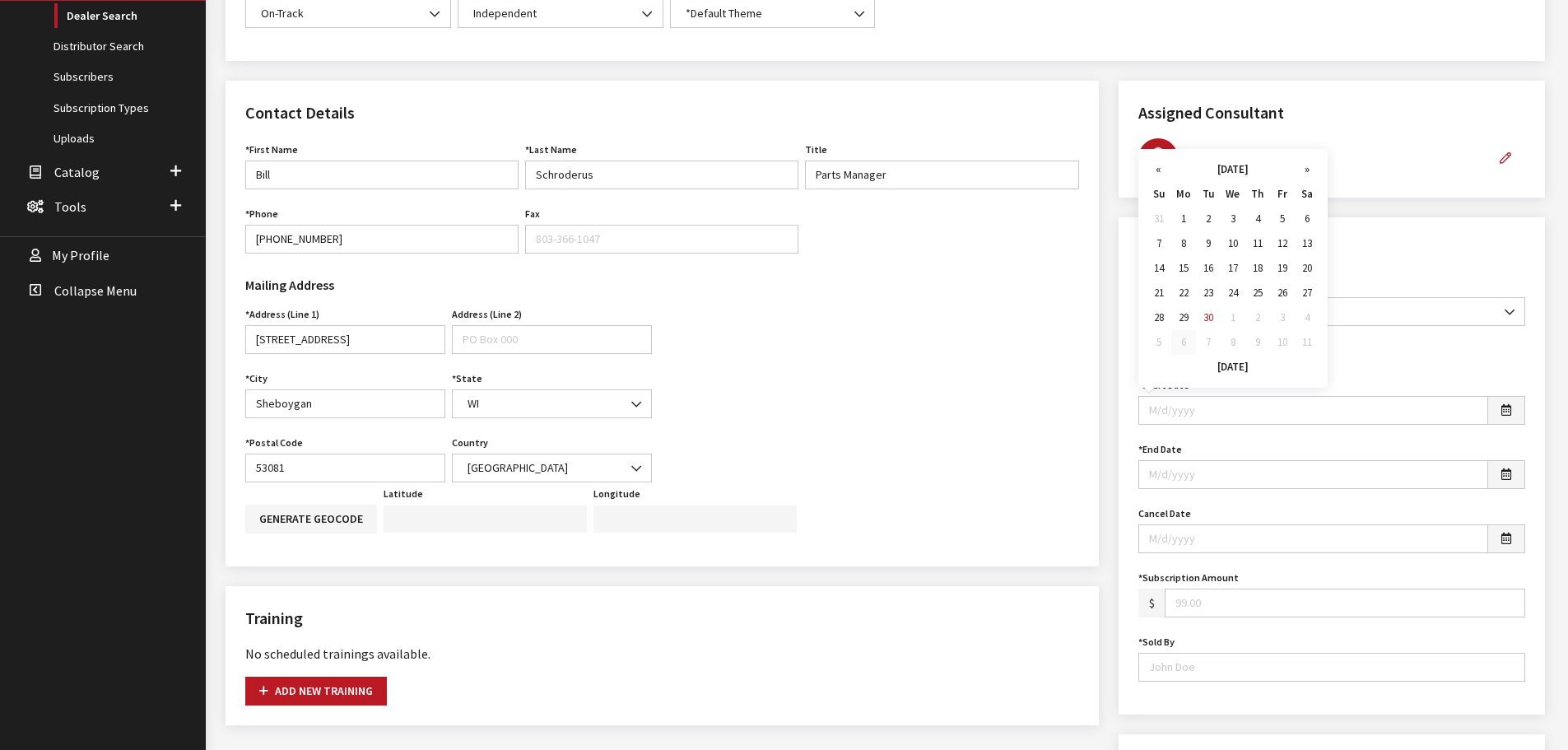
click at [1182, 343] on td "6" at bounding box center [1183, 342] width 25 height 25
type input "10/06/2025"
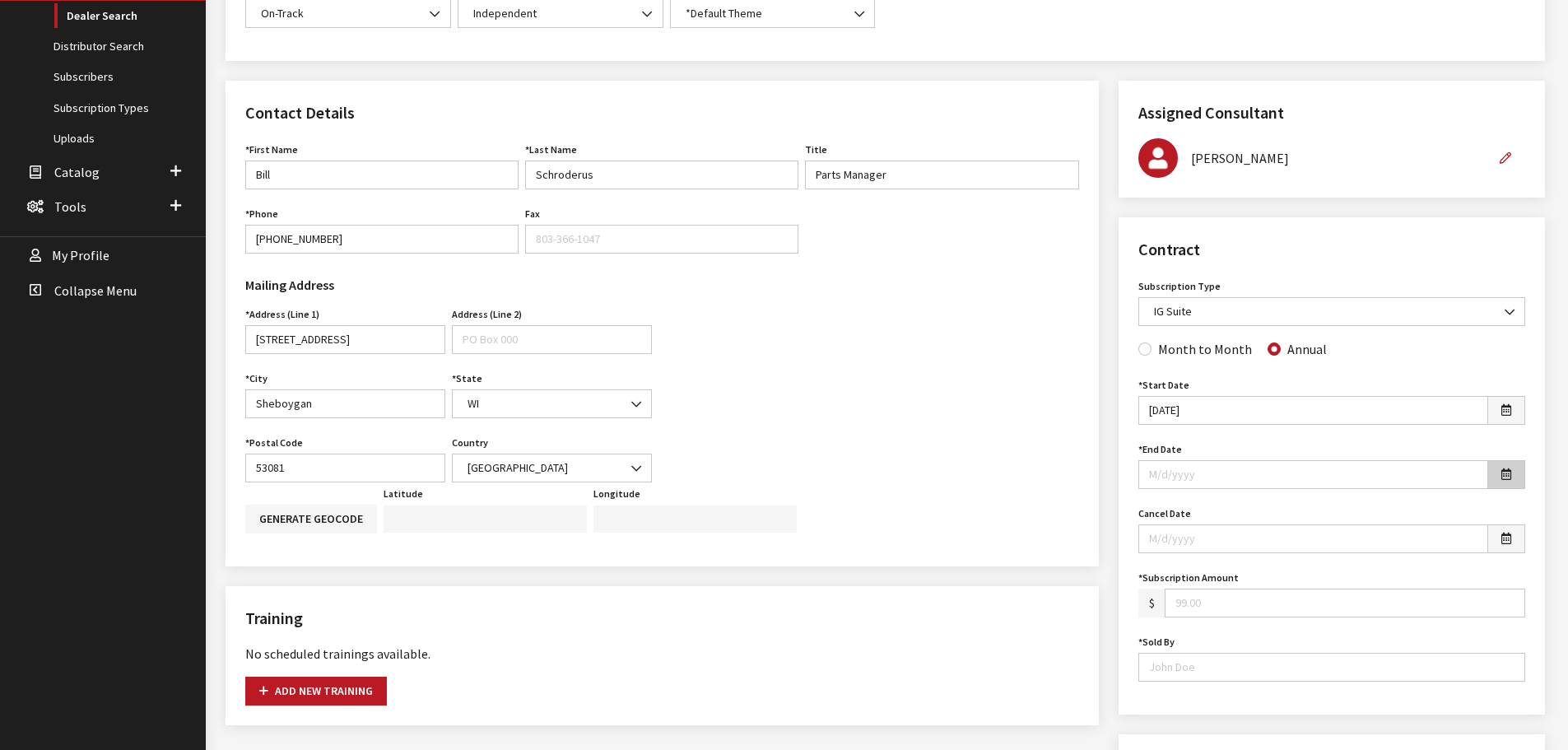
click at [1511, 475] on button "button" at bounding box center [1505, 474] width 38 height 28
click at [1180, 404] on td "6" at bounding box center [1183, 405] width 25 height 25
click at [1204, 473] on input "10/06/2025" at bounding box center [1313, 474] width 350 height 28
type input "10/06/2026"
click at [1223, 597] on input "Subscription Amount" at bounding box center [1344, 602] width 360 height 28
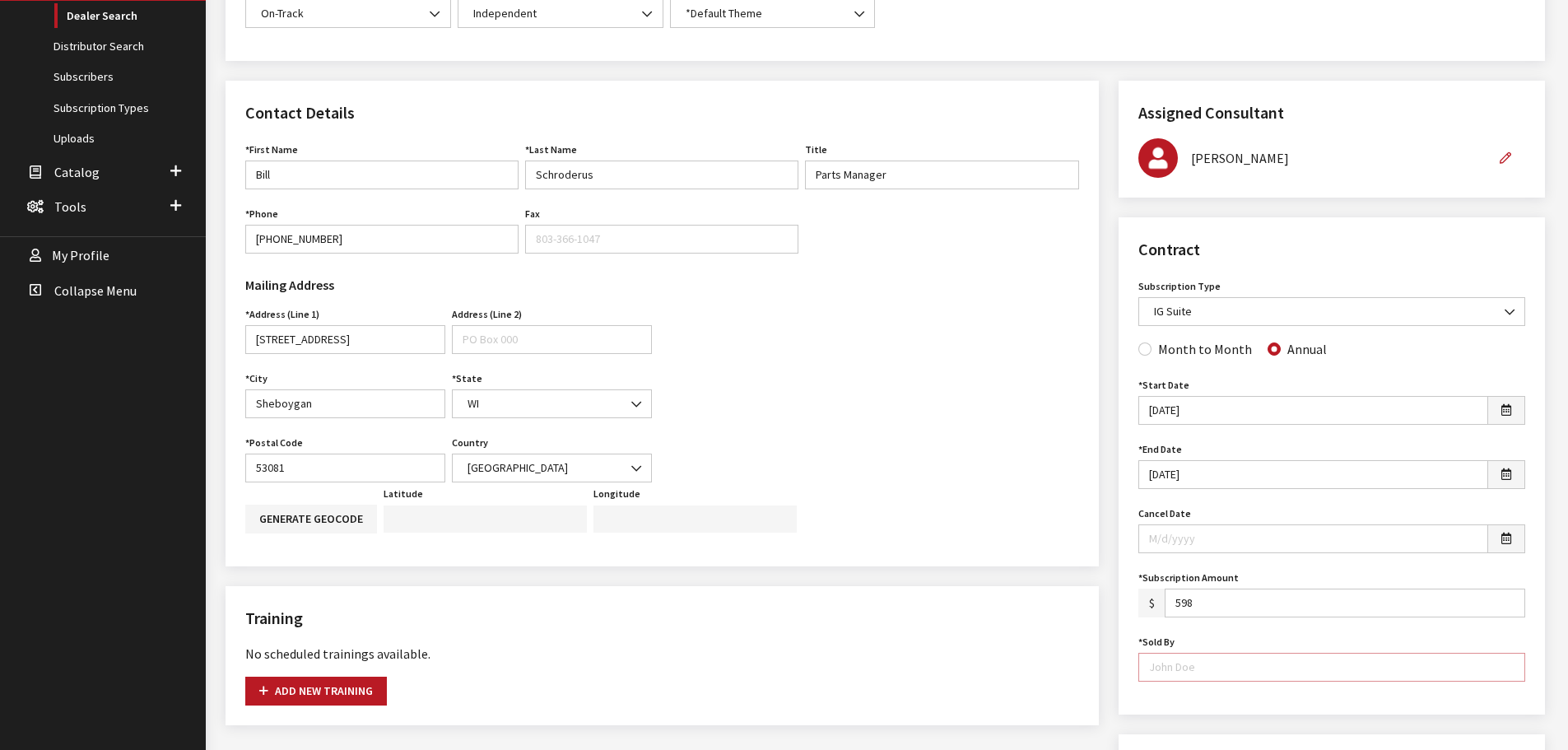
type input "598.00"
click at [1236, 669] on input "Sold By" at bounding box center [1331, 667] width 387 height 28
type input "Vincent Catena"
click at [1106, 601] on div "Contact Details First Name Bill First Name is required. Last Name Schroderus La…" at bounding box center [662, 664] width 892 height 1166
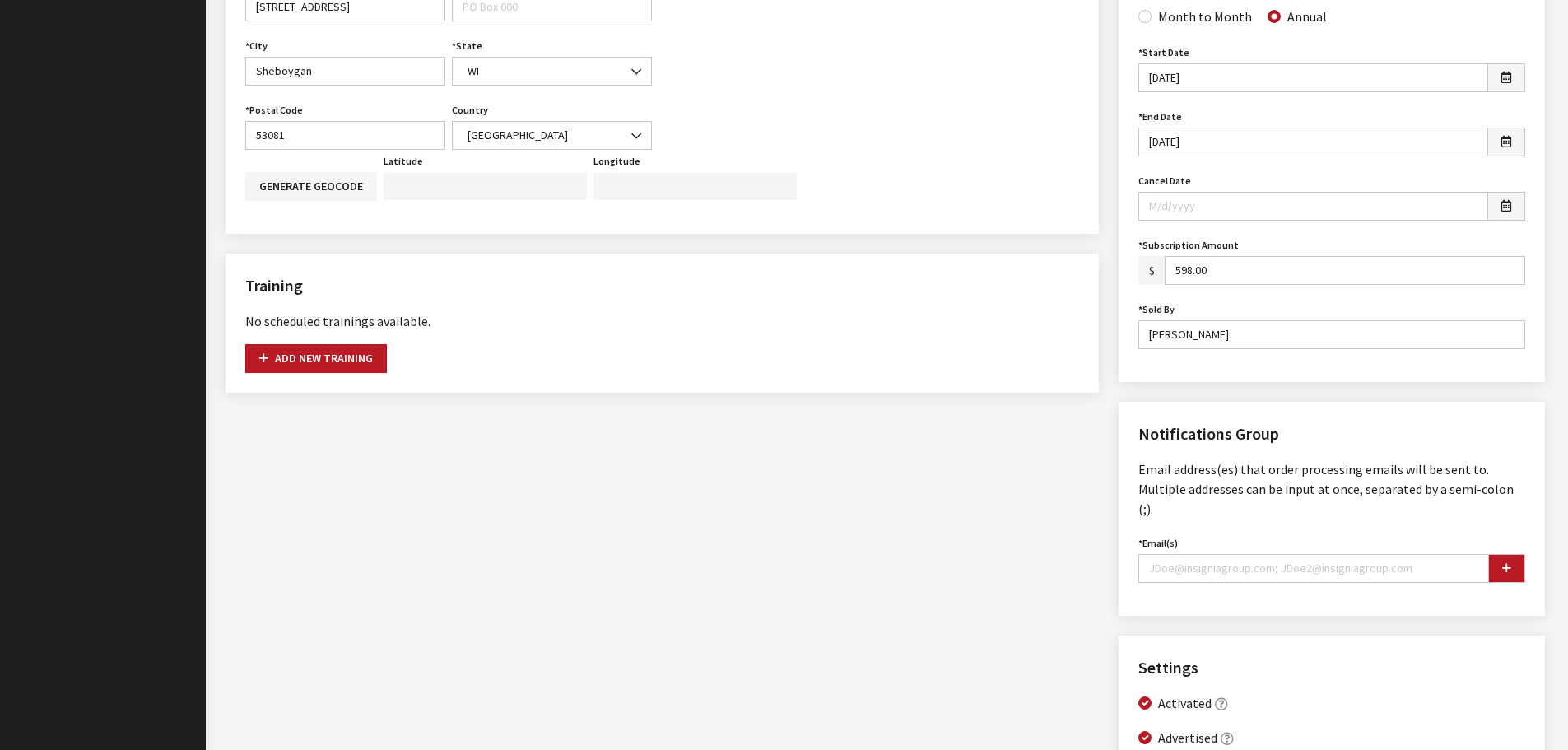
scroll to position [823, 0]
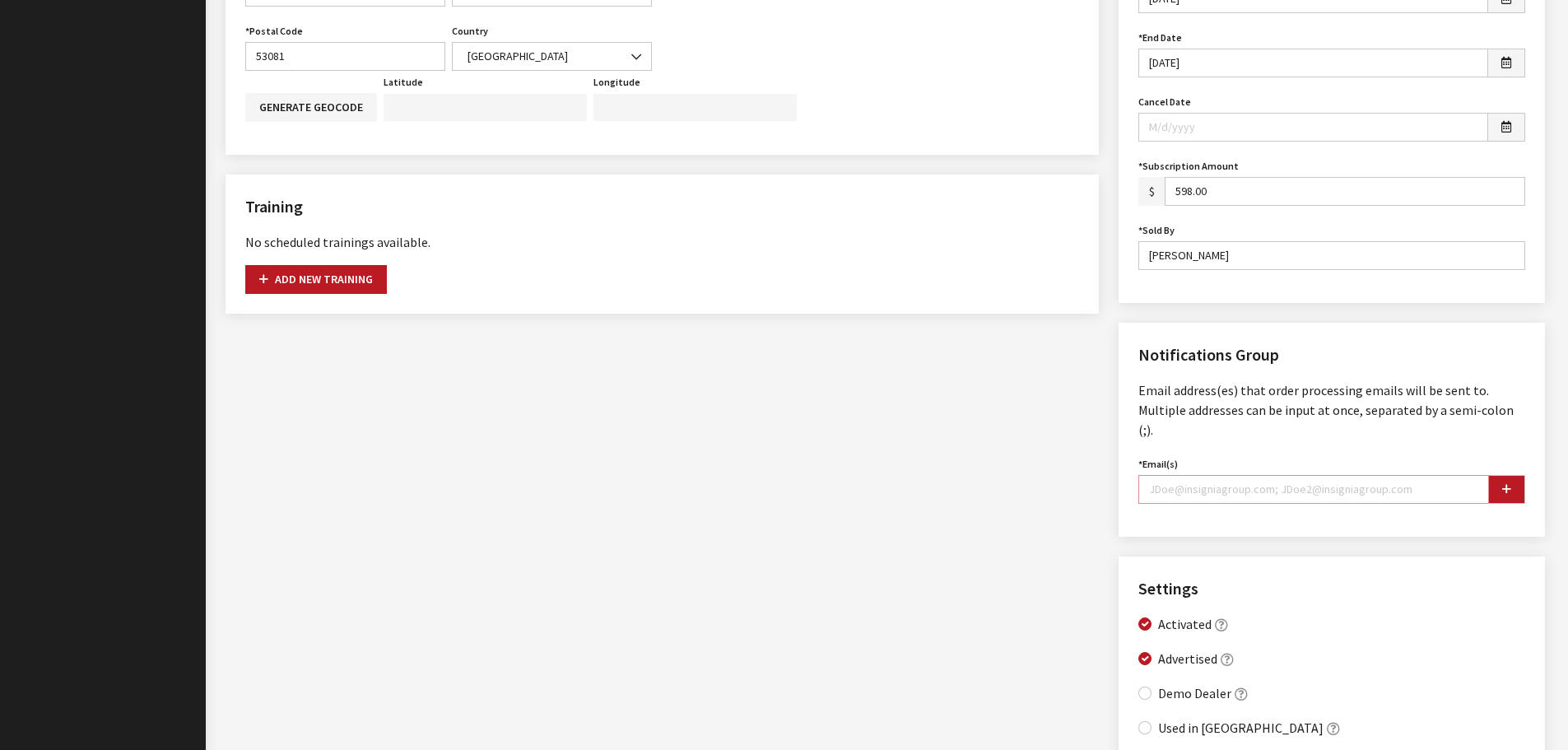
click at [1436, 475] on input "Email(s)" at bounding box center [1313, 489] width 351 height 28
type input "william.schroderus@dahlauto.com"
click at [1517, 475] on button "button" at bounding box center [1506, 489] width 37 height 28
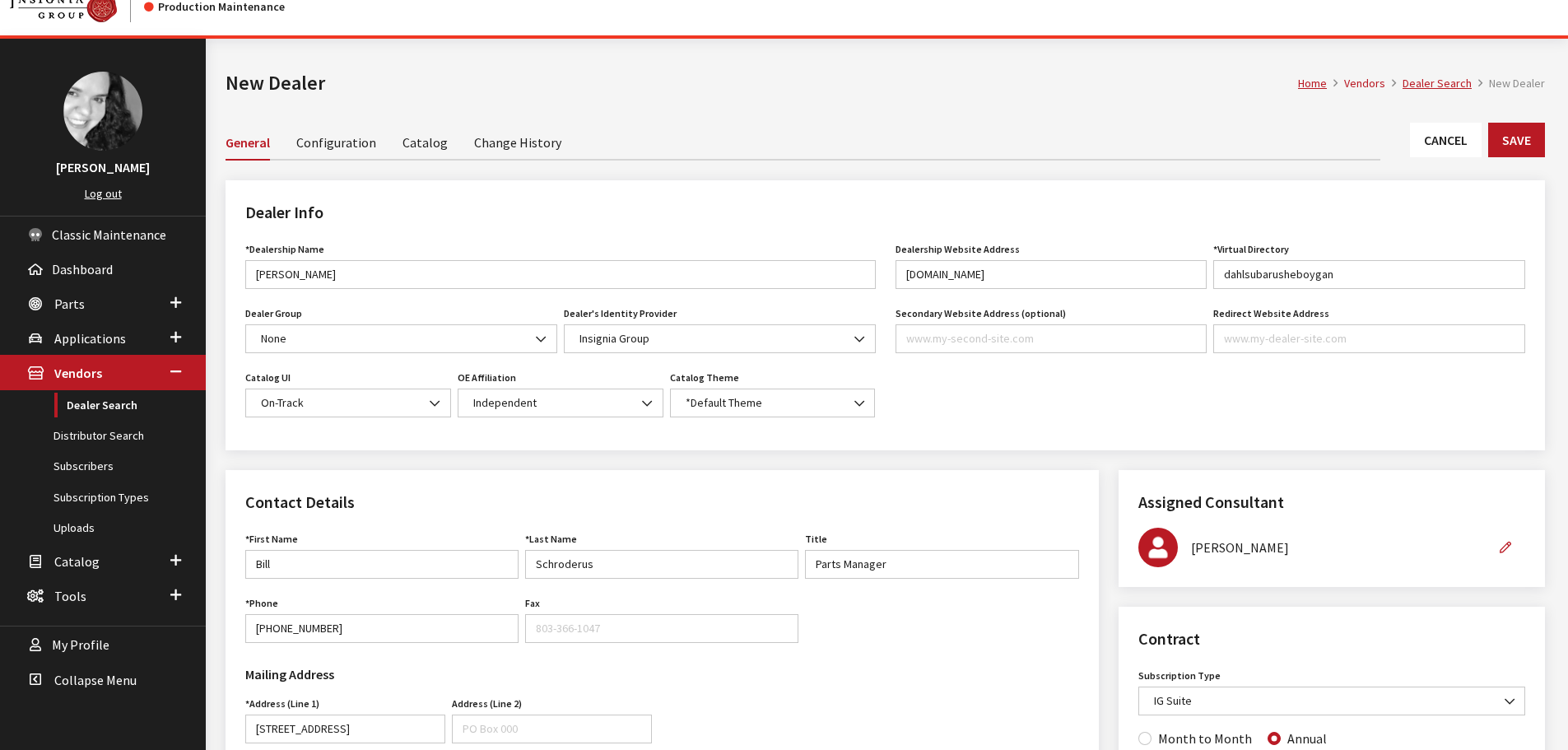
scroll to position [0, 0]
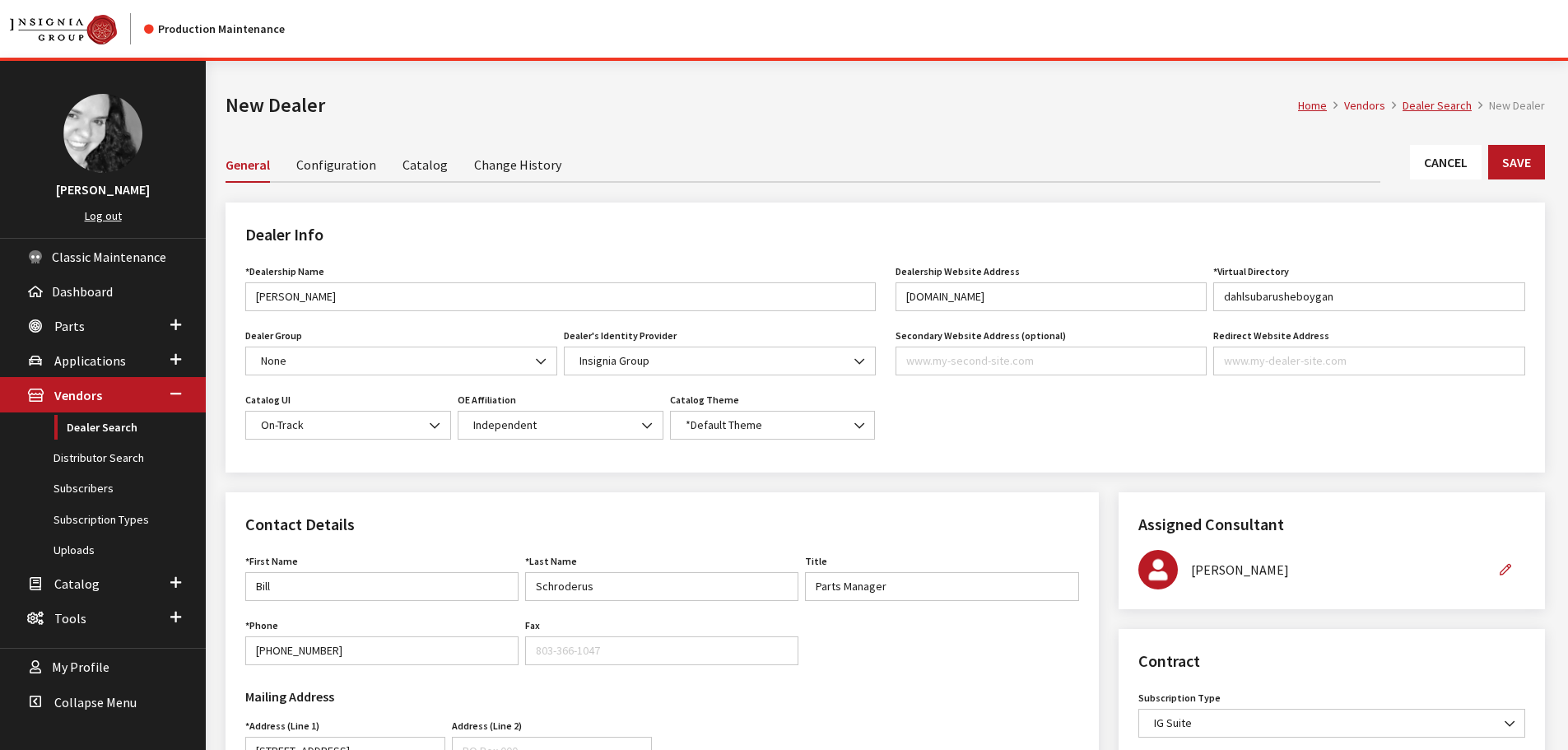
click at [406, 171] on link "Catalog" at bounding box center [425, 163] width 45 height 34
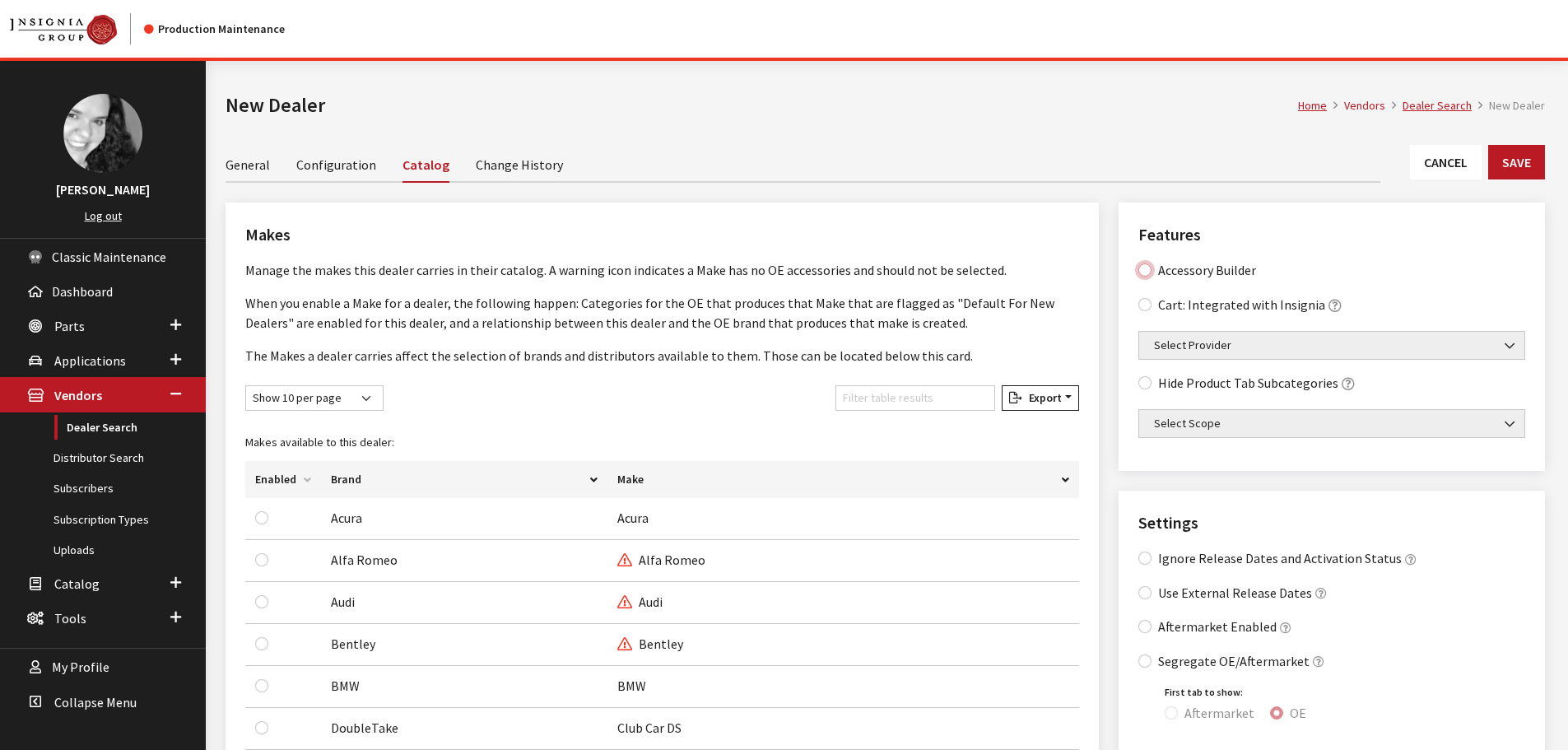
click at [1145, 269] on Builder "Accessory Builder" at bounding box center [1144, 269] width 13 height 13
checkbox Builder "true"
click at [1147, 628] on input "Aftermarket Enabled" at bounding box center [1144, 625] width 13 height 13
checkbox input "true"
click at [870, 395] on input "Filter table results" at bounding box center [915, 398] width 160 height 26
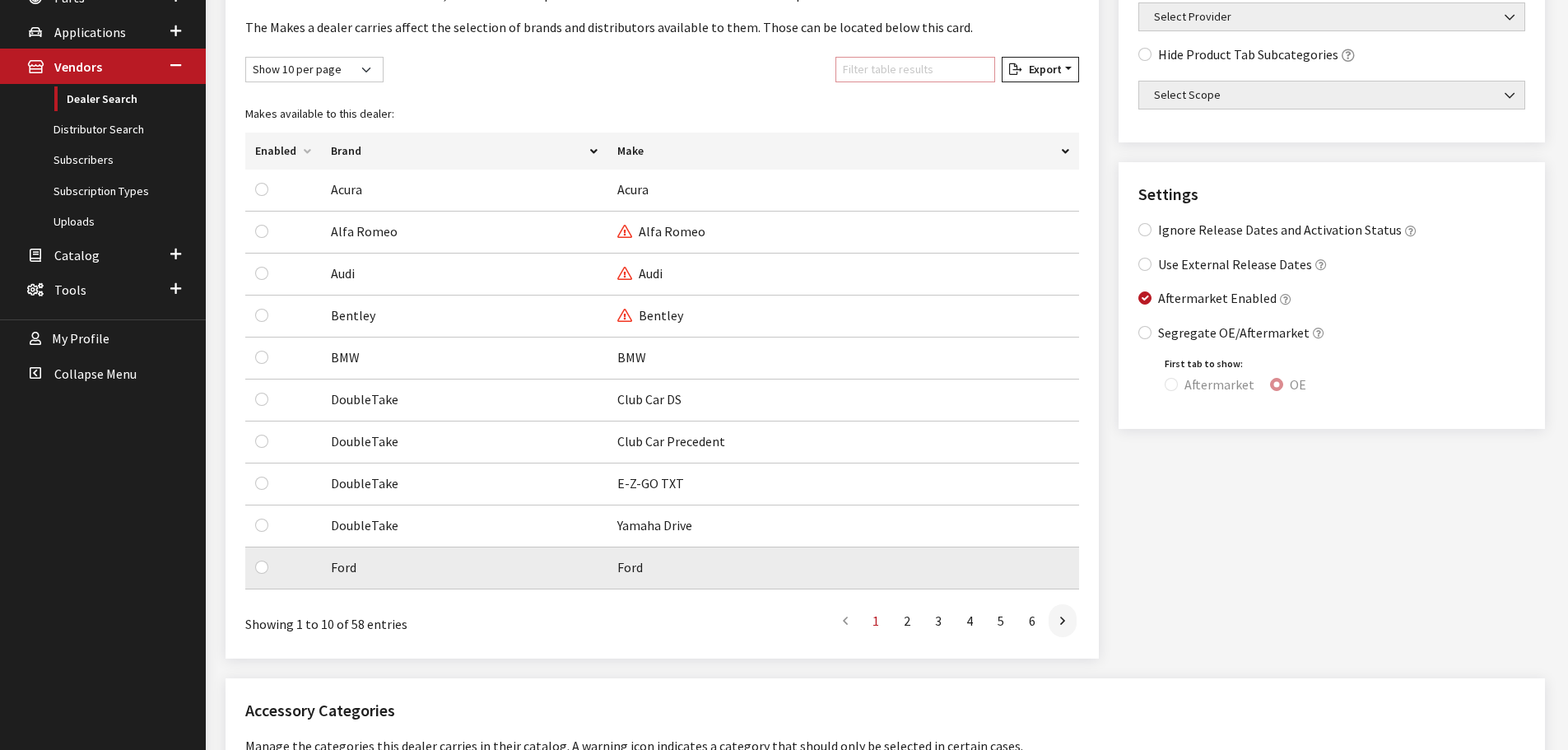
scroll to position [329, 0]
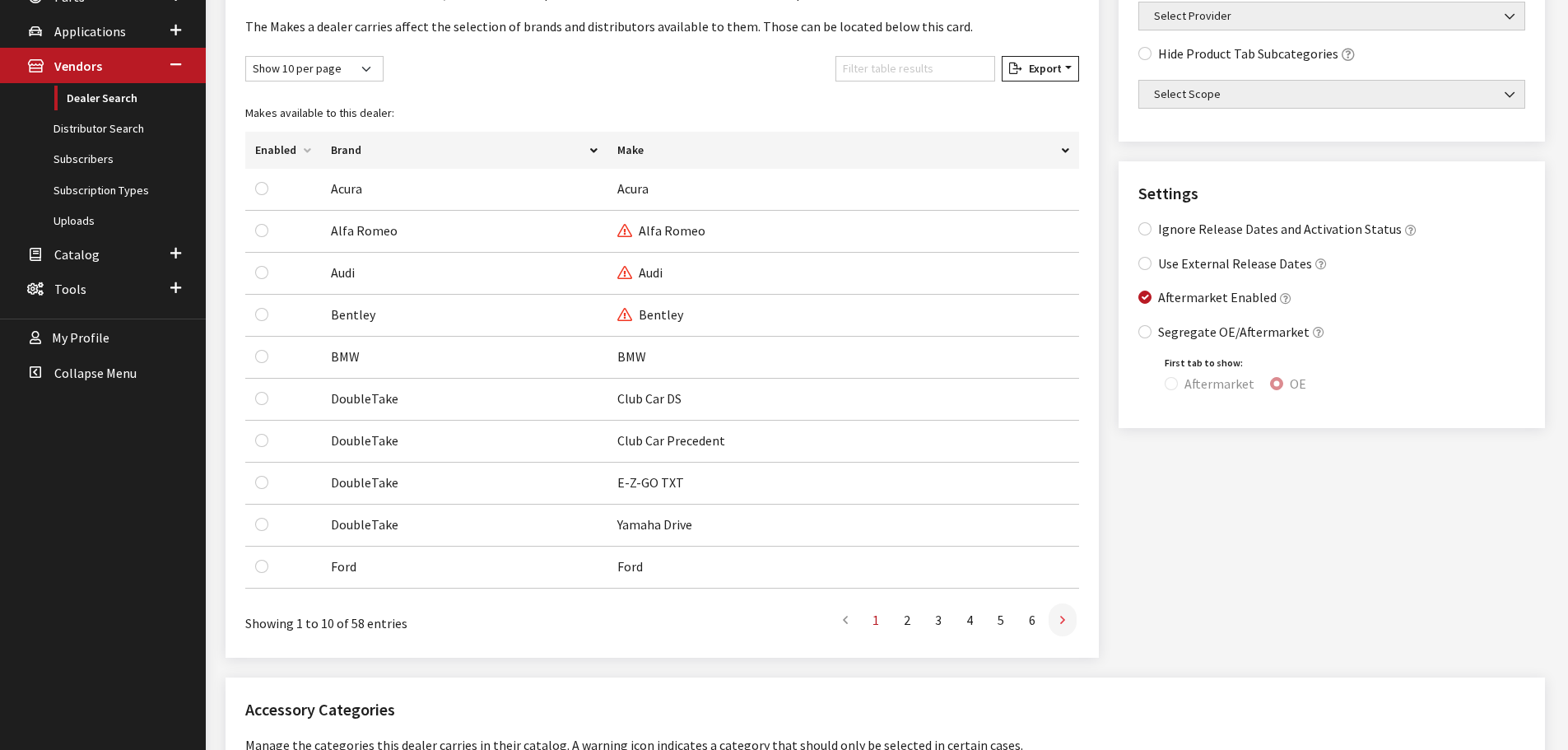
click at [1055, 626] on link at bounding box center [1062, 619] width 27 height 33
click at [1058, 624] on link at bounding box center [1062, 619] width 27 height 33
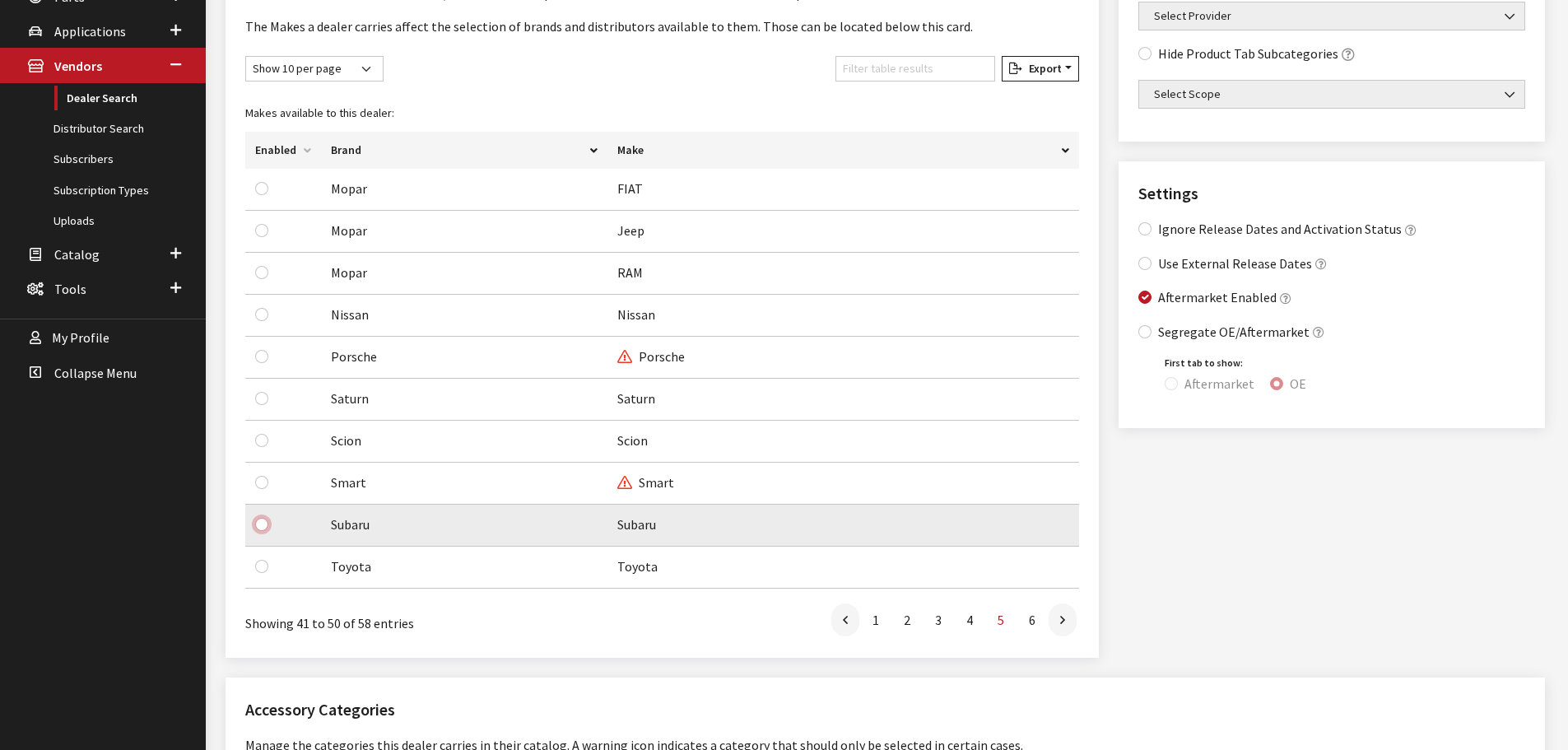
click at [259, 526] on input "checkbox" at bounding box center [261, 523] width 13 height 13
checkbox input "true"
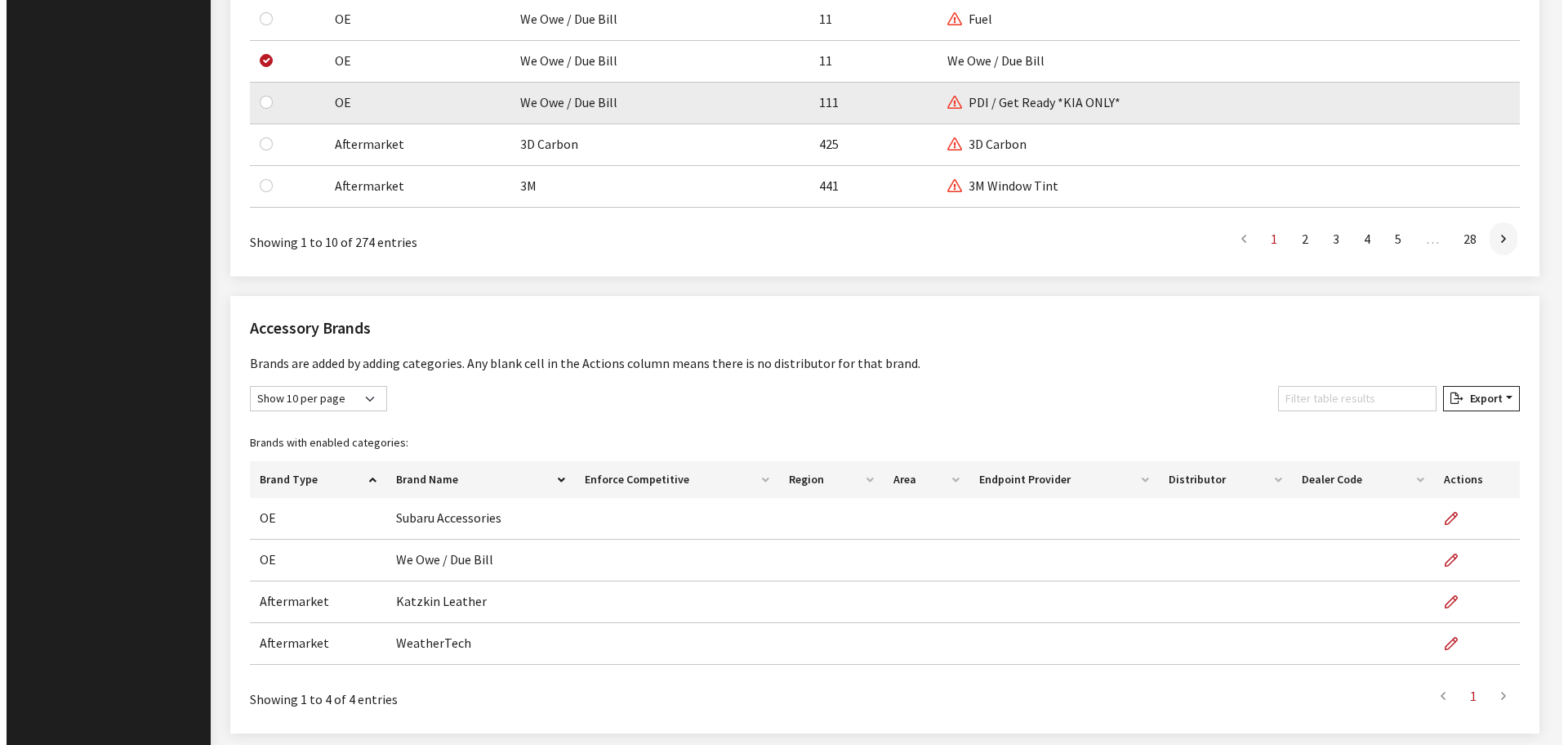
scroll to position [1501, 0]
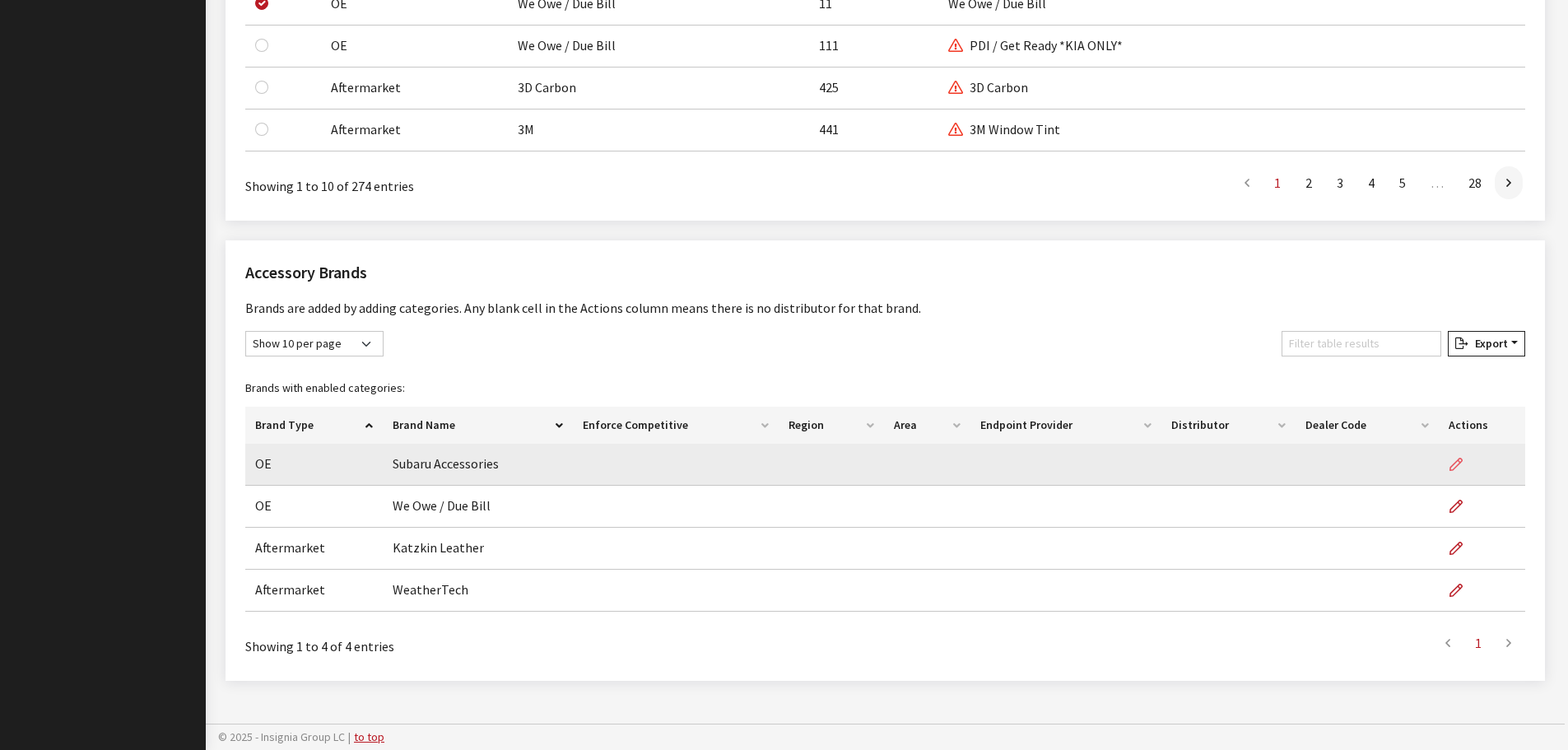
click at [1455, 462] on icon "button" at bounding box center [1455, 464] width 13 height 13
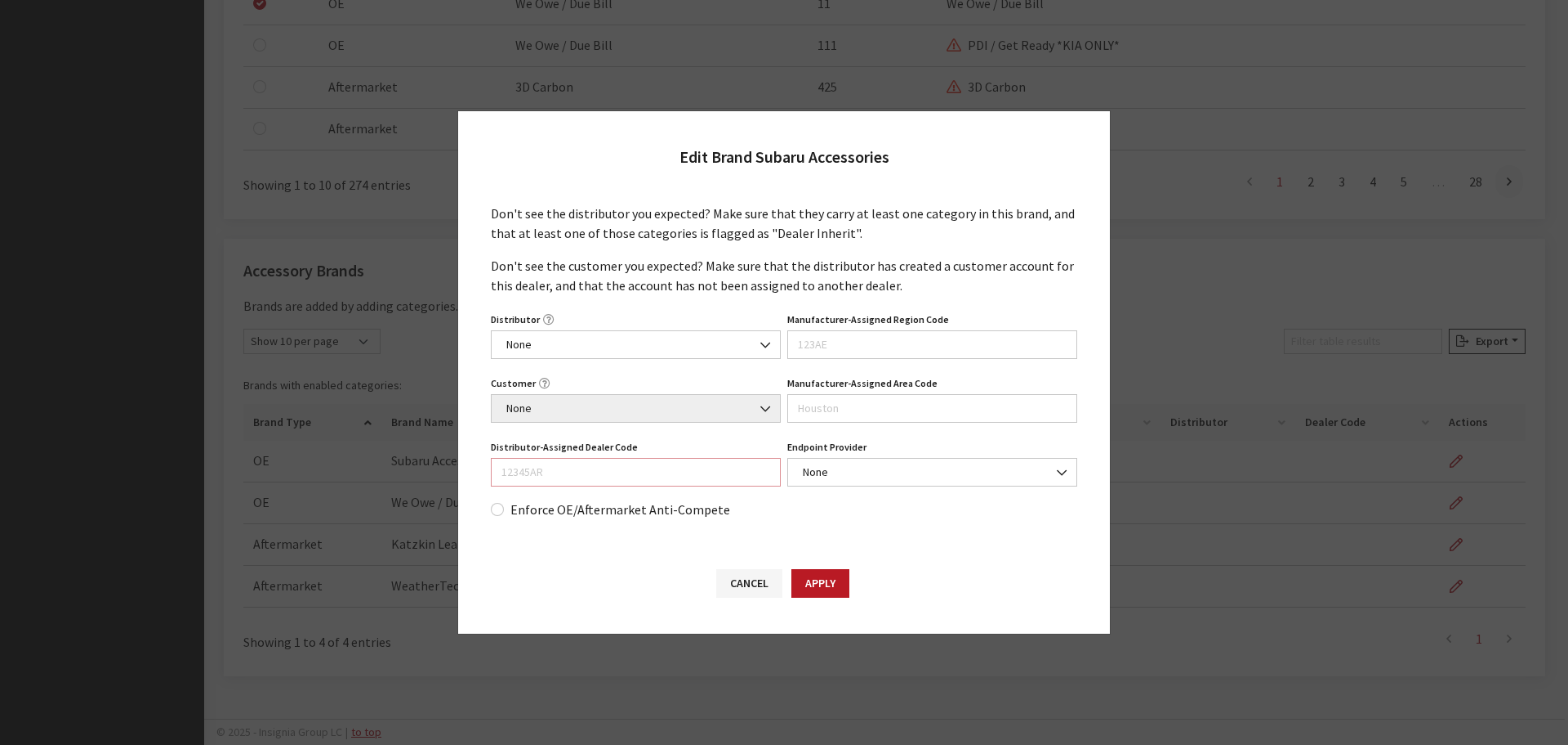
click at [540, 481] on input "Distributor-Assigned Dealer Code" at bounding box center [636, 471] width 290 height 28
type input "405687"
click at [825, 581] on button "Apply" at bounding box center [821, 582] width 58 height 28
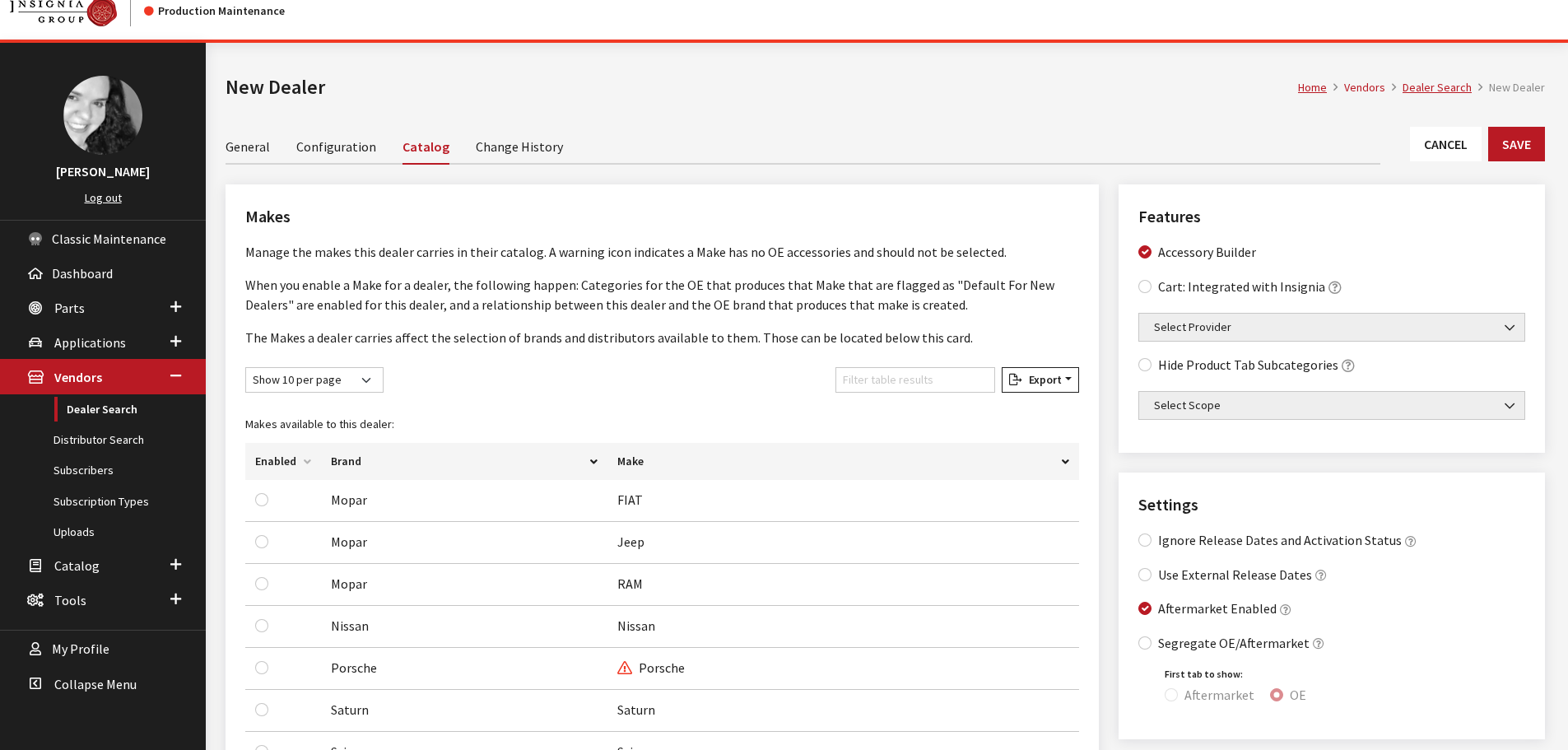
scroll to position [0, 0]
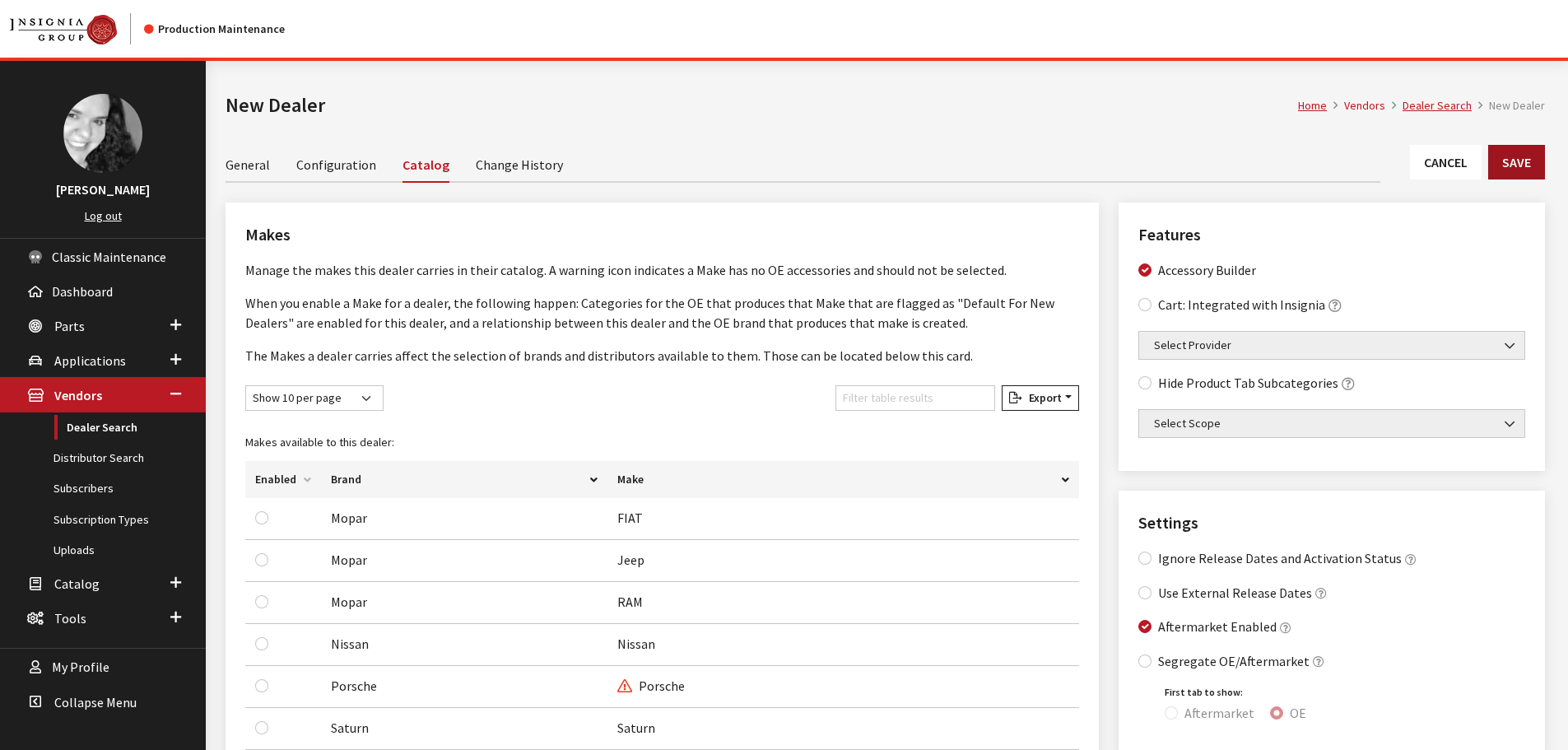
click at [1523, 162] on button "Save" at bounding box center [1516, 162] width 57 height 34
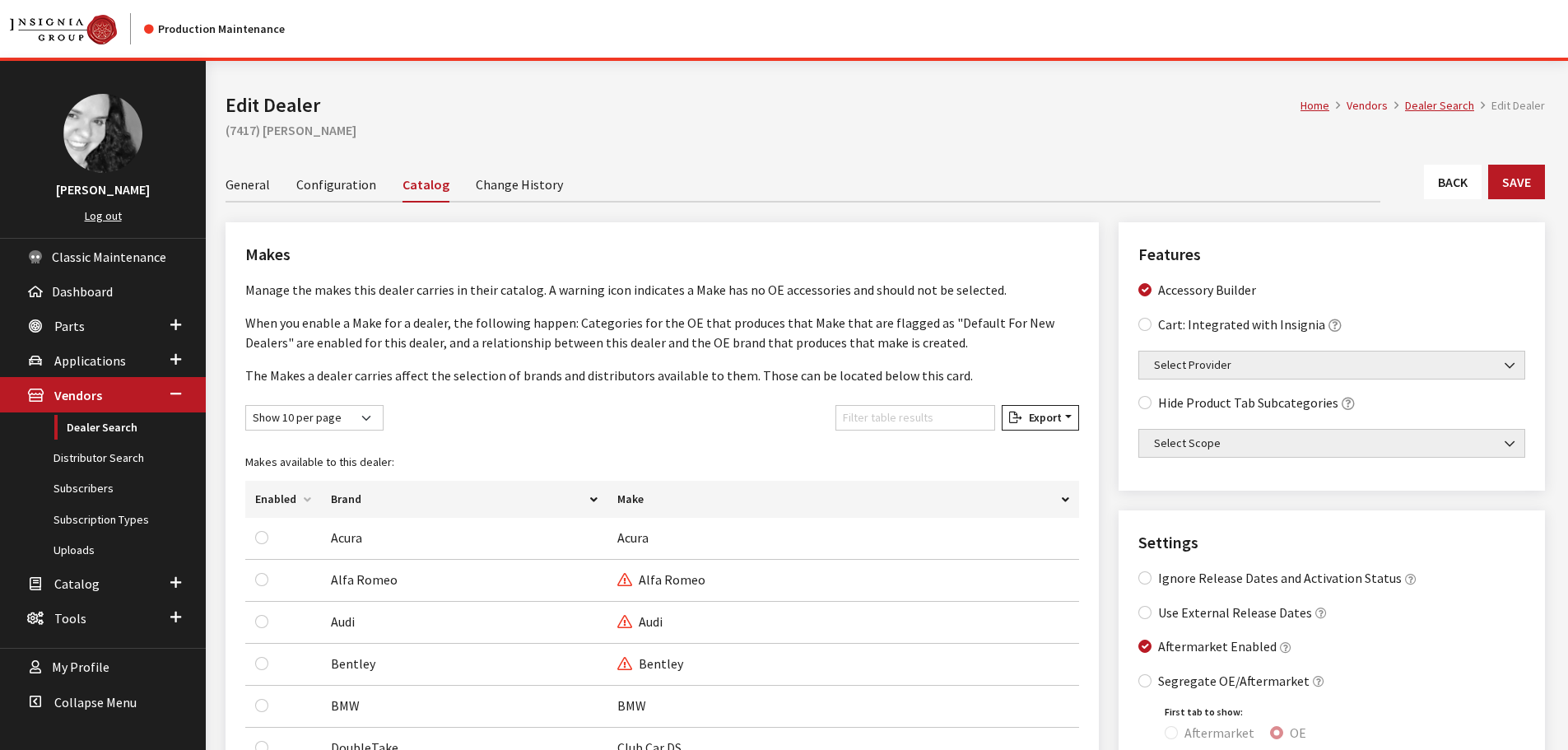
click at [1472, 186] on link "Back" at bounding box center [1452, 182] width 58 height 34
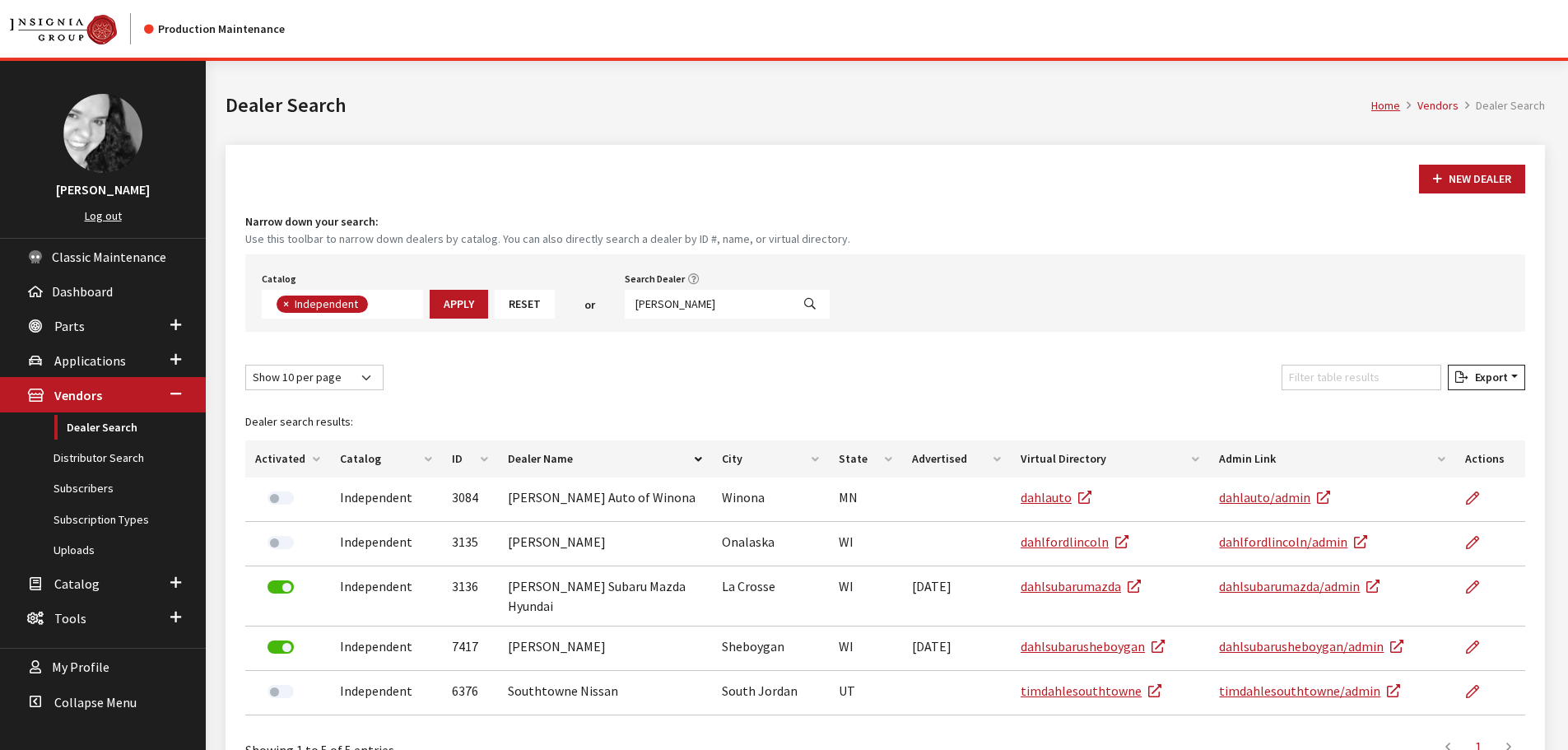
scroll to position [120, 0]
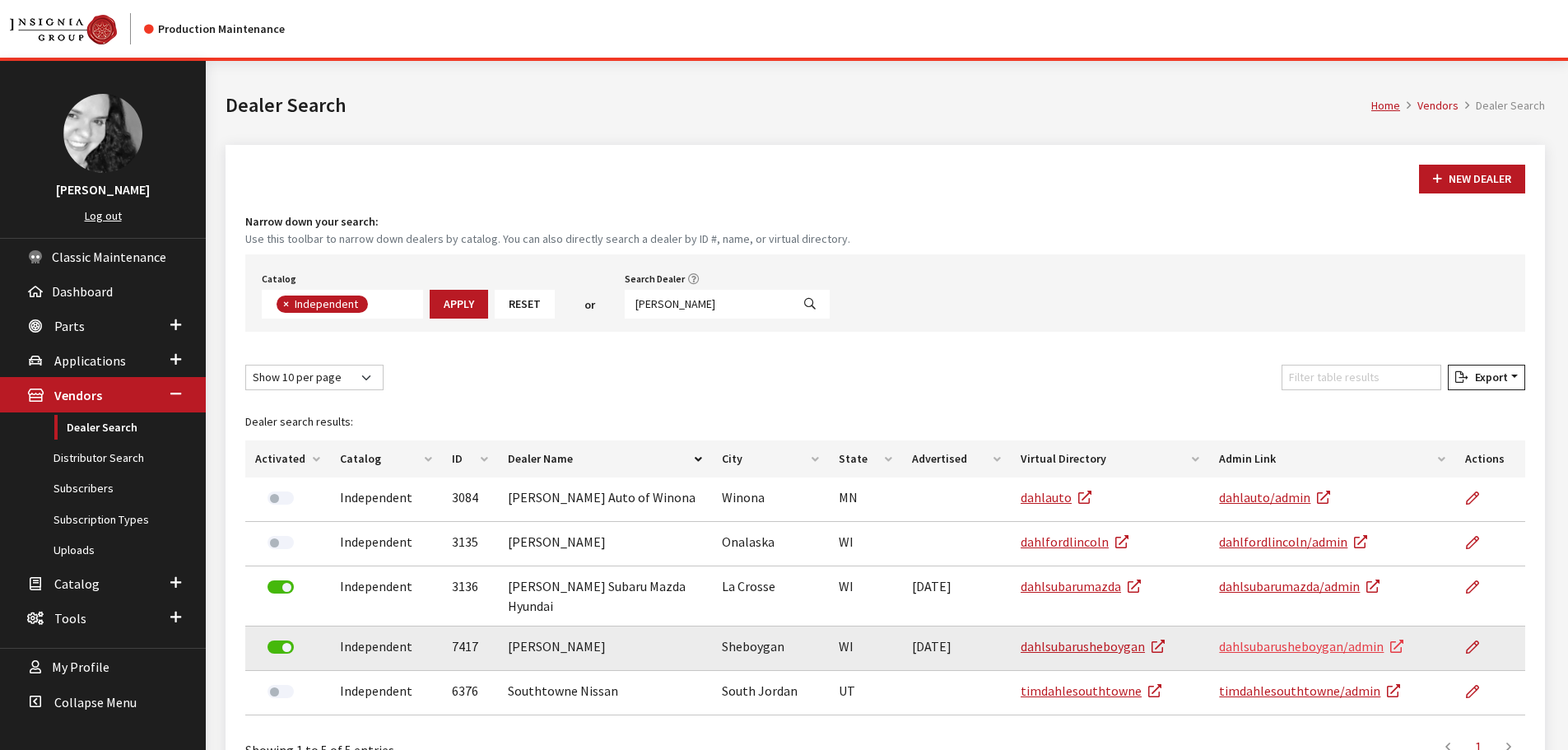
click at [1368, 638] on link "dahlsubarusheboygan/admin" at bounding box center [1311, 646] width 185 height 17
